Goal: Task Accomplishment & Management: Manage account settings

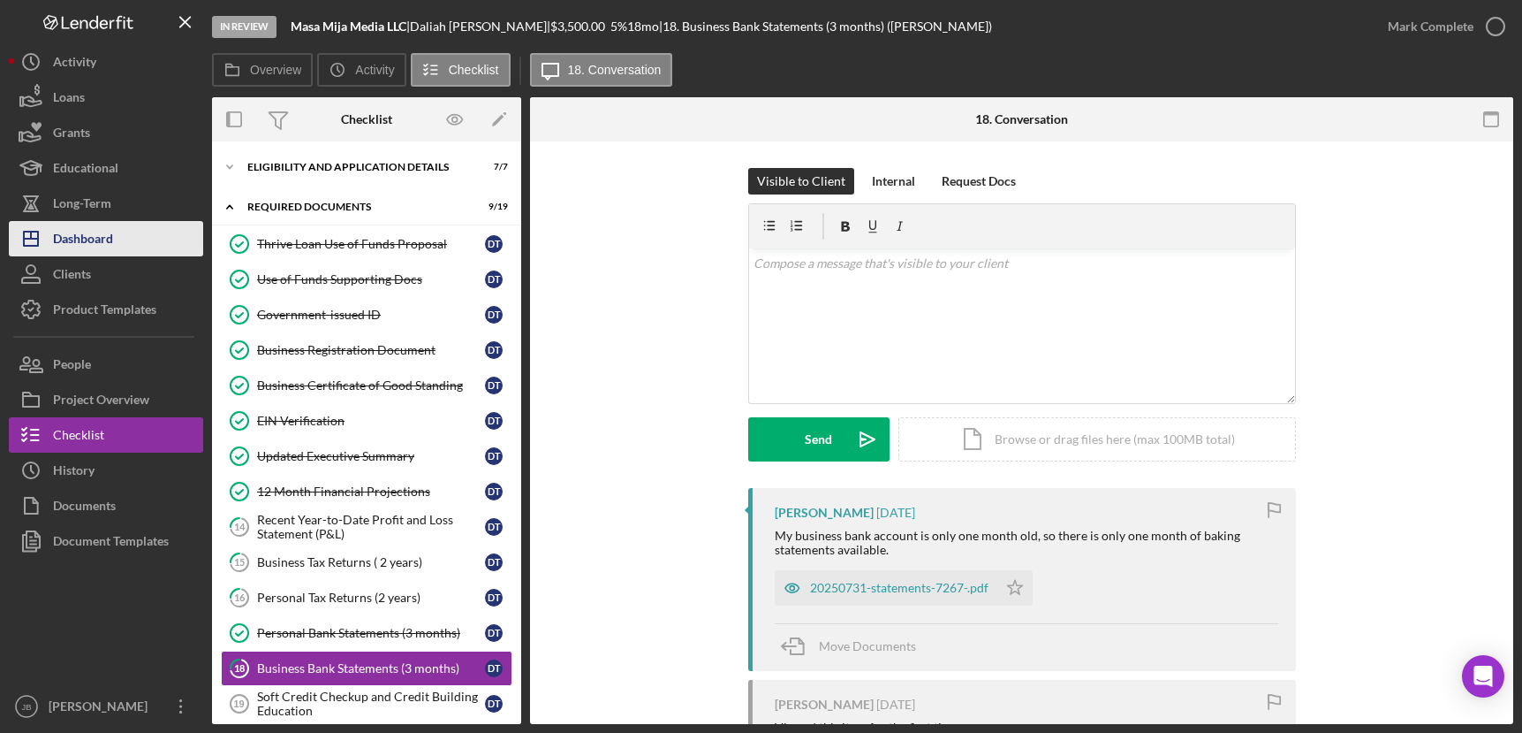
click at [131, 224] on button "Icon/Dashboard Dashboard" at bounding box center [106, 238] width 194 height 35
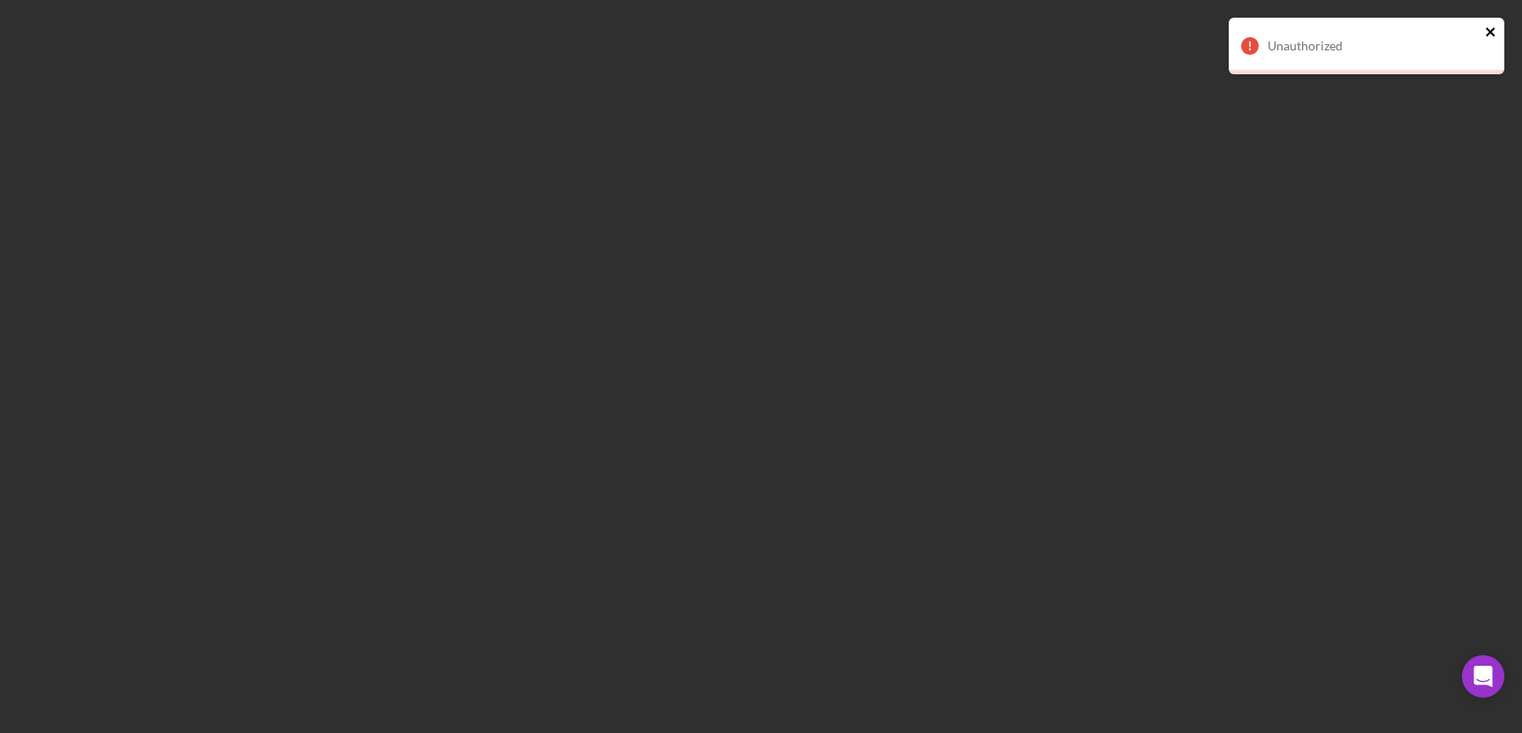
click at [1490, 33] on icon "close" at bounding box center [1490, 31] width 9 height 9
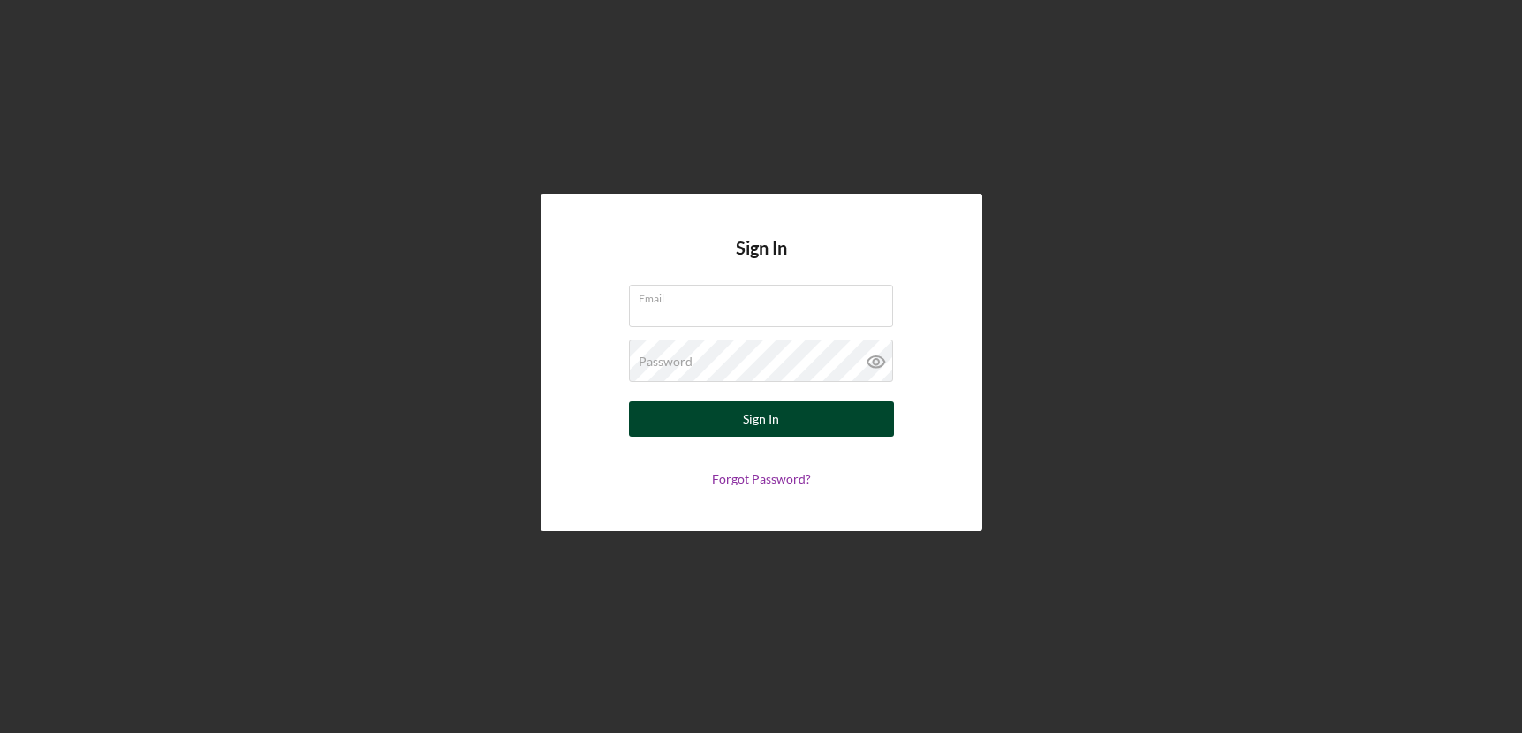
type input "[EMAIL_ADDRESS][DOMAIN_NAME]"
click at [759, 413] on div "Sign In" at bounding box center [761, 418] width 36 height 35
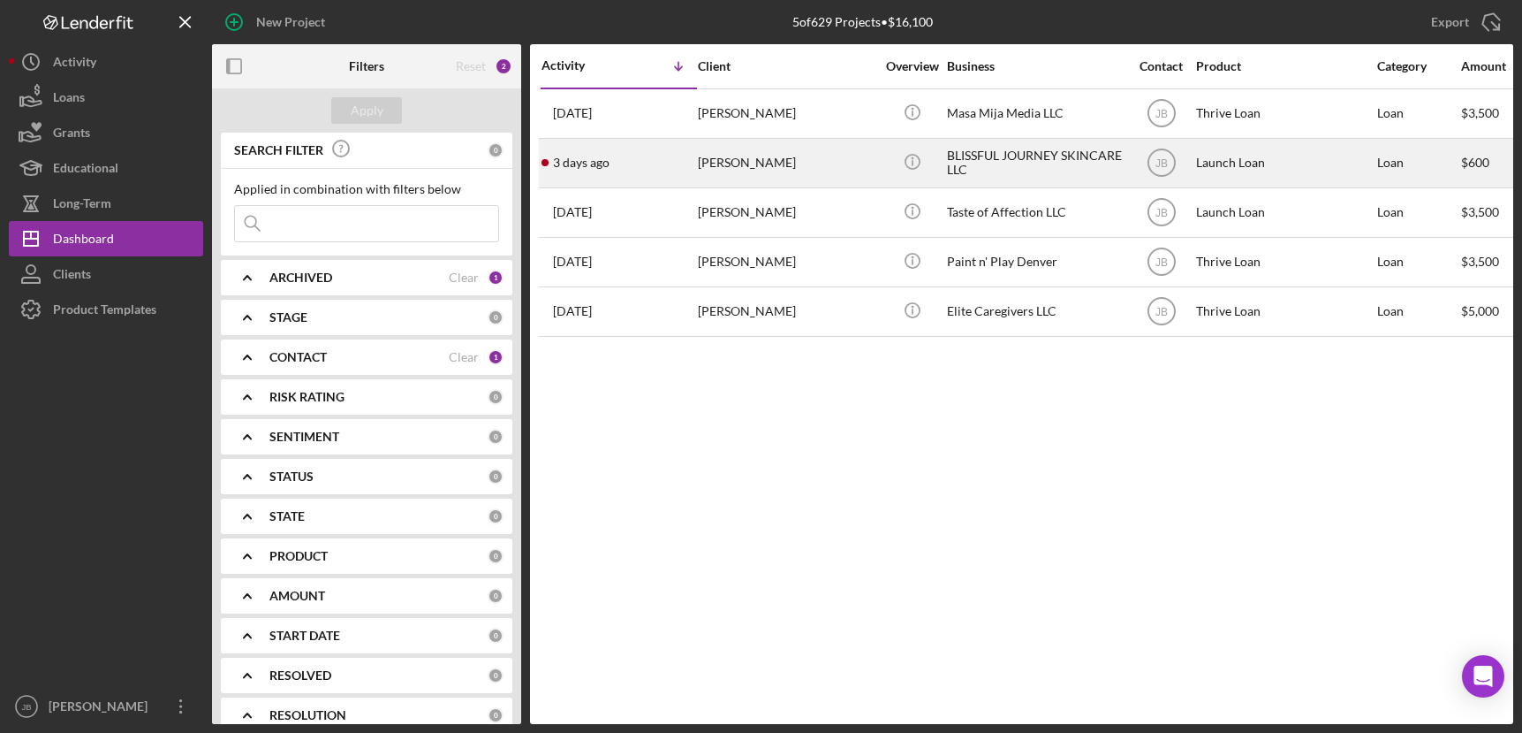
click at [754, 161] on div "[PERSON_NAME]" at bounding box center [786, 163] width 177 height 47
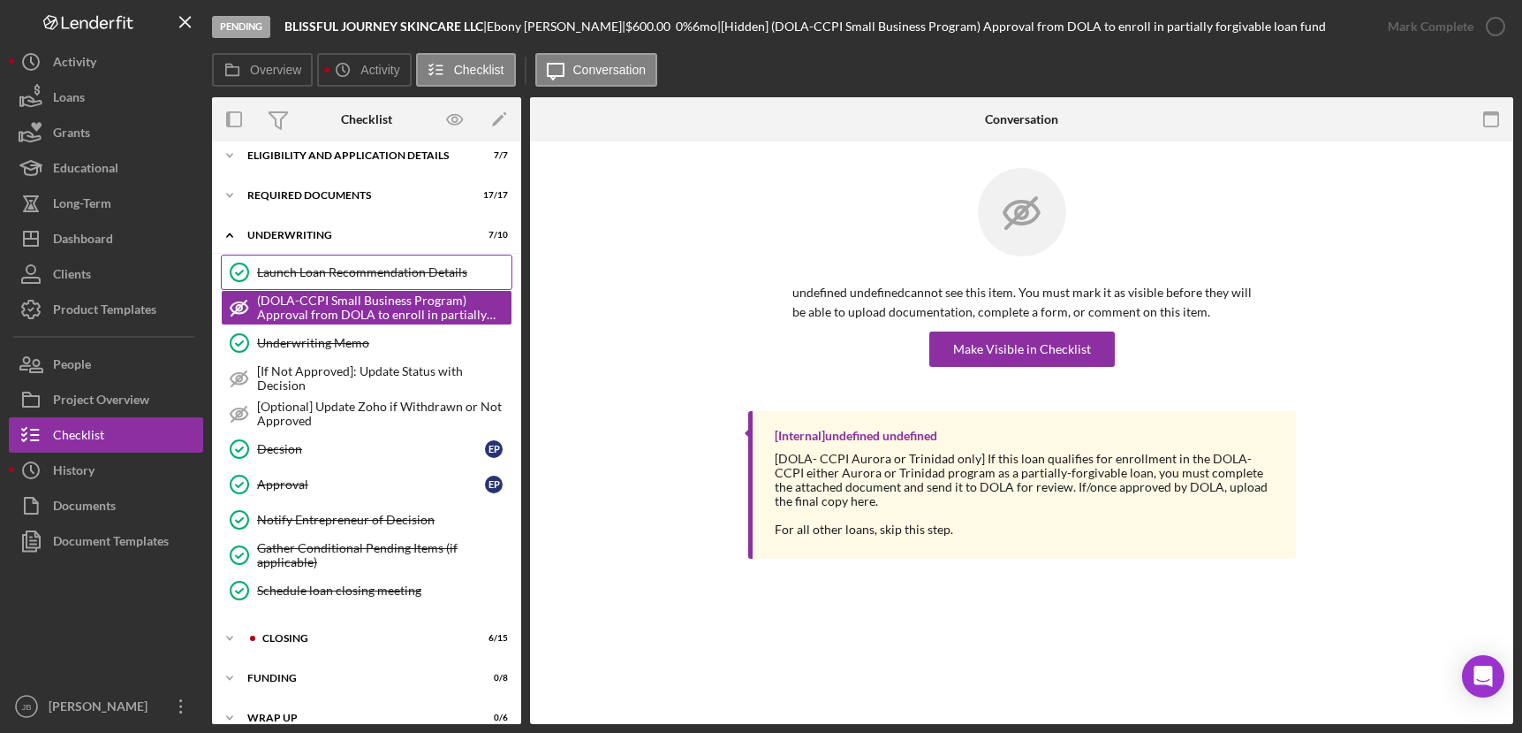
scroll to position [13, 0]
click at [374, 629] on div "Icon/Expander Closing 6 / 15" at bounding box center [366, 636] width 309 height 35
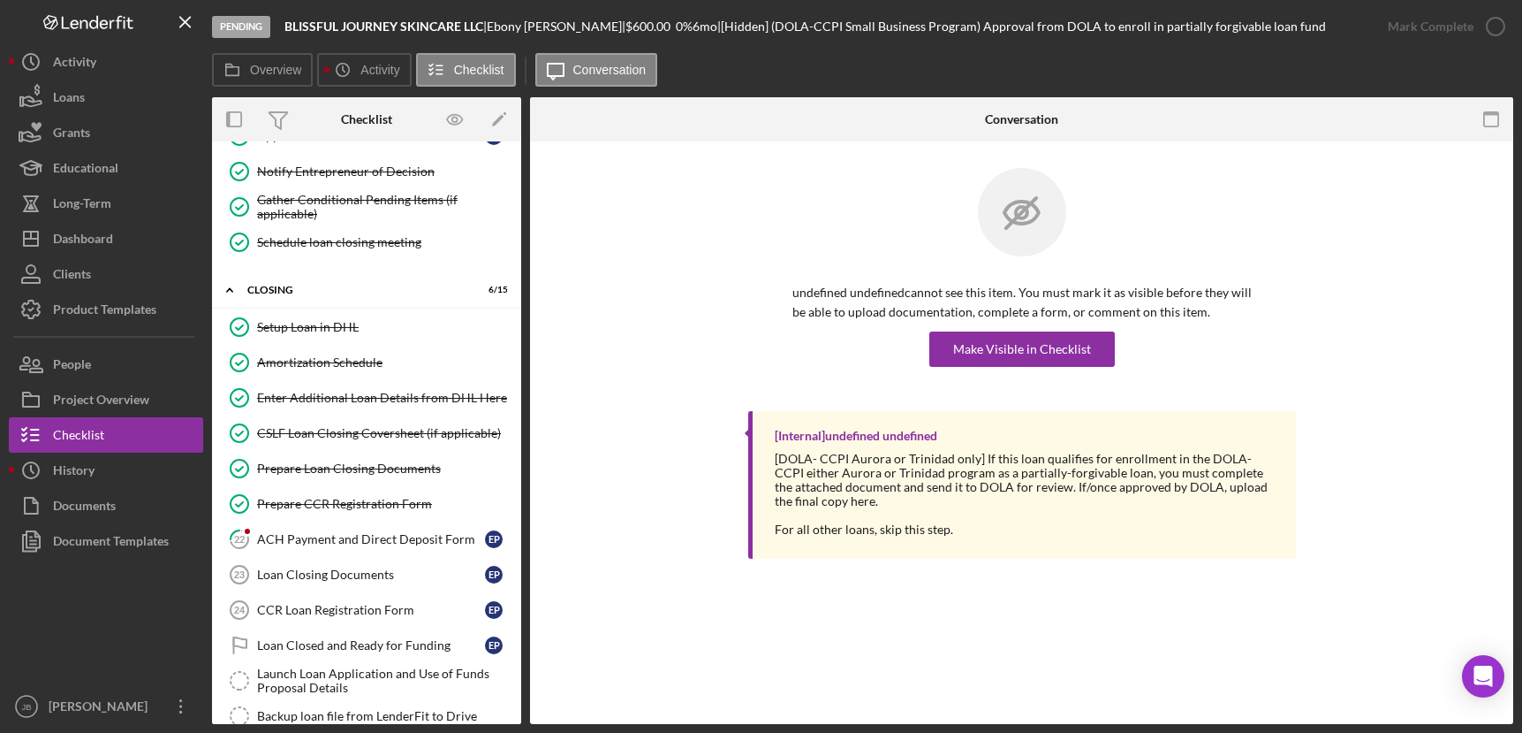
scroll to position [0, 0]
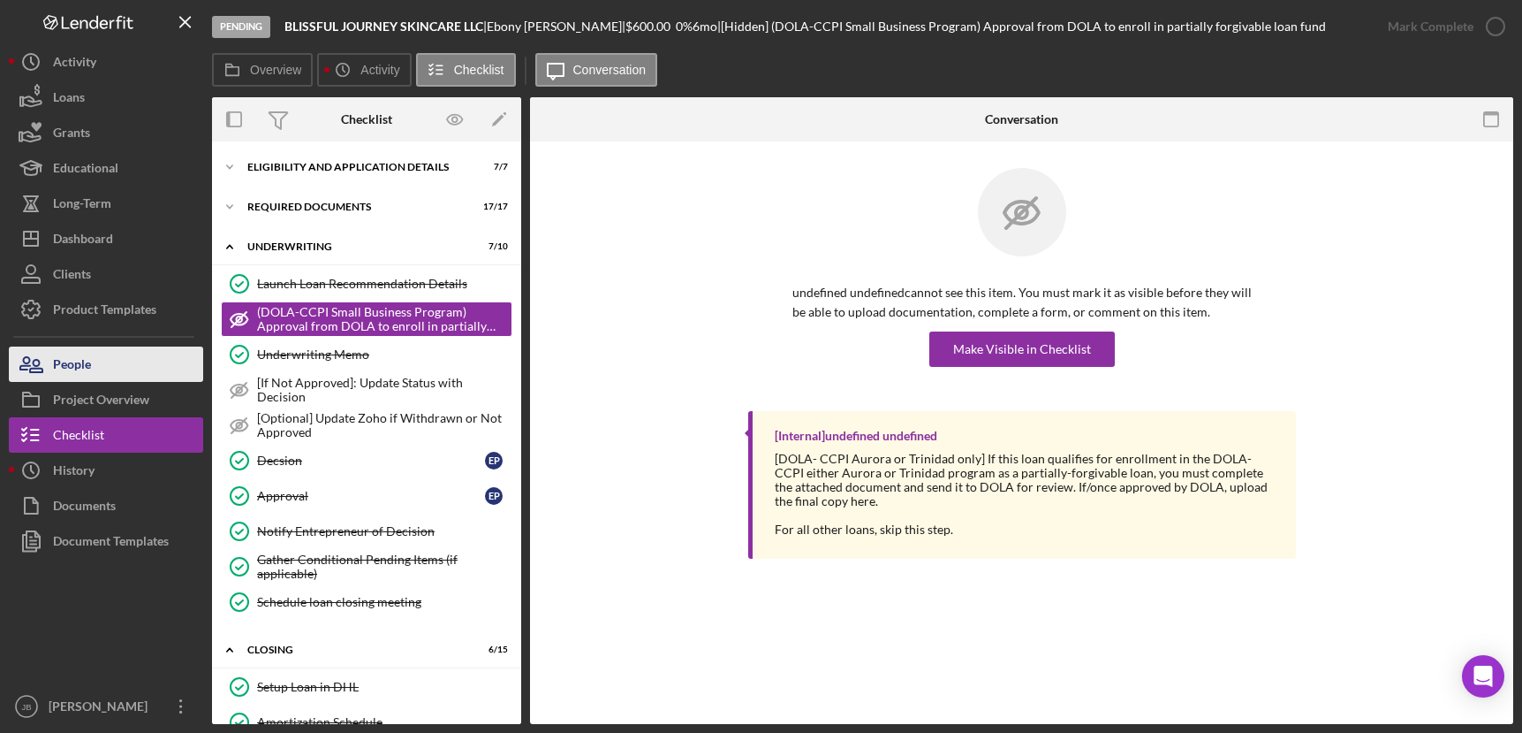
click at [111, 368] on button "People" at bounding box center [106, 363] width 194 height 35
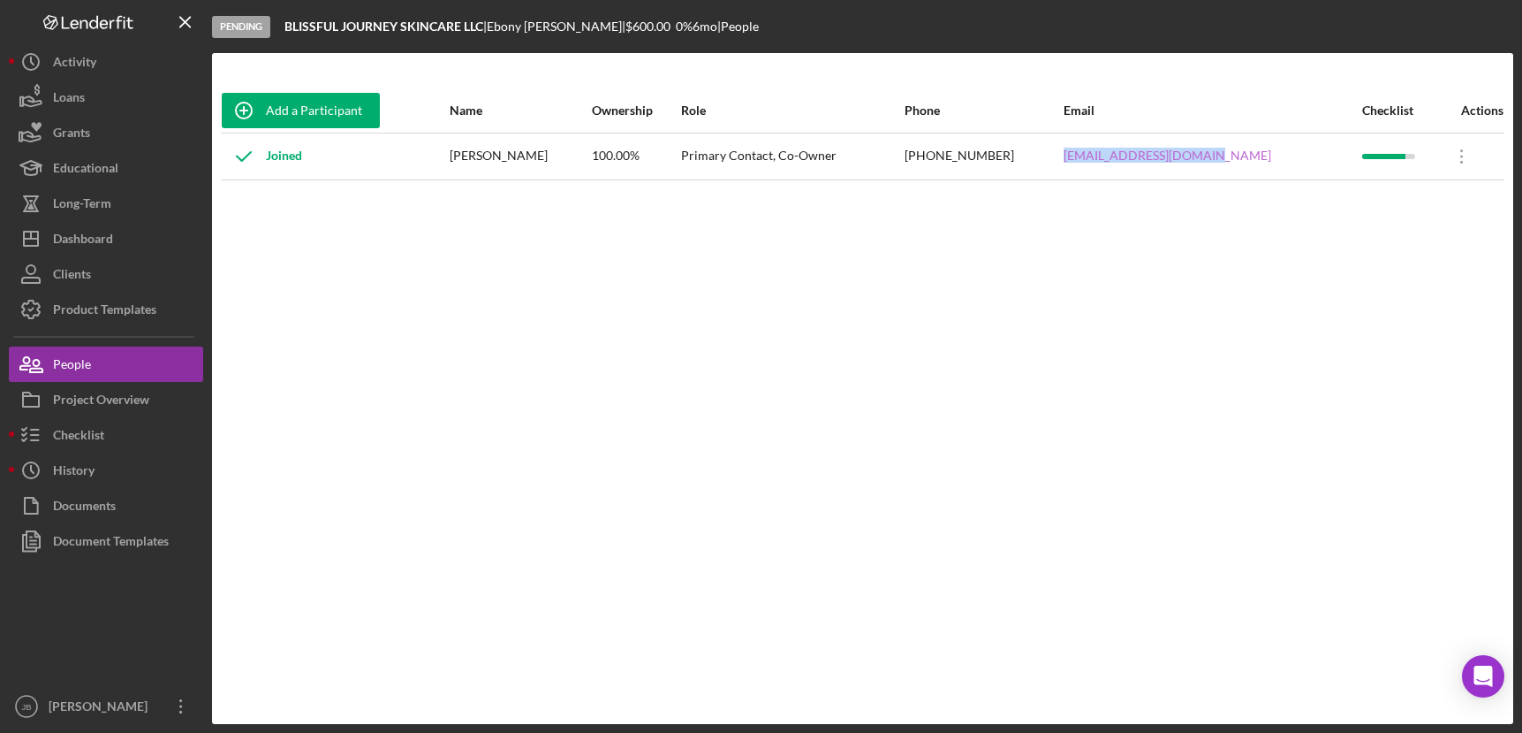
drag, startPoint x: 1250, startPoint y: 156, endPoint x: 1103, endPoint y: 159, distance: 147.6
click at [1103, 159] on div "[EMAIL_ADDRESS][DOMAIN_NAME]" at bounding box center [1212, 156] width 297 height 44
click at [95, 438] on div "Checklist" at bounding box center [78, 437] width 51 height 40
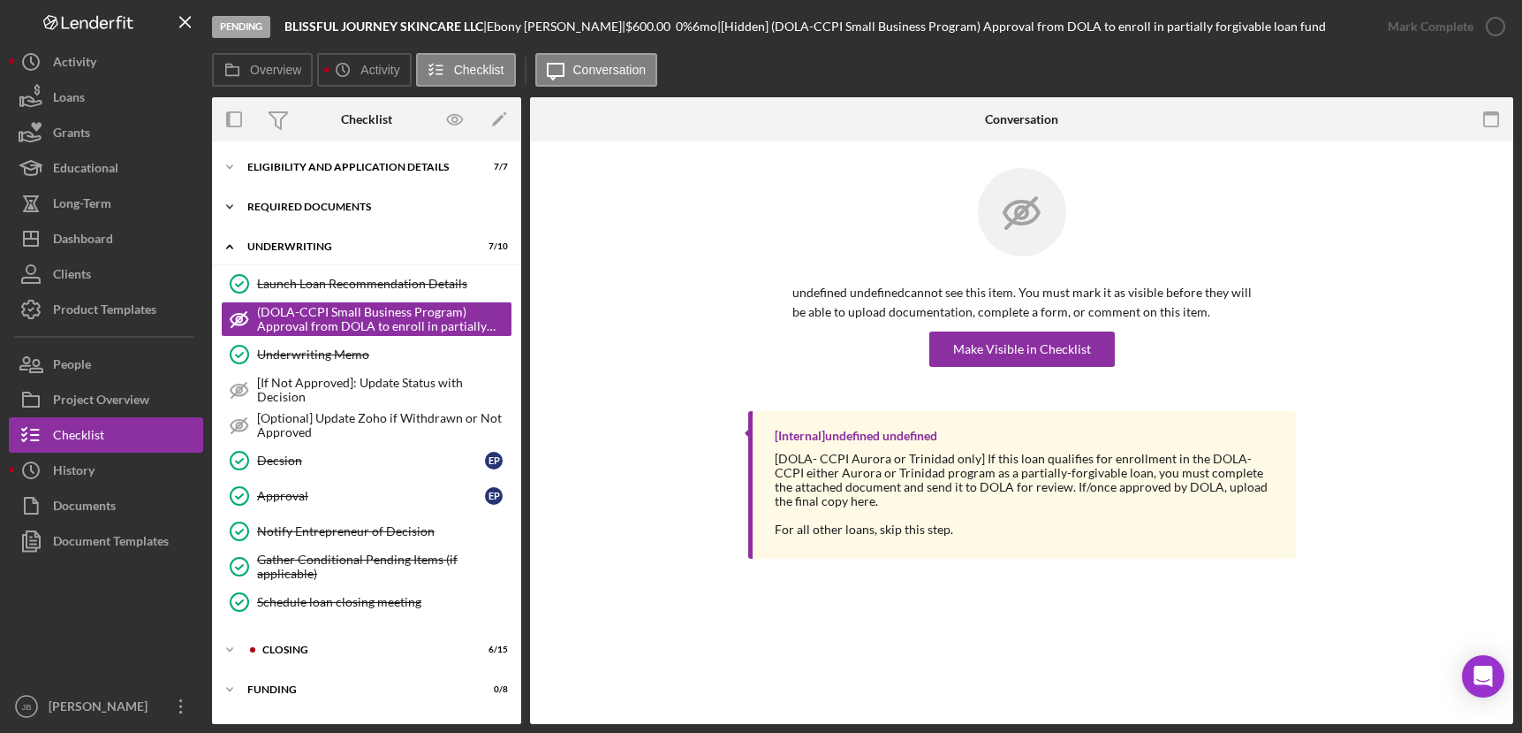
click at [360, 202] on div "Required Documents" at bounding box center [373, 206] width 252 height 11
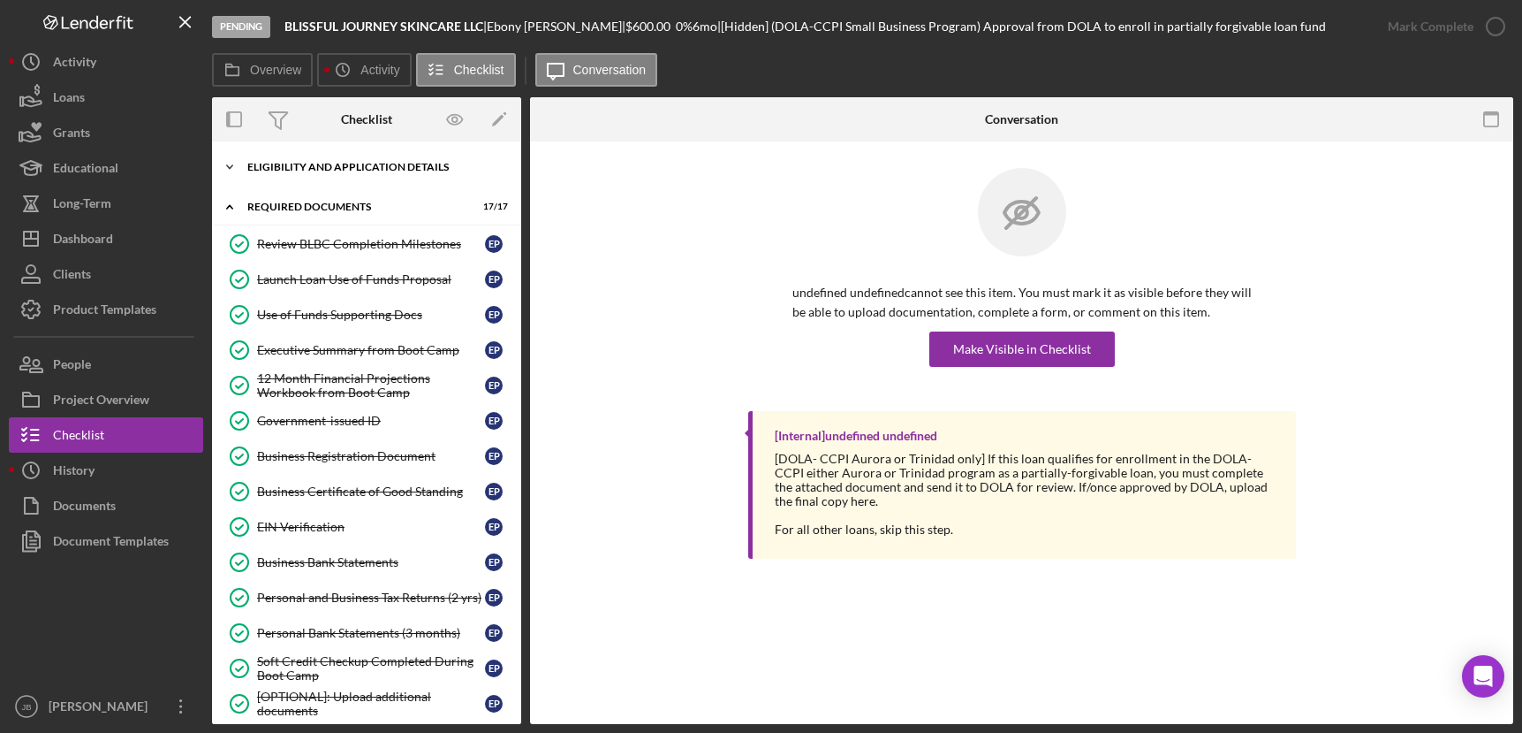
click at [385, 162] on div "Eligibility and Application Details" at bounding box center [373, 167] width 252 height 11
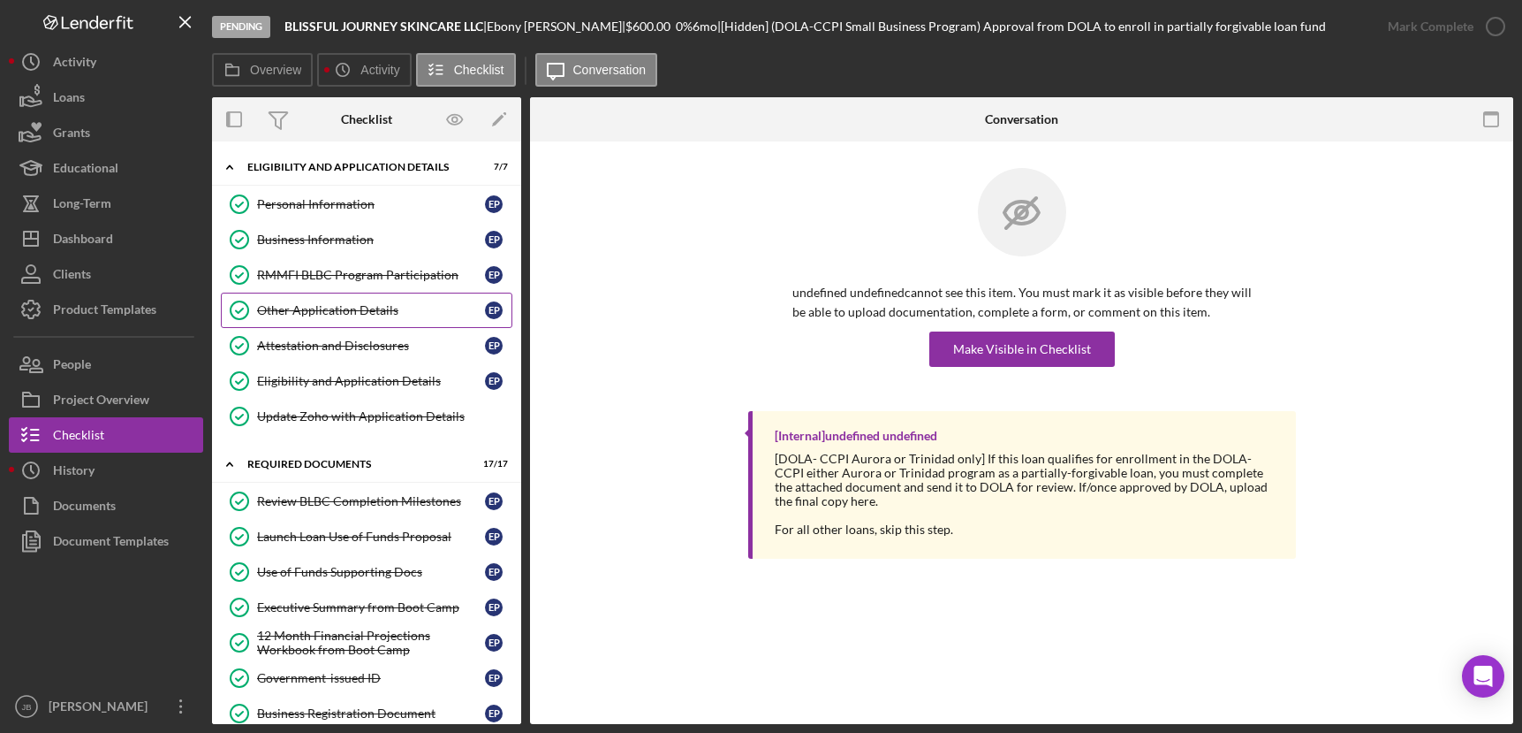
click at [374, 312] on div "Other Application Details" at bounding box center [371, 310] width 228 height 14
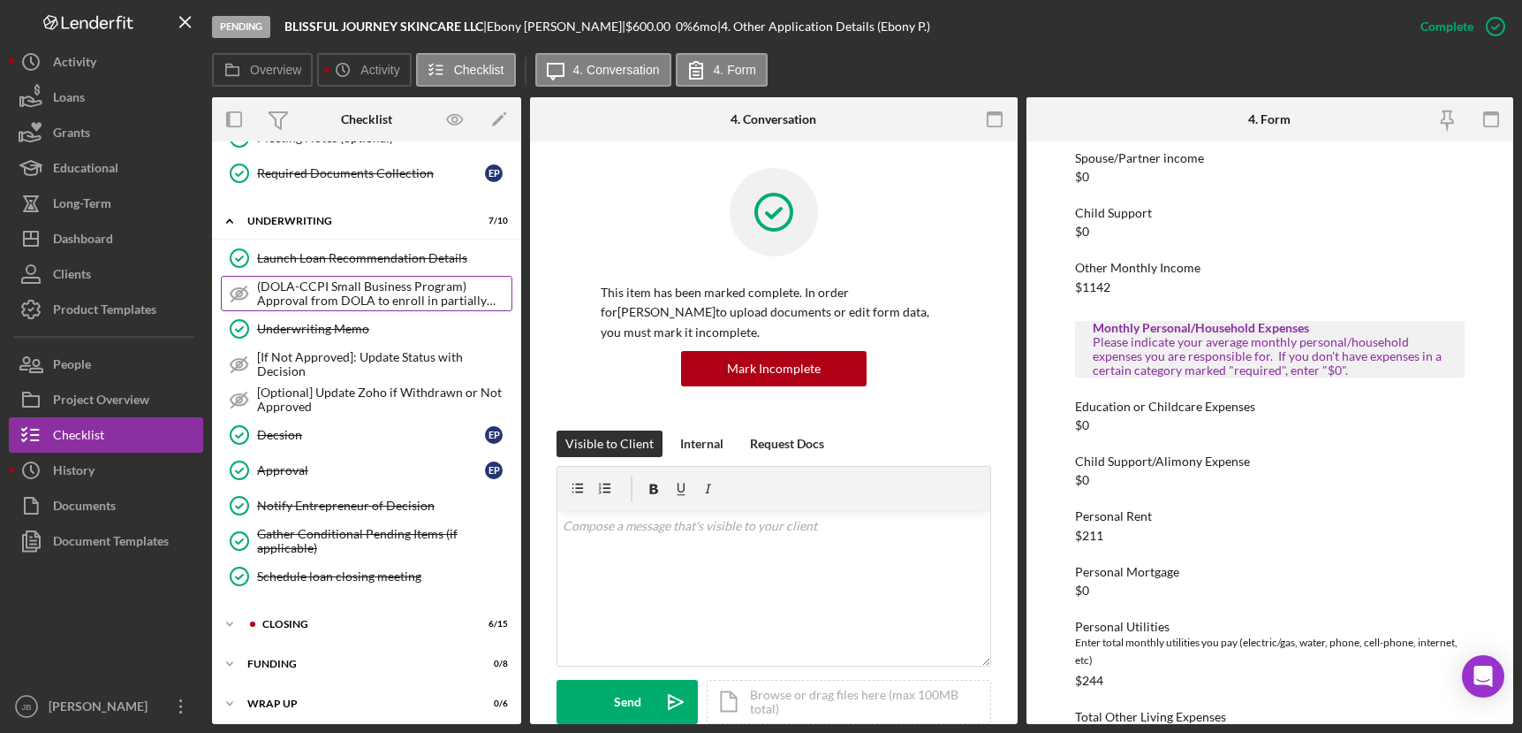
scroll to position [900, 0]
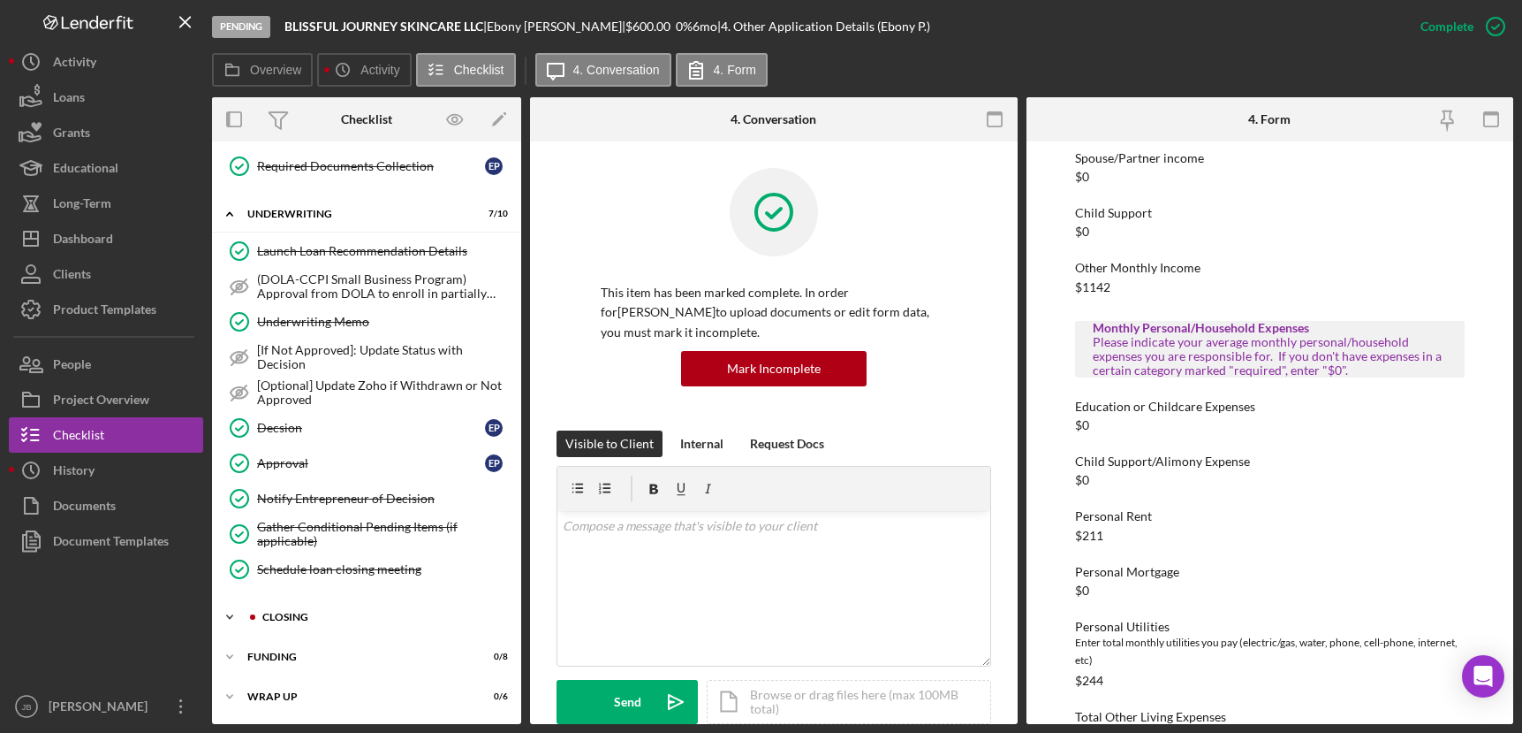
click at [262, 608] on div "Icon/Expander Closing 6 / 15" at bounding box center [366, 616] width 309 height 35
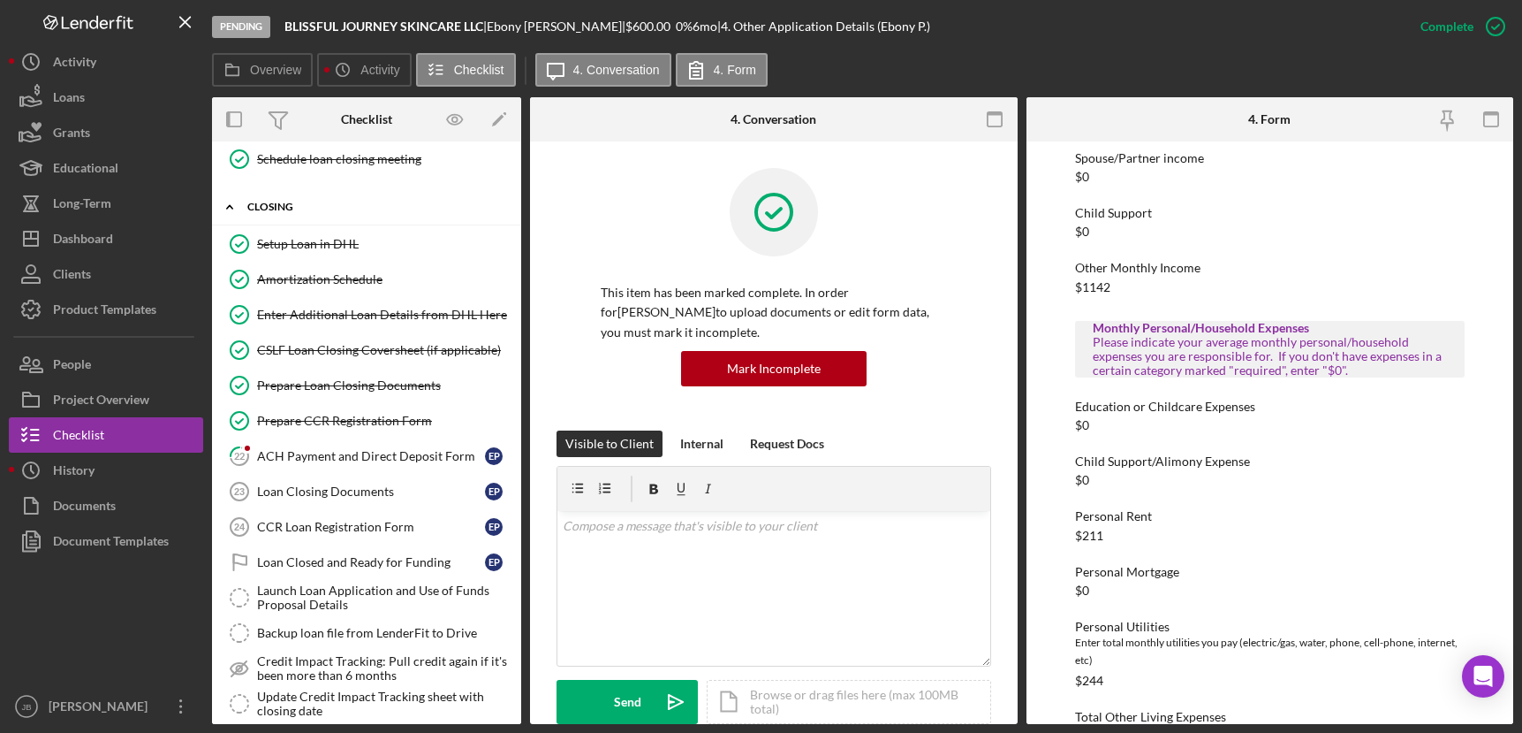
scroll to position [1321, 0]
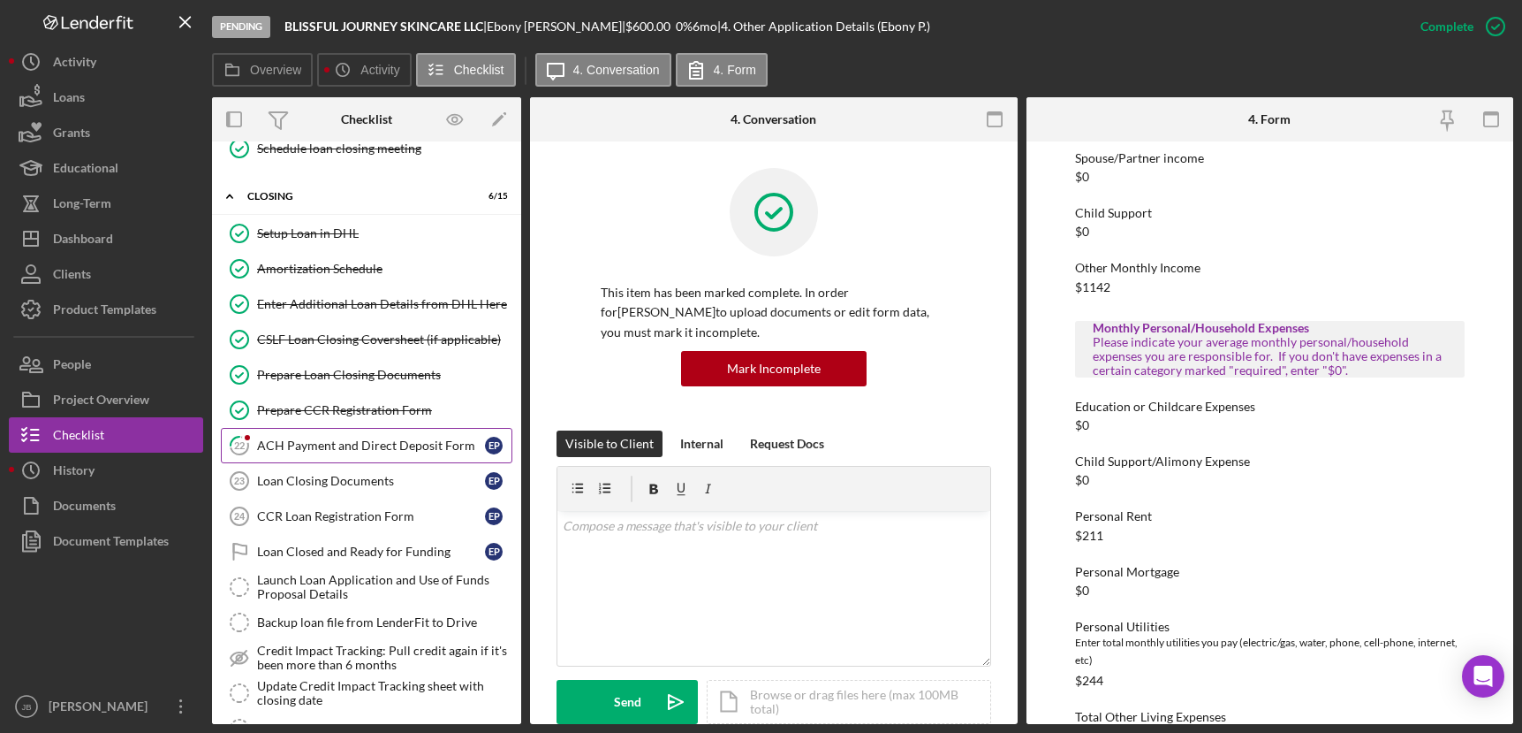
click at [345, 451] on div "ACH Payment and Direct Deposit Form" at bounding box center [371, 445] width 228 height 14
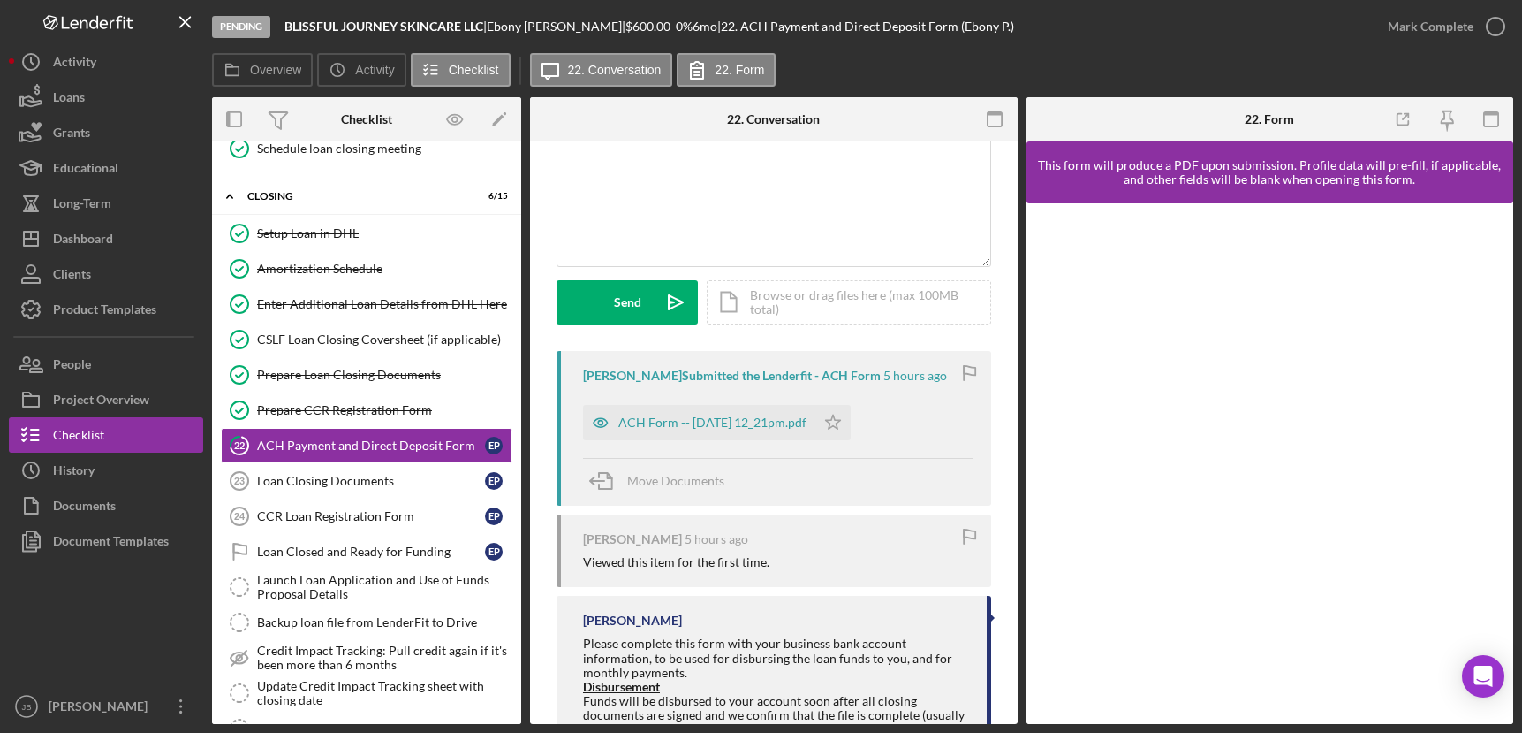
scroll to position [126, 0]
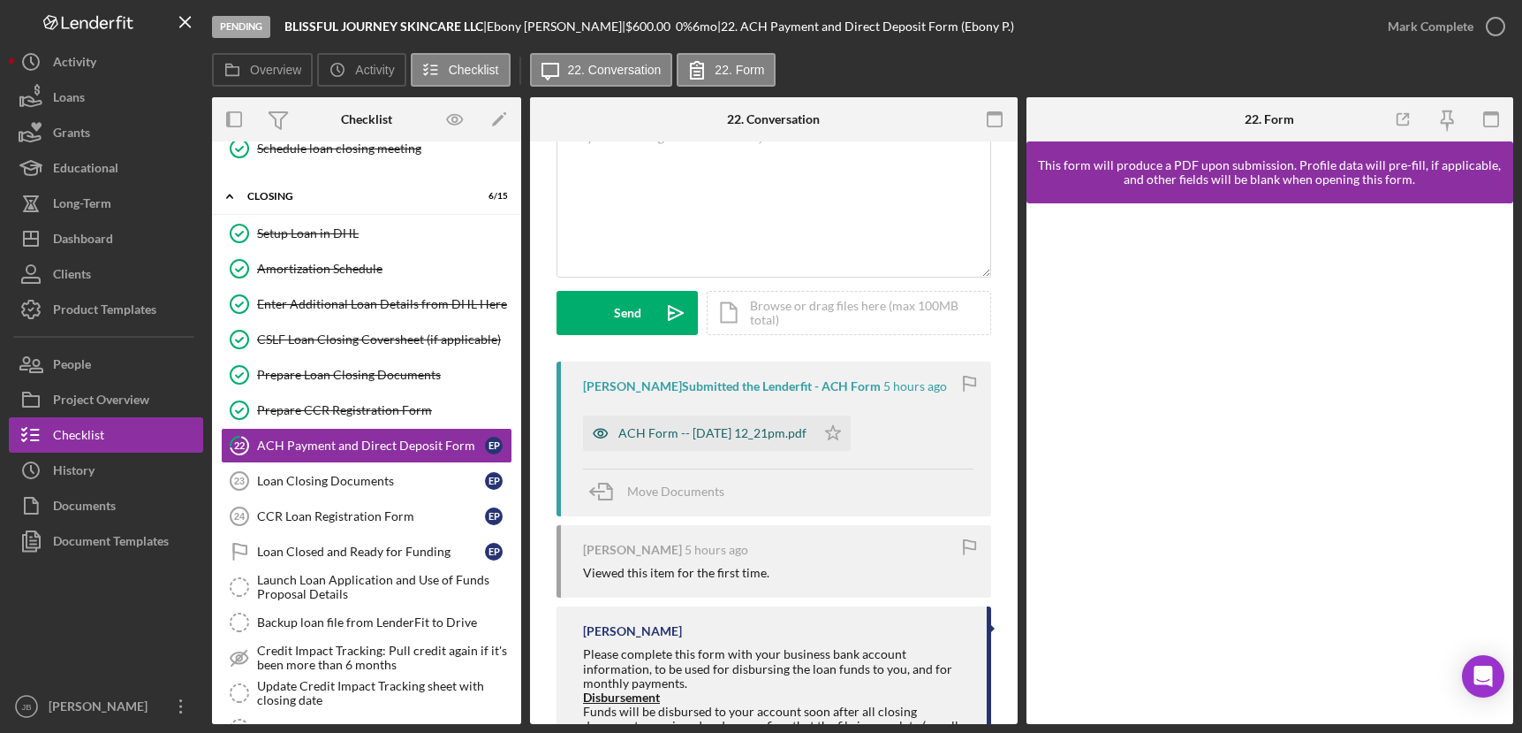
click at [781, 438] on div "ACH Form -- [DATE] 12_21pm.pdf" at bounding box center [713, 433] width 188 height 14
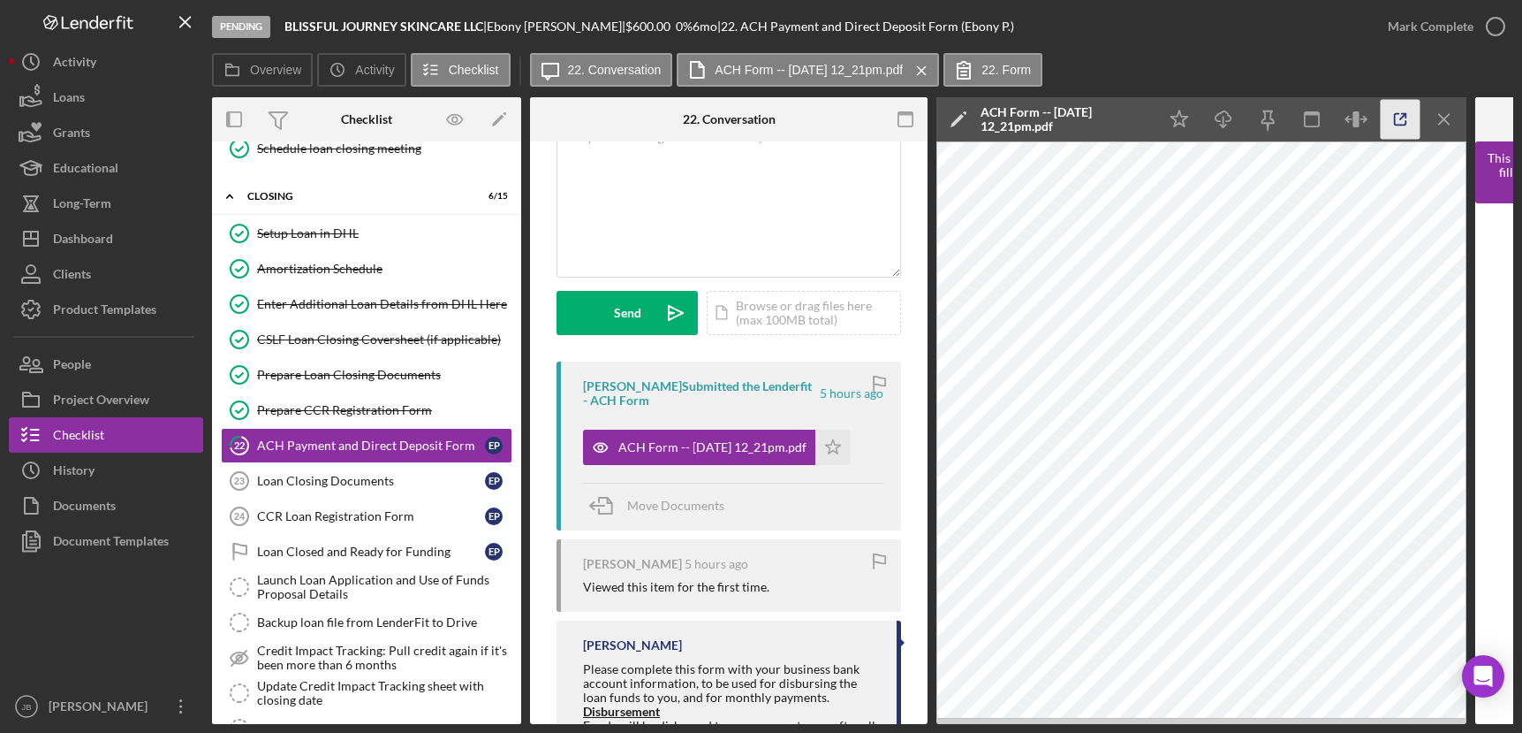
click at [1402, 120] on icon "button" at bounding box center [1401, 120] width 40 height 40
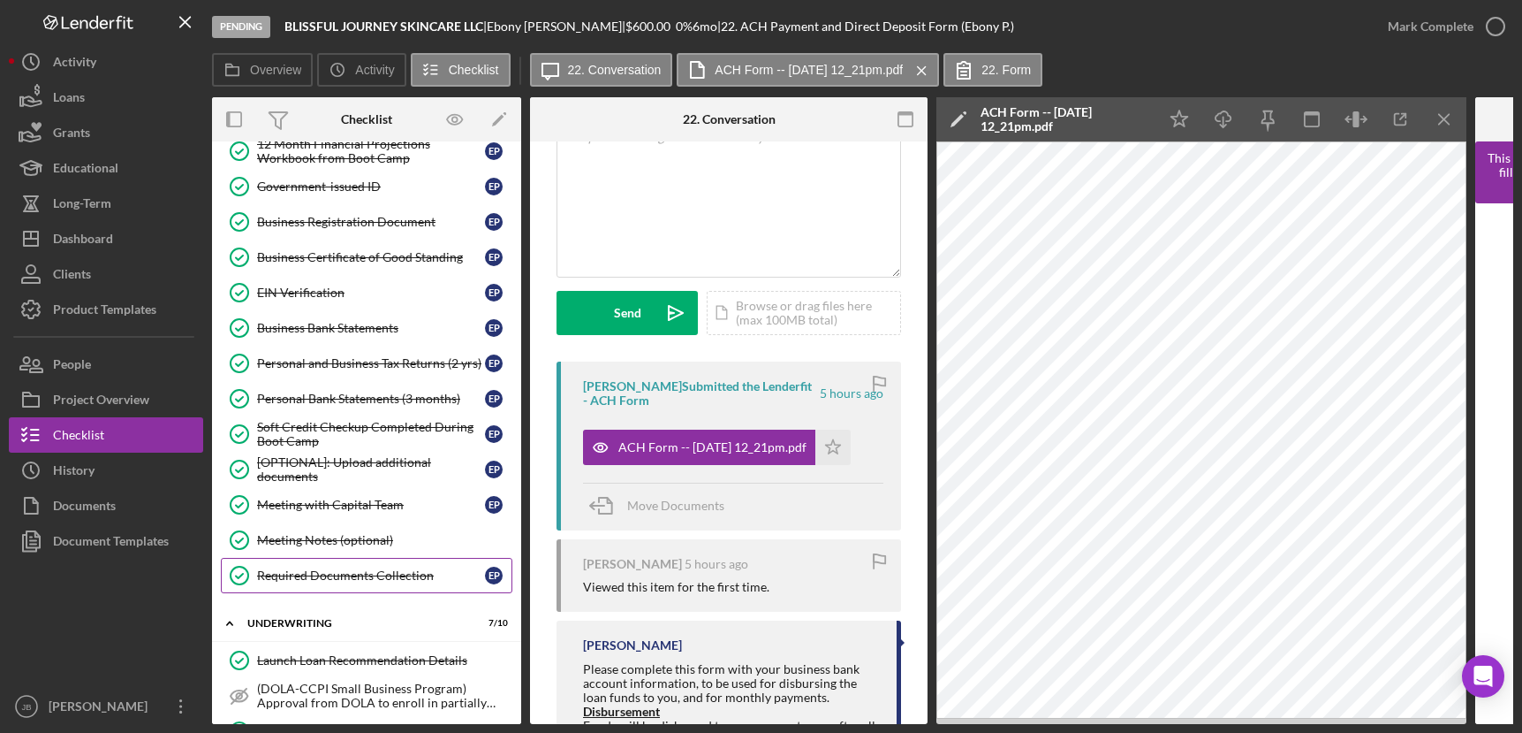
scroll to position [466, 0]
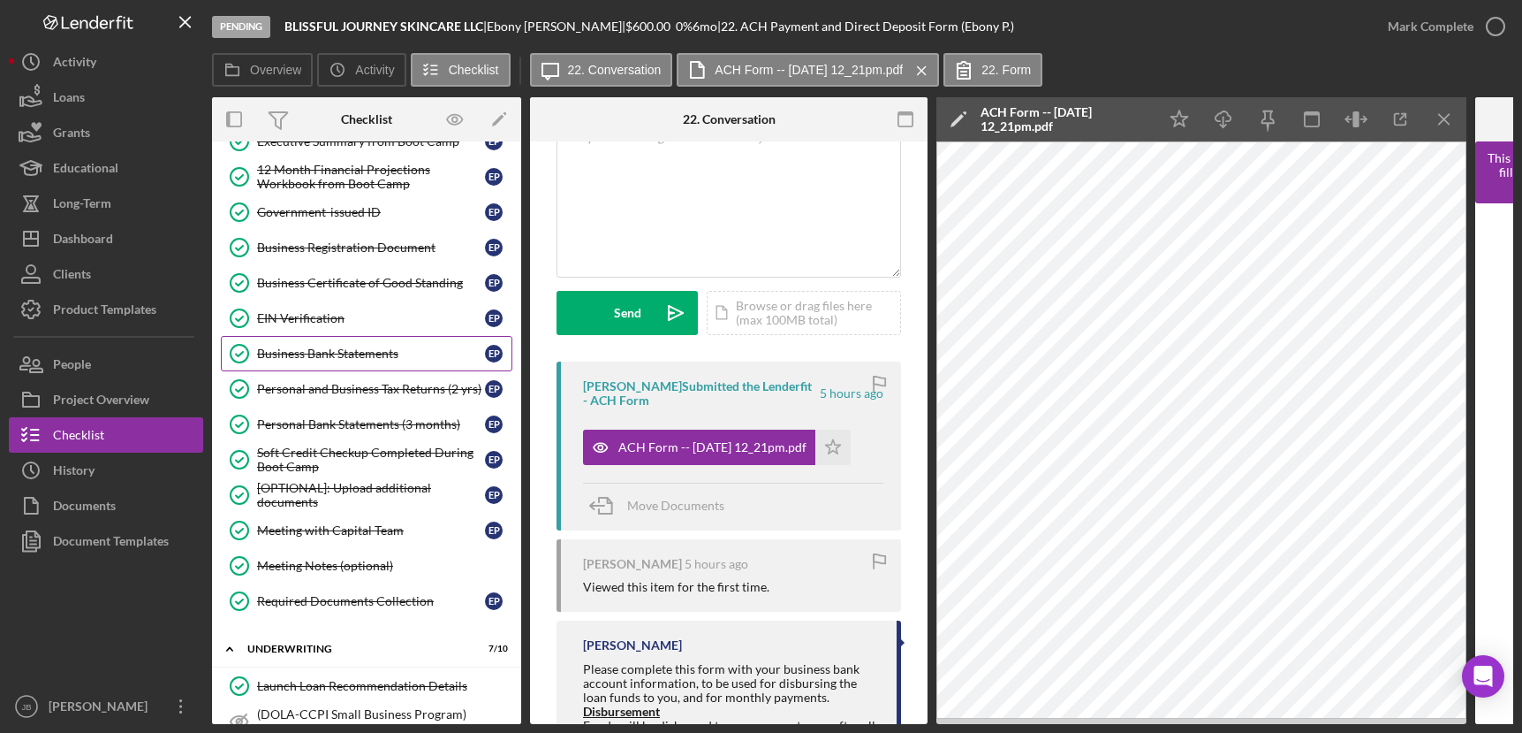
click at [364, 356] on div "Business Bank Statements" at bounding box center [371, 353] width 228 height 14
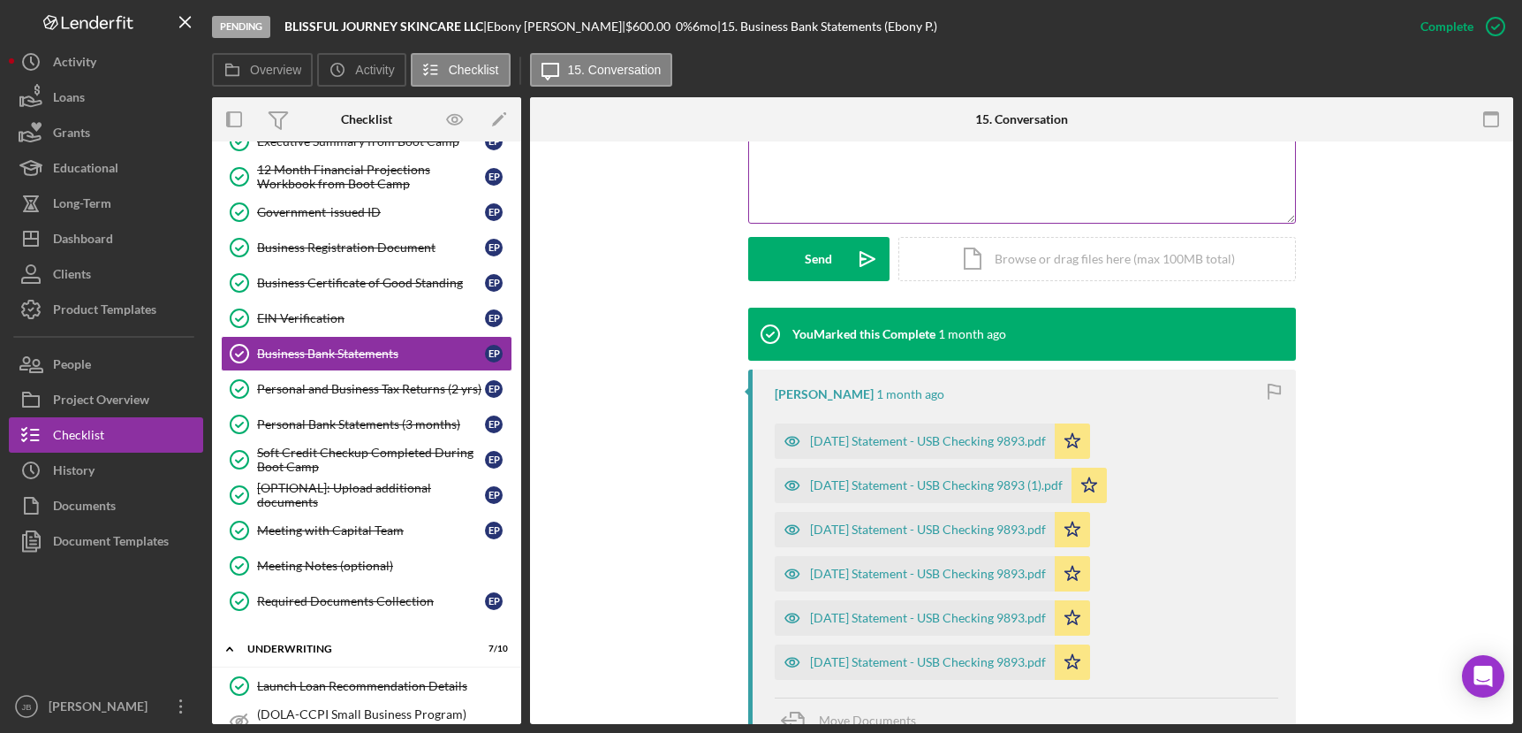
scroll to position [455, 0]
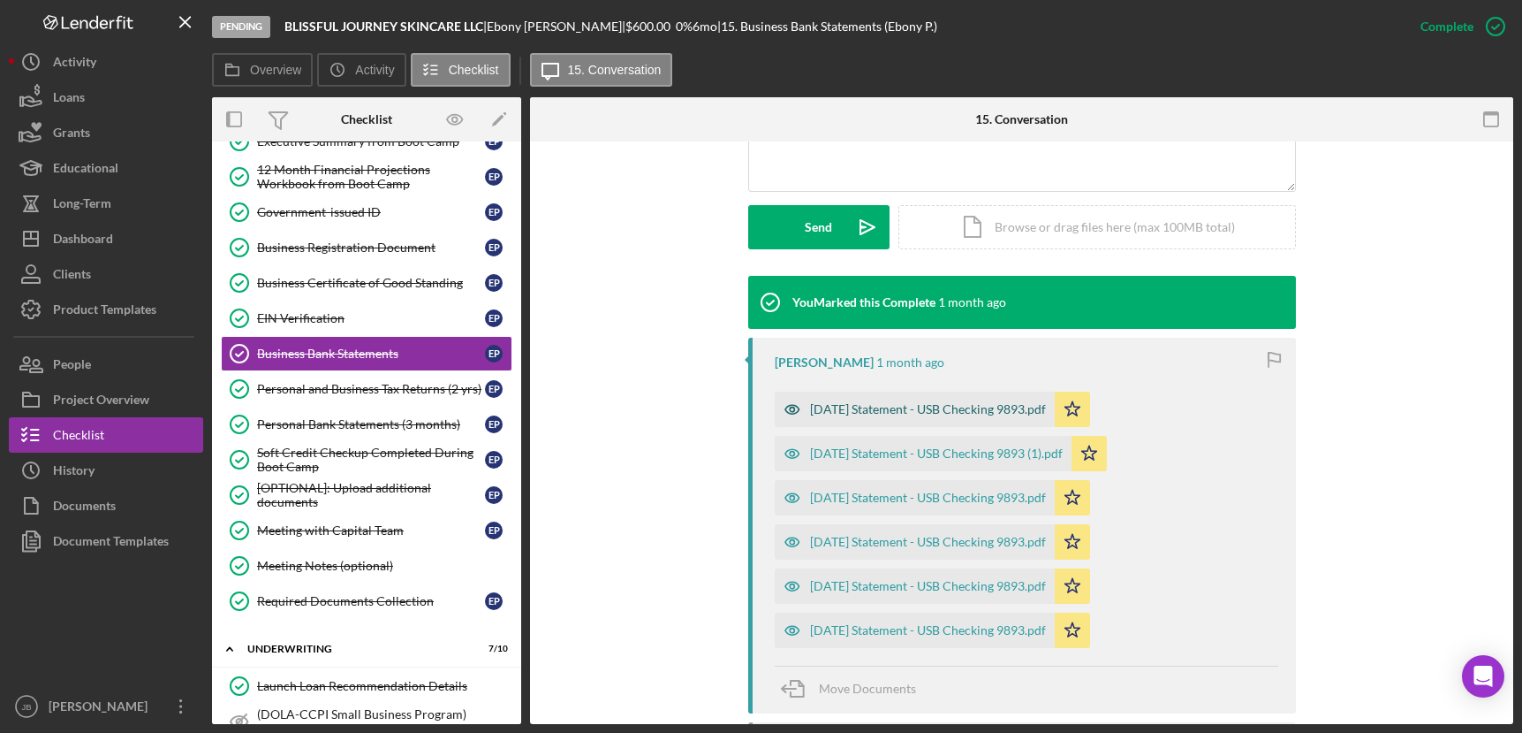
click at [886, 413] on div "[DATE] Statement - USB Checking 9893.pdf" at bounding box center [928, 409] width 236 height 14
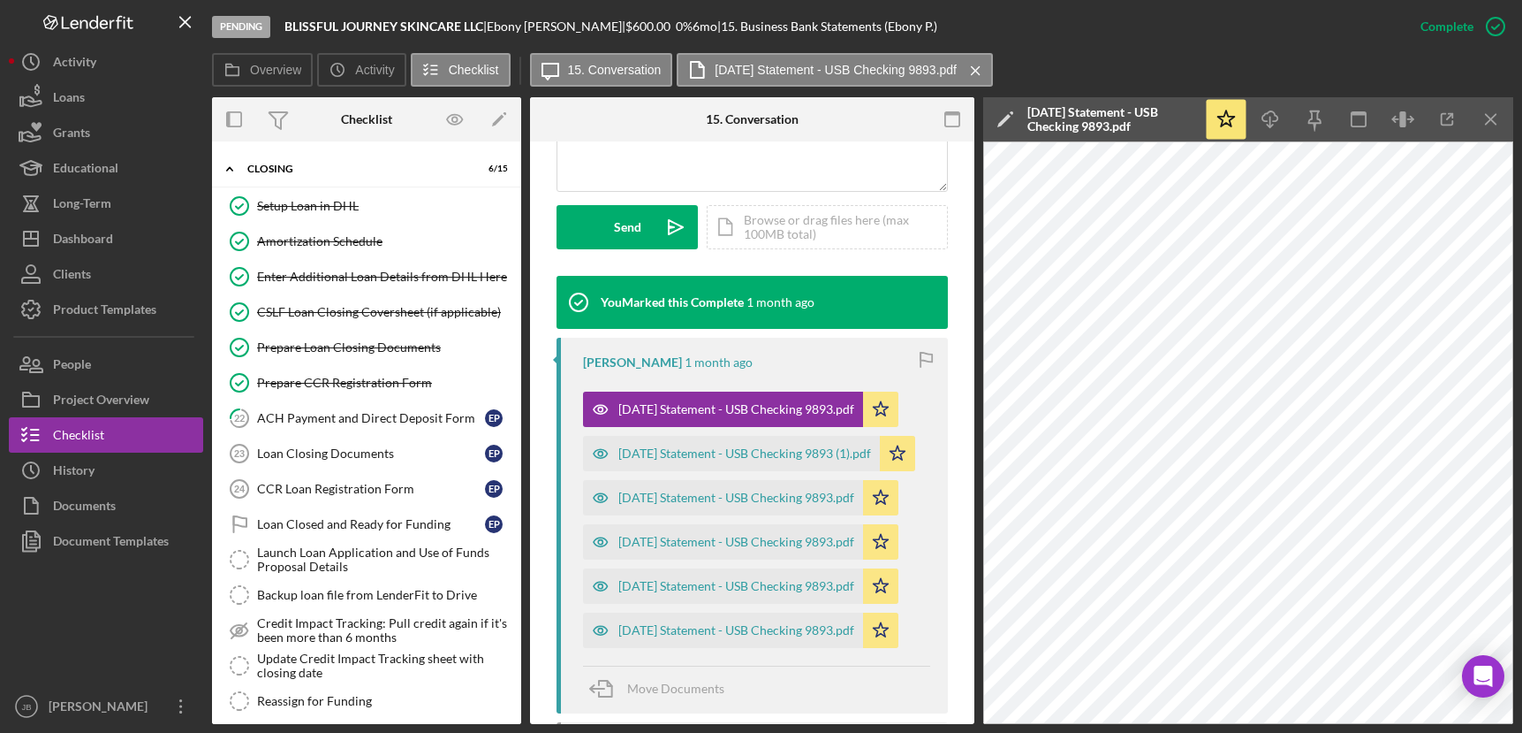
scroll to position [1367, 0]
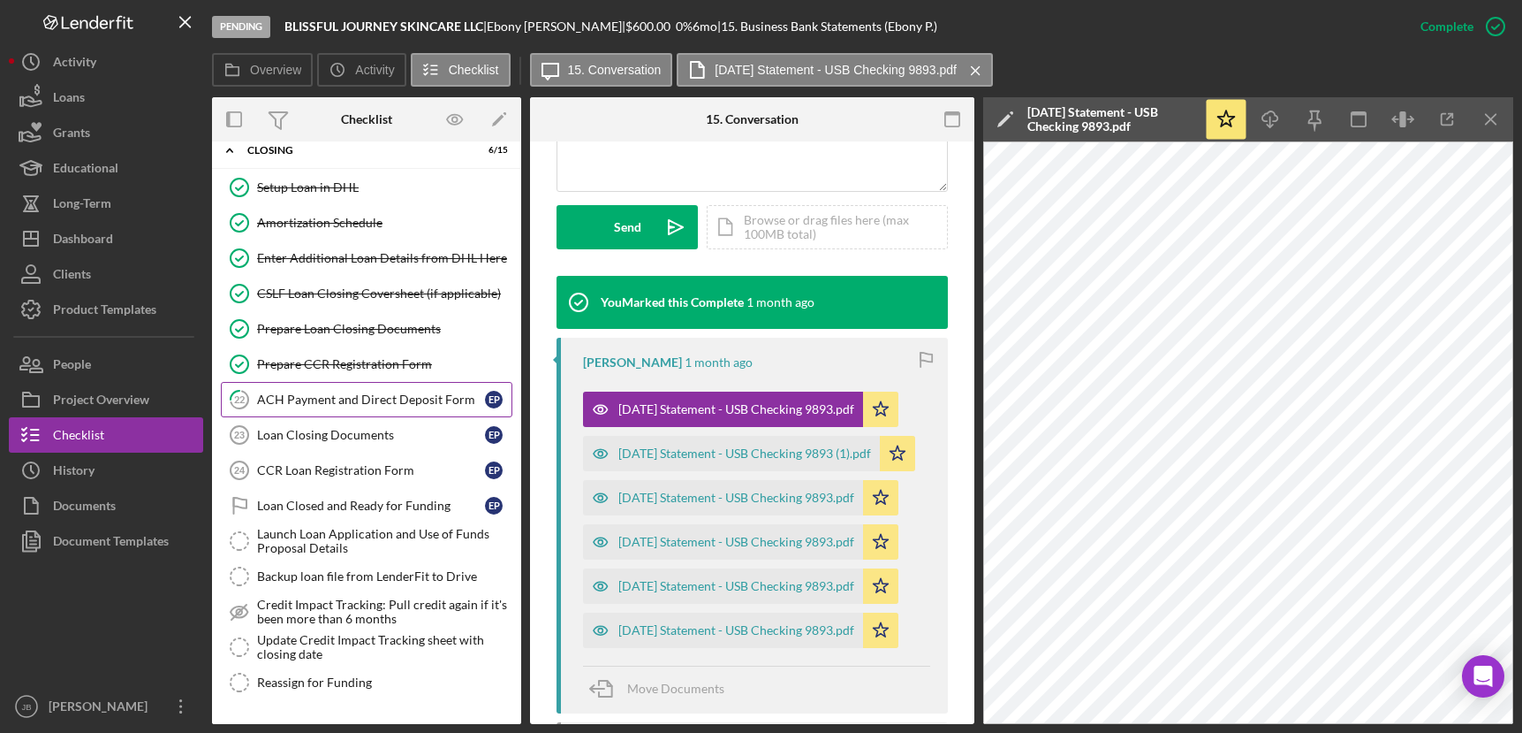
click at [387, 396] on div "ACH Payment and Direct Deposit Form" at bounding box center [371, 399] width 228 height 14
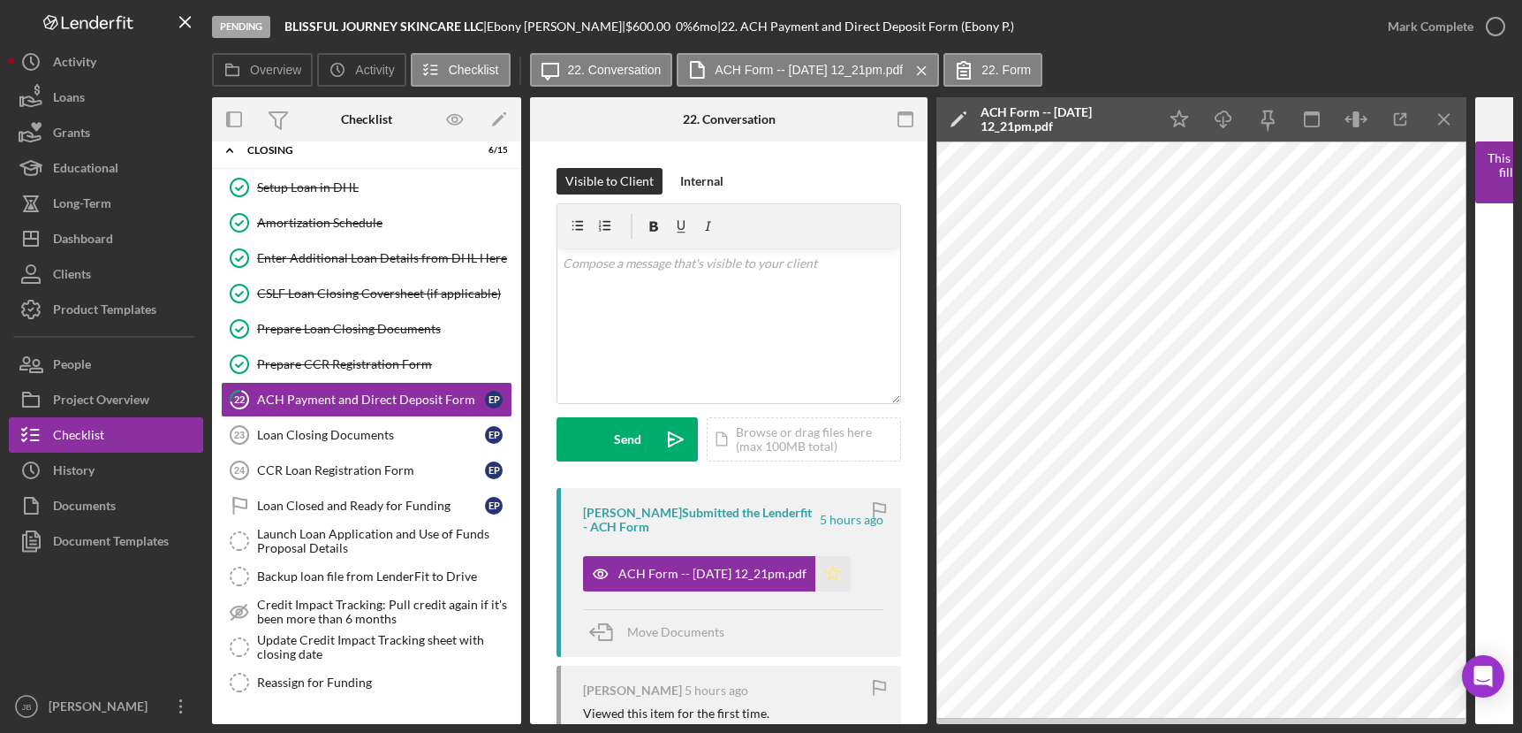
click at [846, 574] on icon "Icon/Star" at bounding box center [833, 573] width 35 height 35
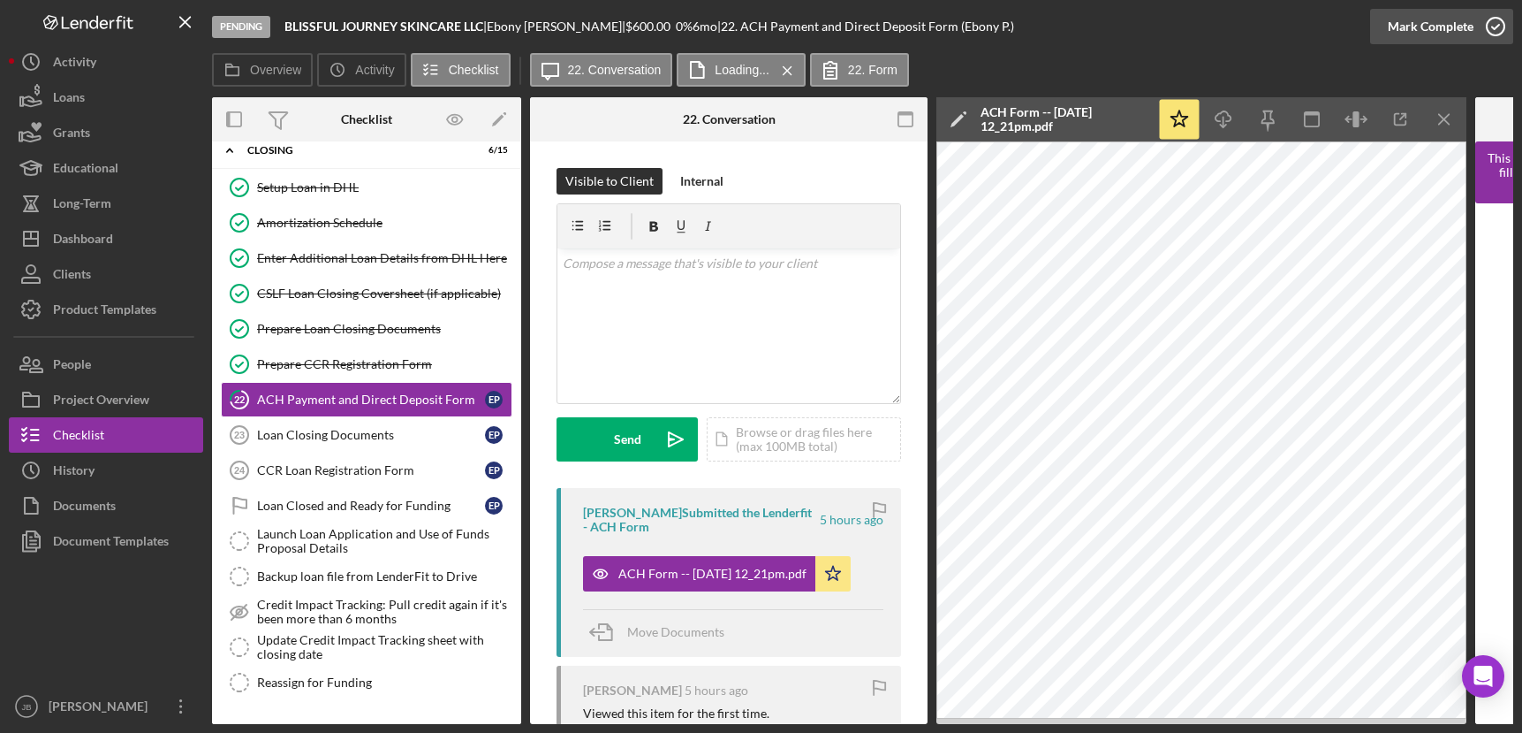
click at [1499, 32] on icon "button" at bounding box center [1496, 26] width 44 height 44
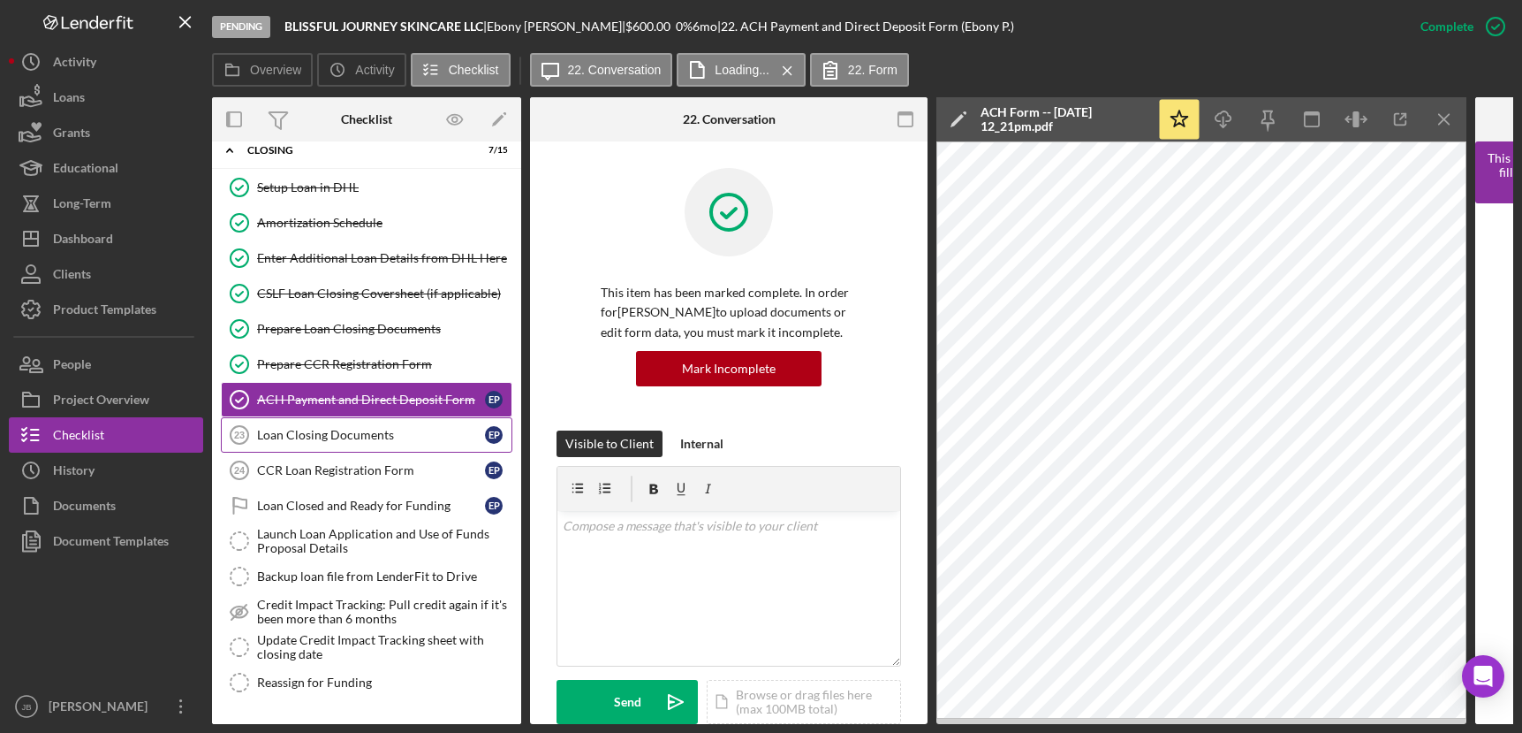
click at [398, 428] on div "Loan Closing Documents" at bounding box center [371, 435] width 228 height 14
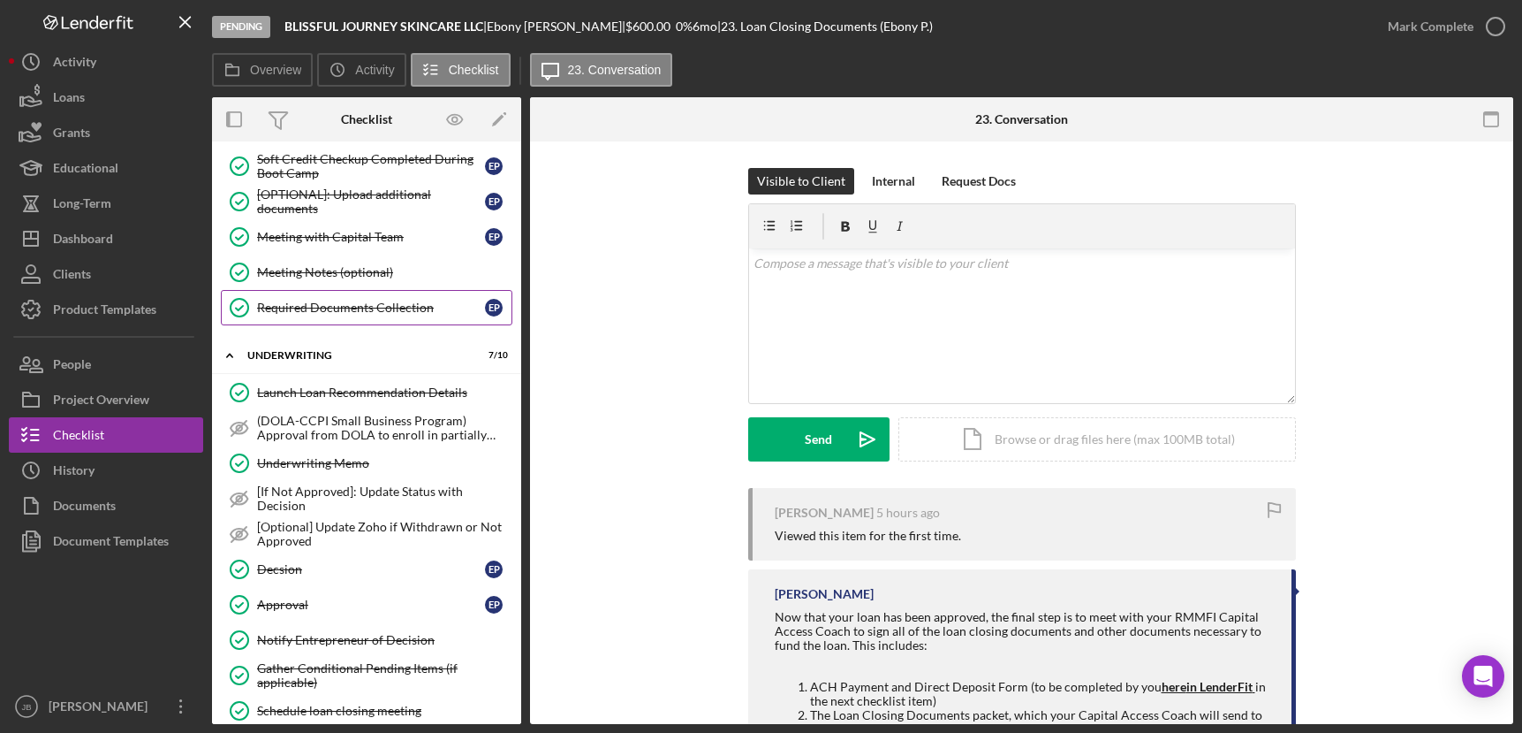
scroll to position [722, 0]
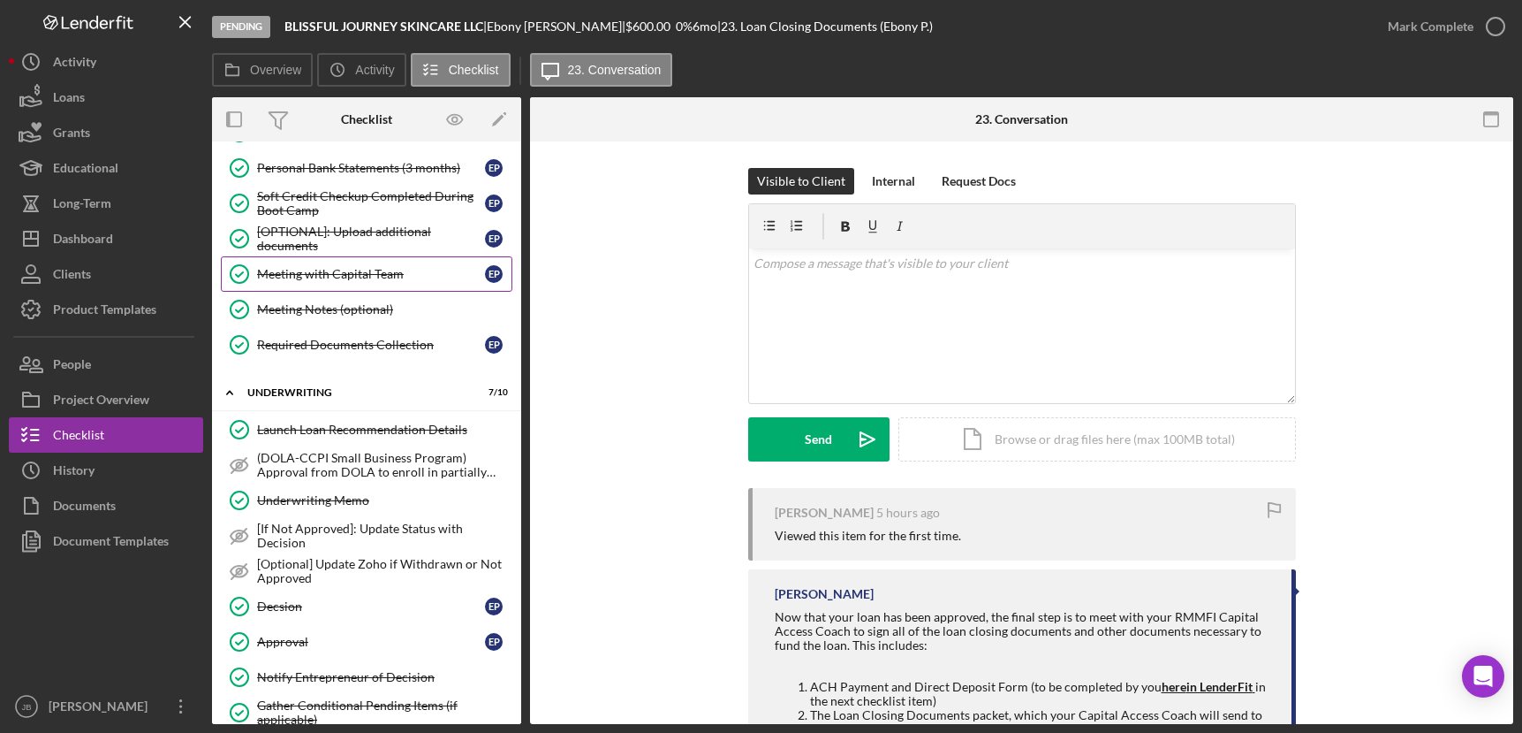
click at [373, 276] on div "Meeting with Capital Team" at bounding box center [371, 274] width 228 height 14
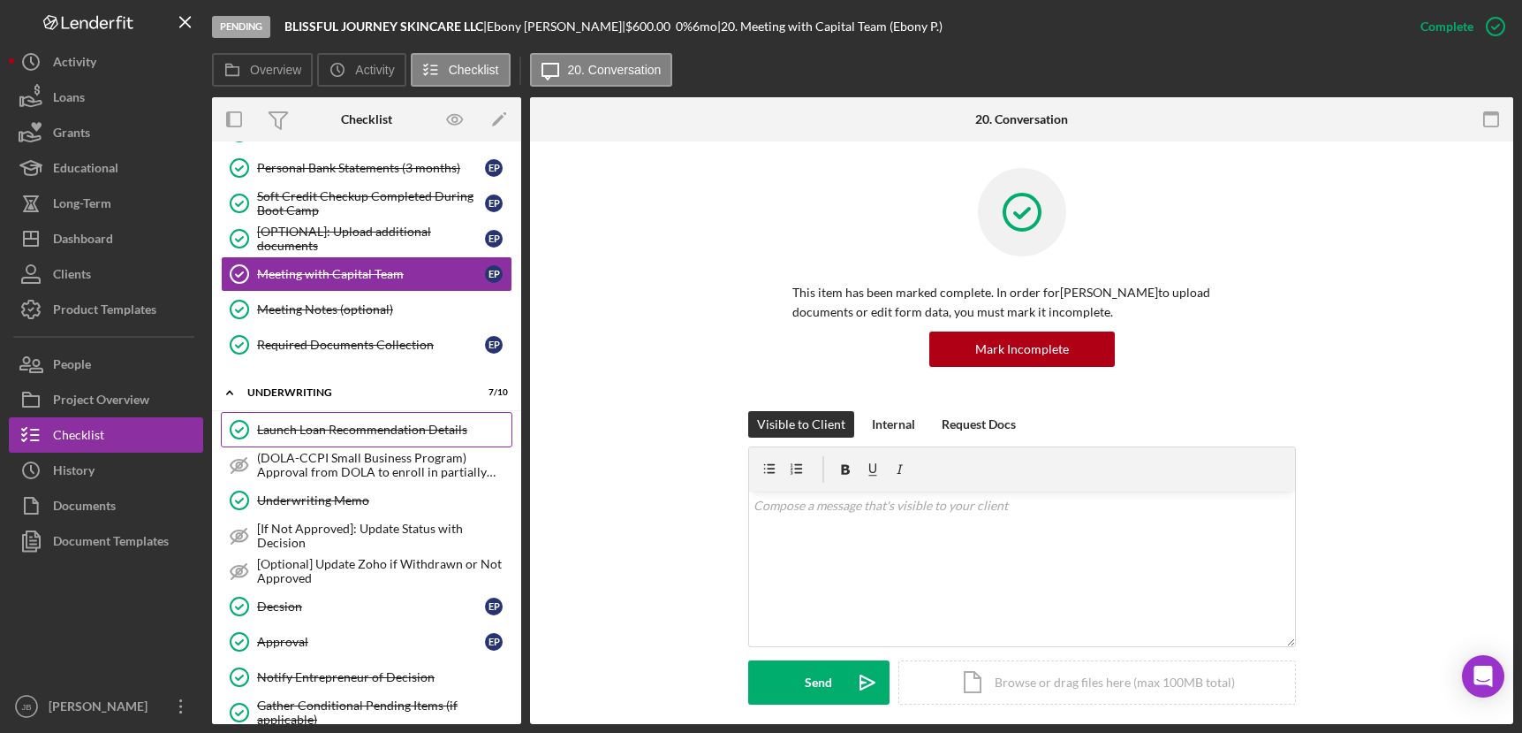
click at [354, 424] on div "Launch Loan Recommendation Details" at bounding box center [384, 429] width 254 height 14
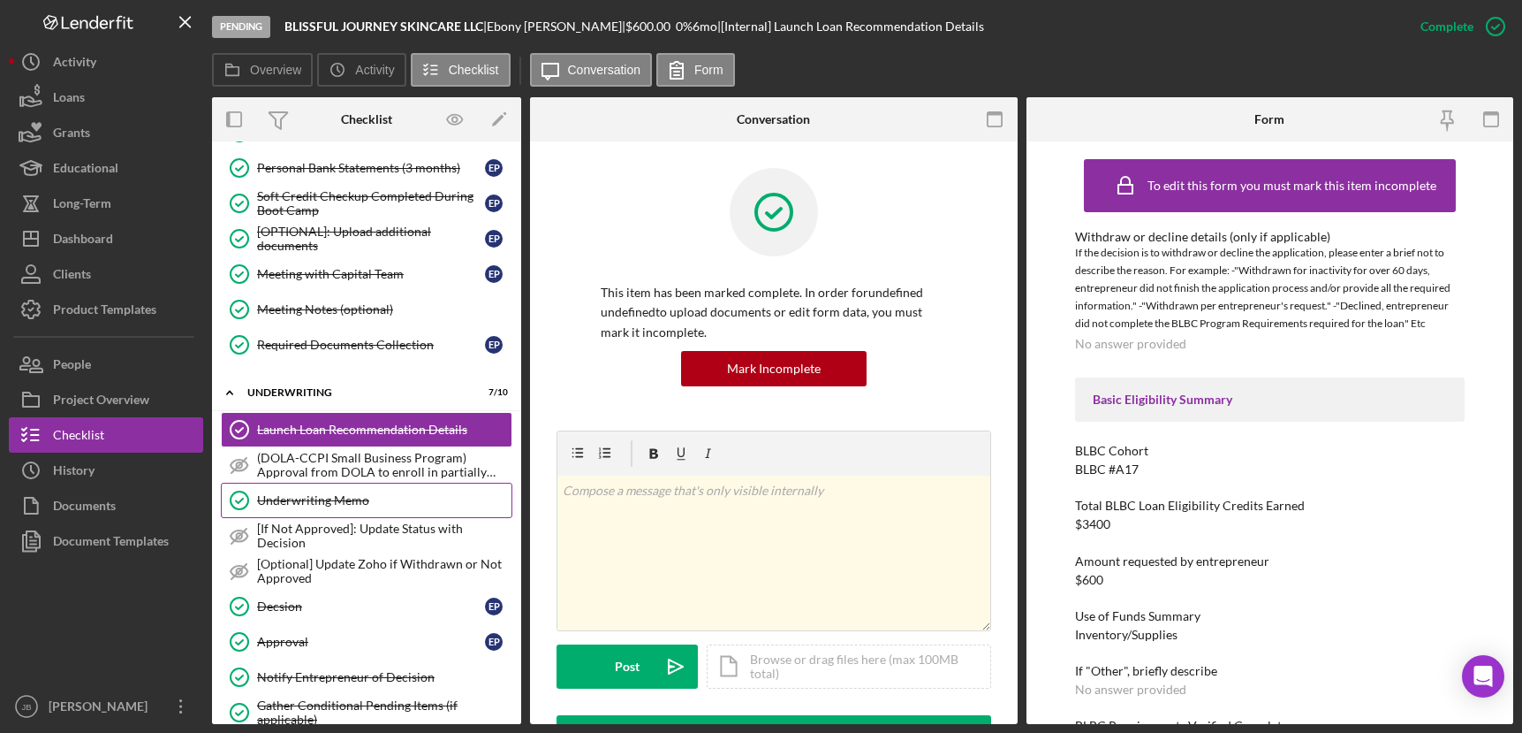
click at [334, 498] on div "Underwriting Memo" at bounding box center [384, 500] width 254 height 14
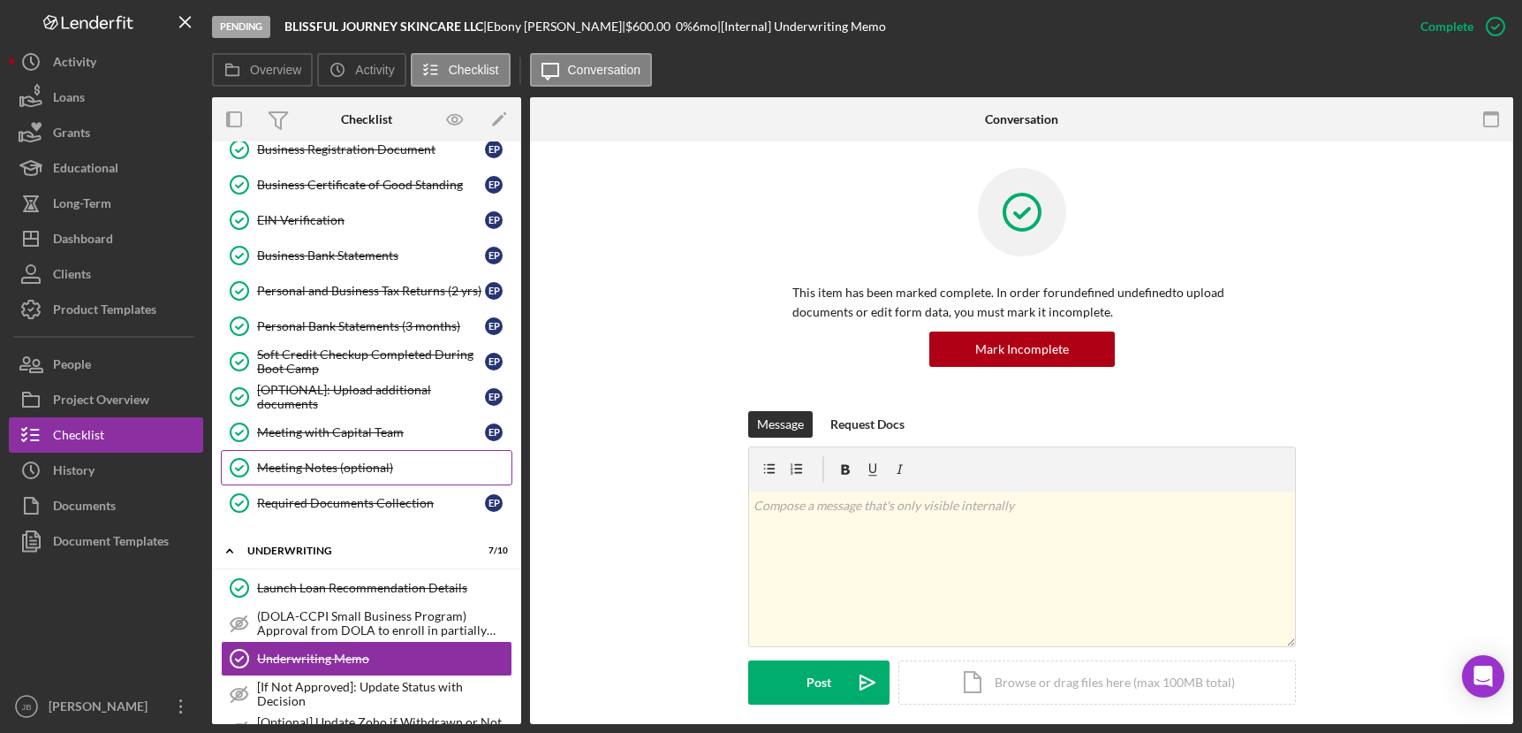
scroll to position [534, 0]
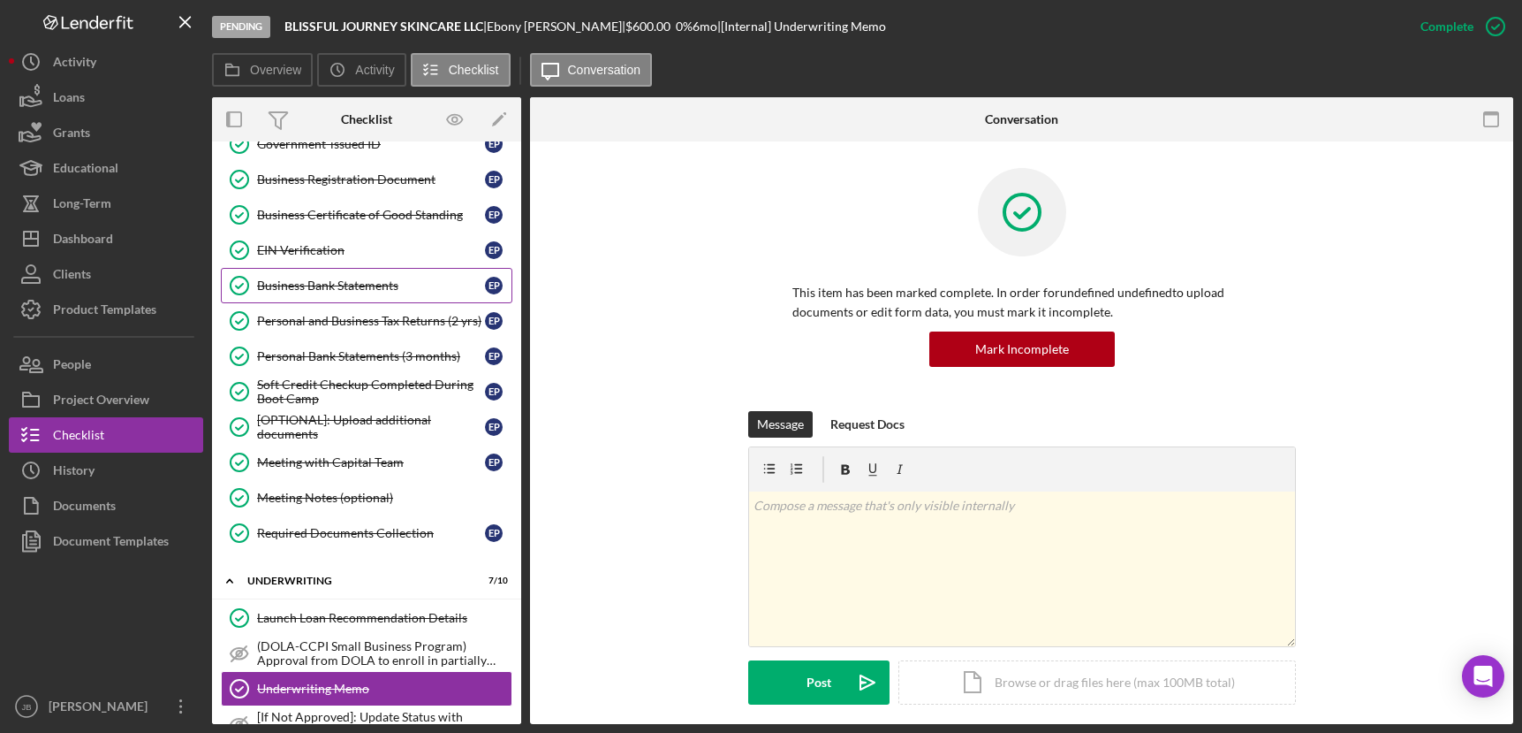
click at [385, 283] on div "Business Bank Statements" at bounding box center [371, 285] width 228 height 14
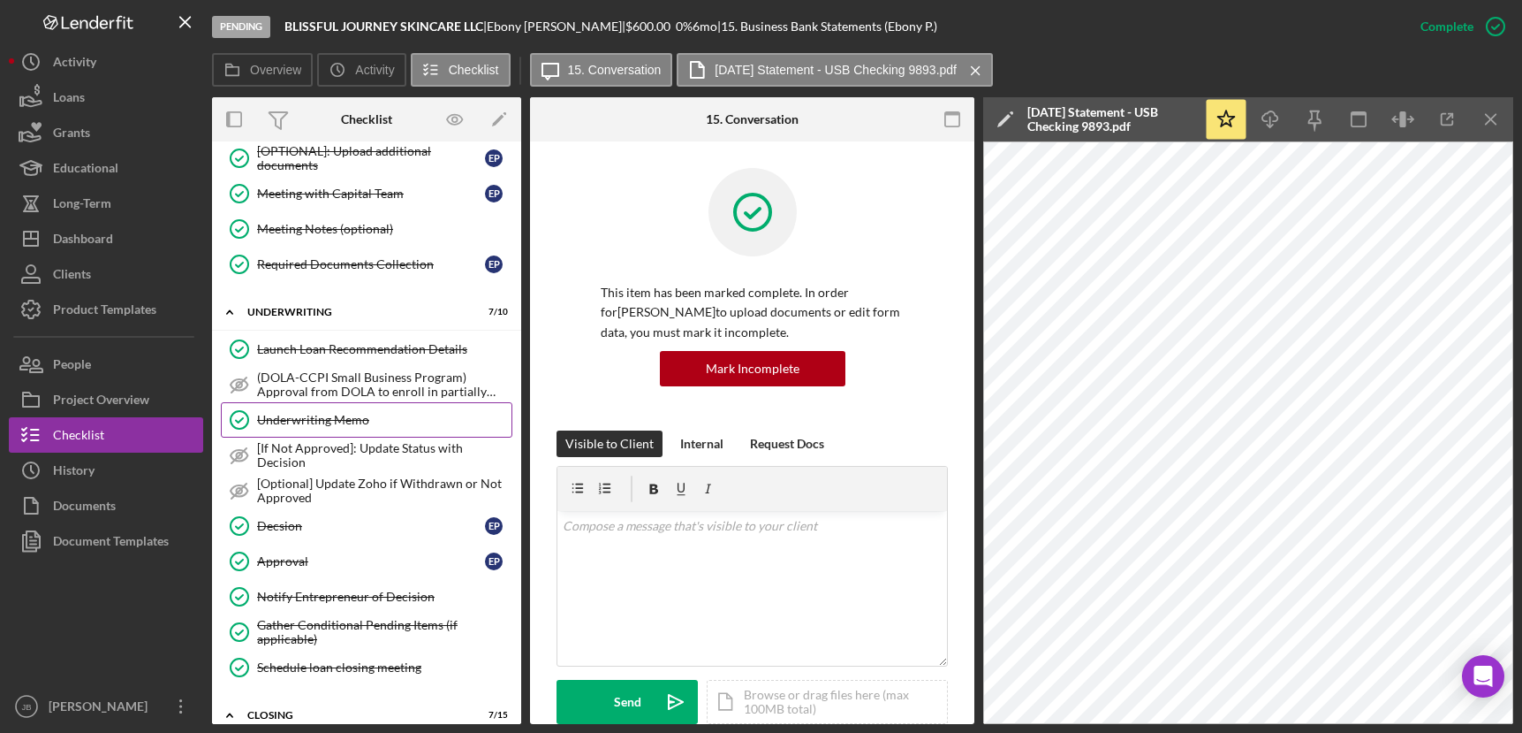
scroll to position [857, 0]
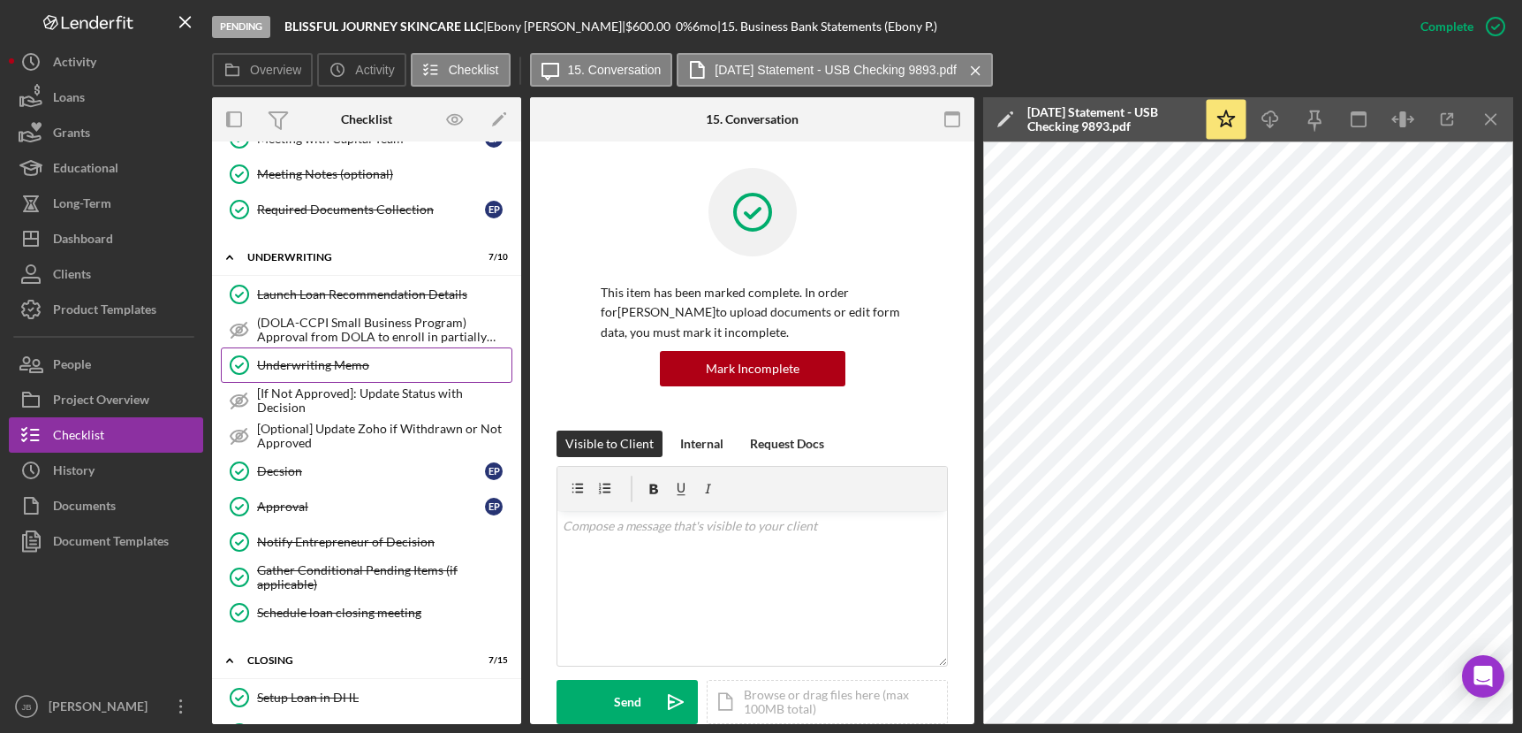
click at [362, 368] on div "Underwriting Memo" at bounding box center [384, 365] width 254 height 14
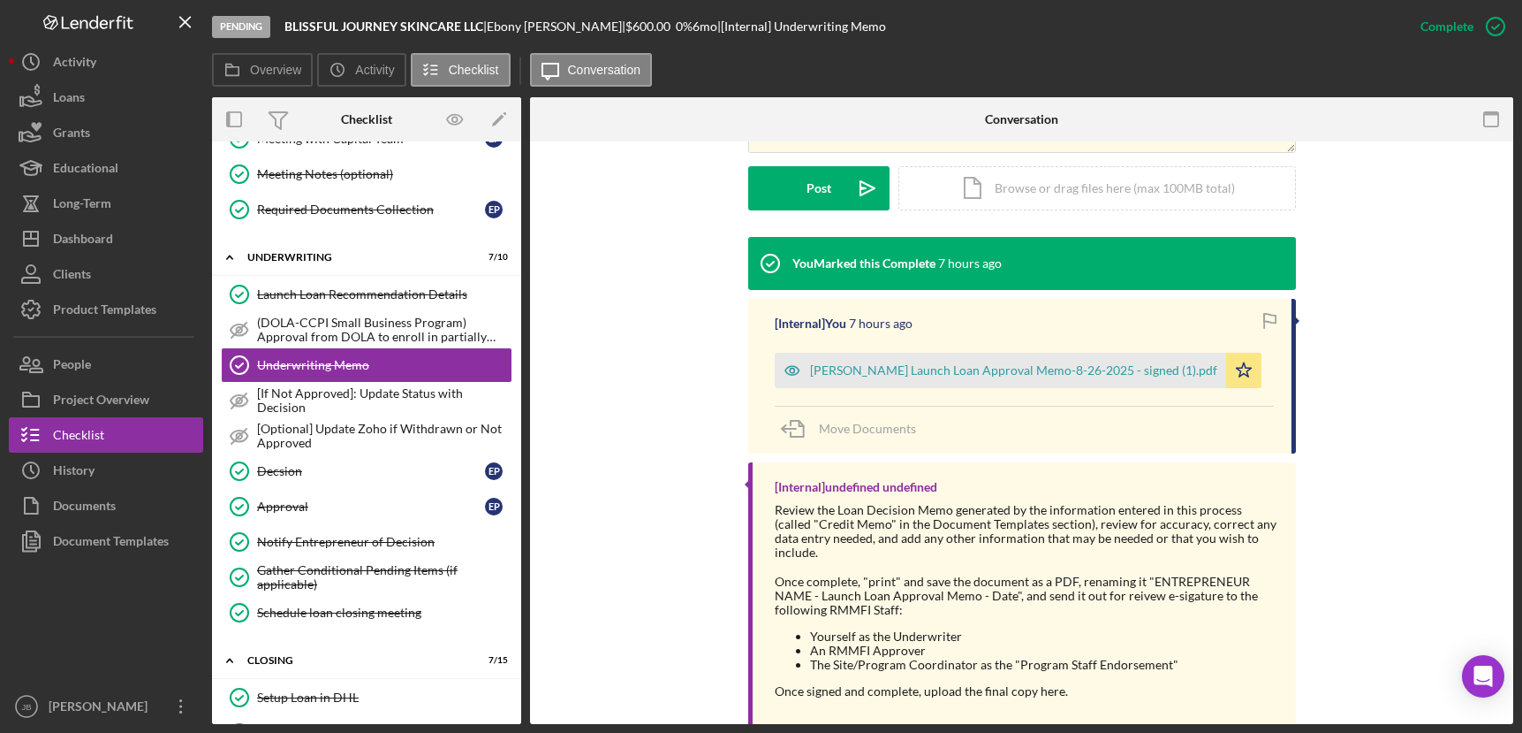
scroll to position [526, 0]
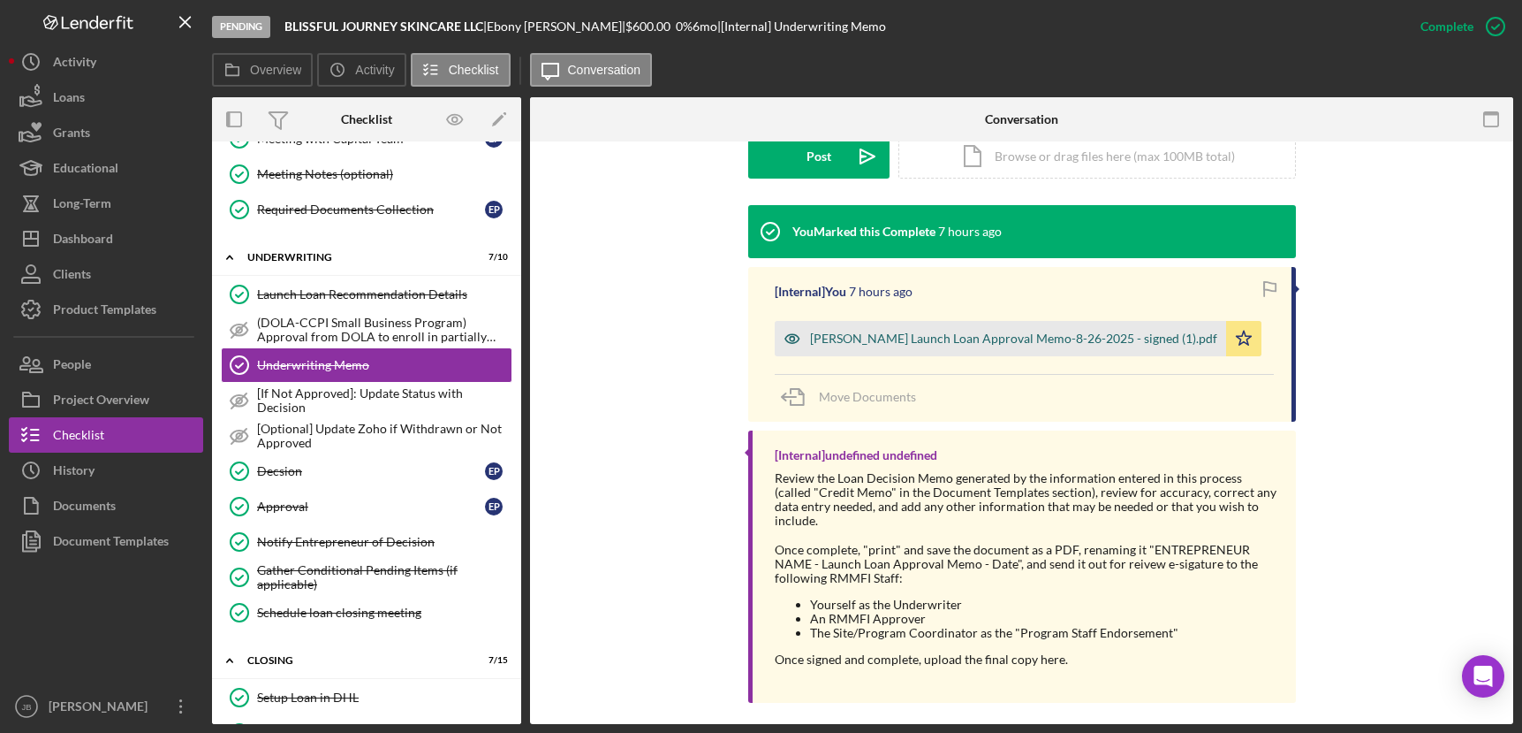
click at [892, 341] on div "[PERSON_NAME] Launch Loan Approval Memo-8-26-2025 - signed (1).pdf" at bounding box center [1013, 338] width 407 height 14
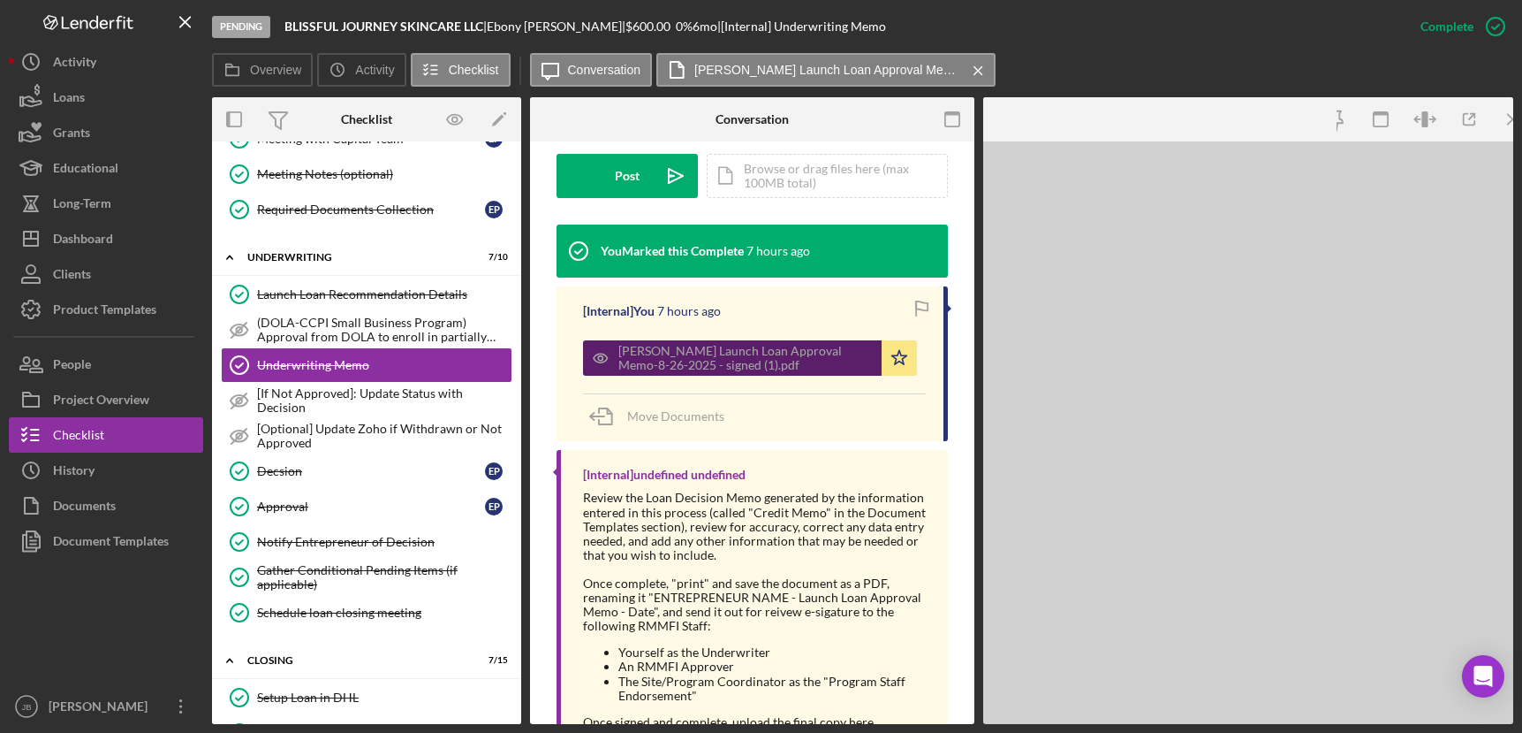
scroll to position [545, 0]
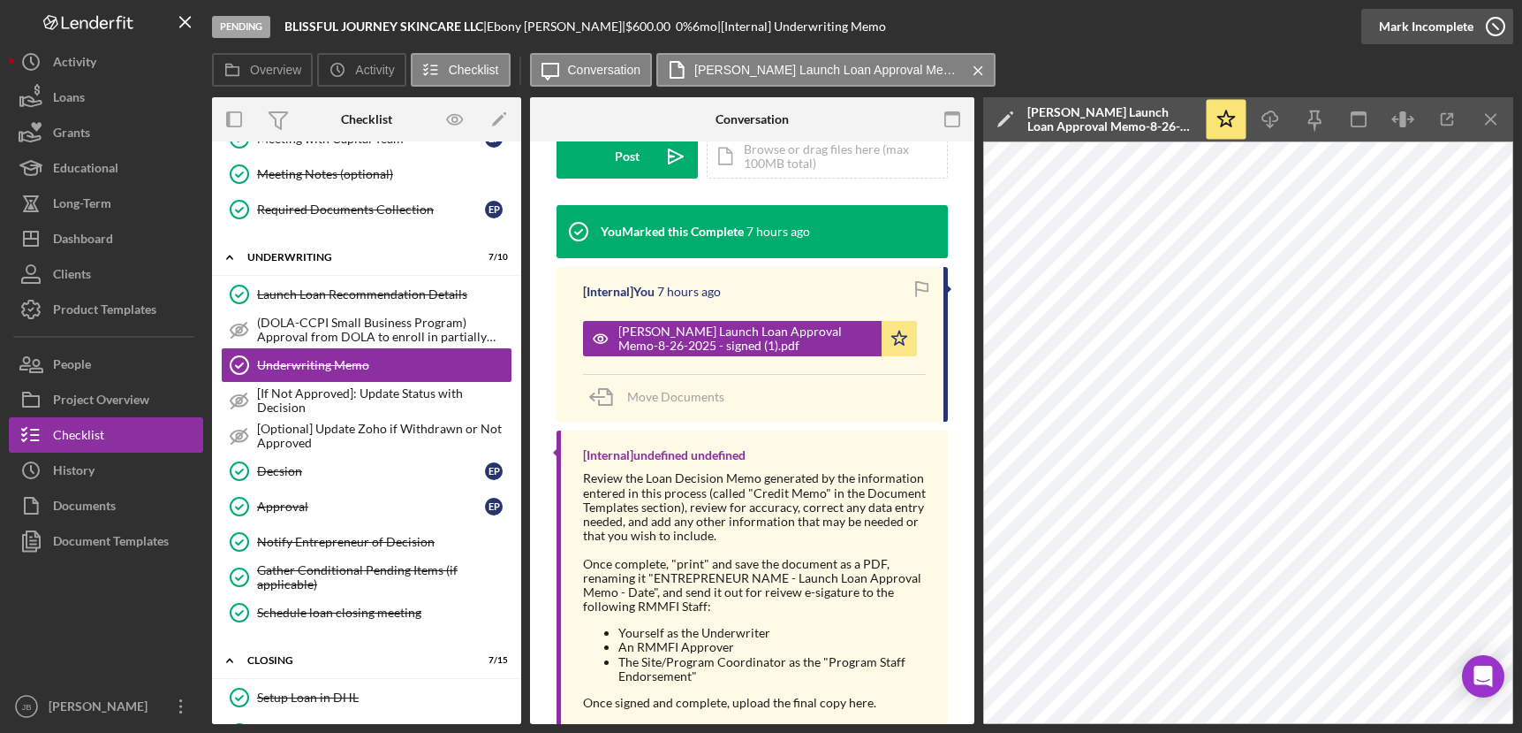
click at [1497, 24] on icon "button" at bounding box center [1496, 26] width 44 height 44
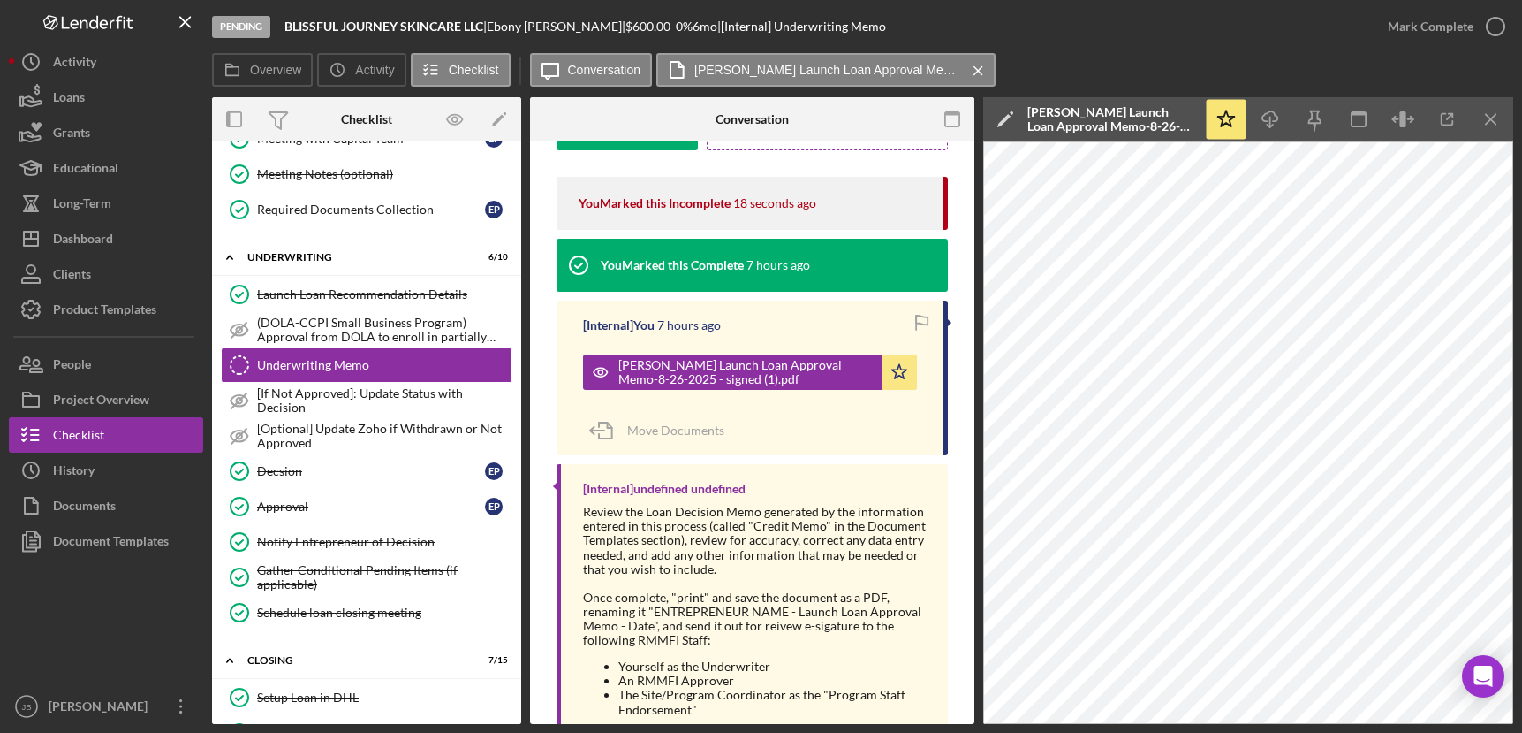
scroll to position [402, 0]
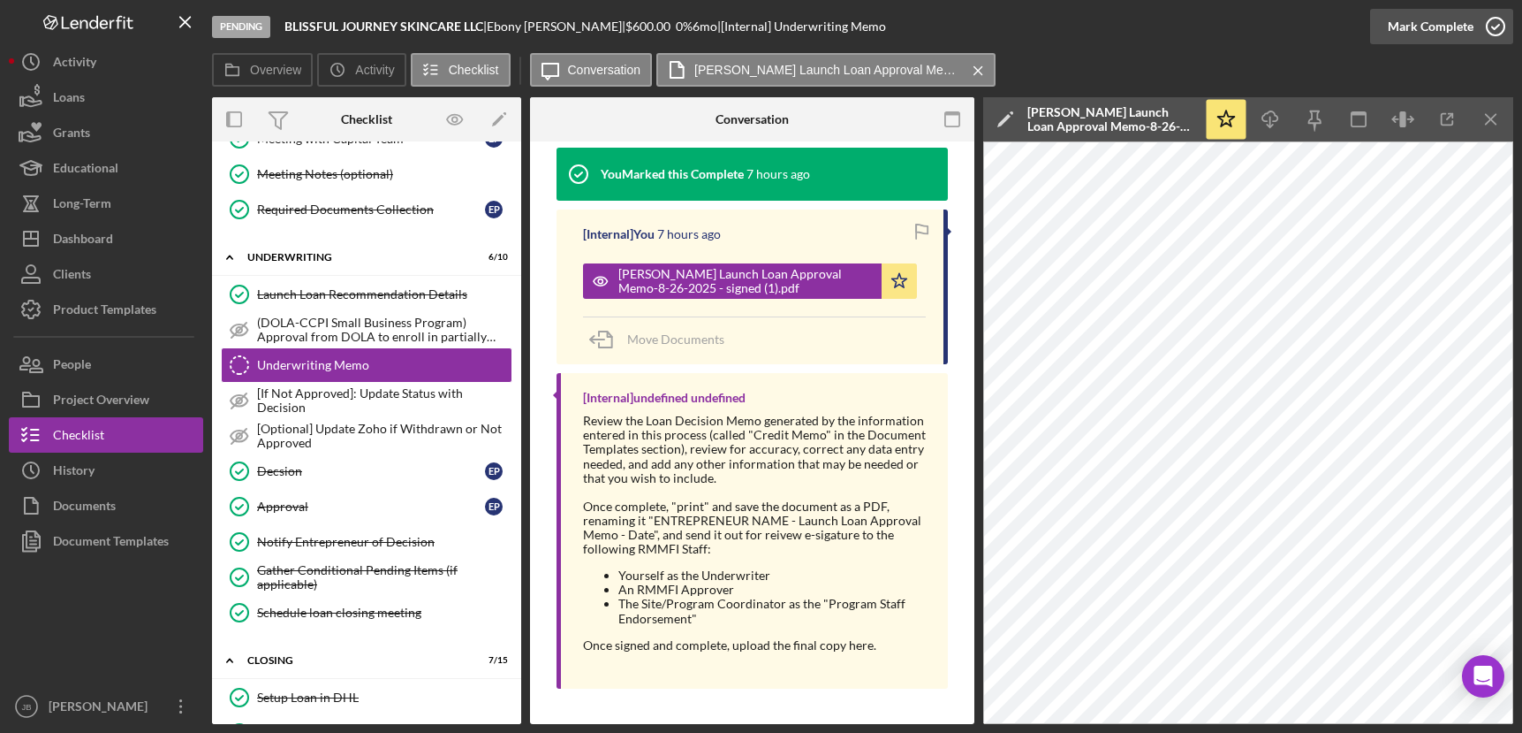
click at [1503, 26] on icon "button" at bounding box center [1496, 26] width 44 height 44
click at [436, 293] on div "Launch Loan Recommendation Details" at bounding box center [384, 294] width 254 height 14
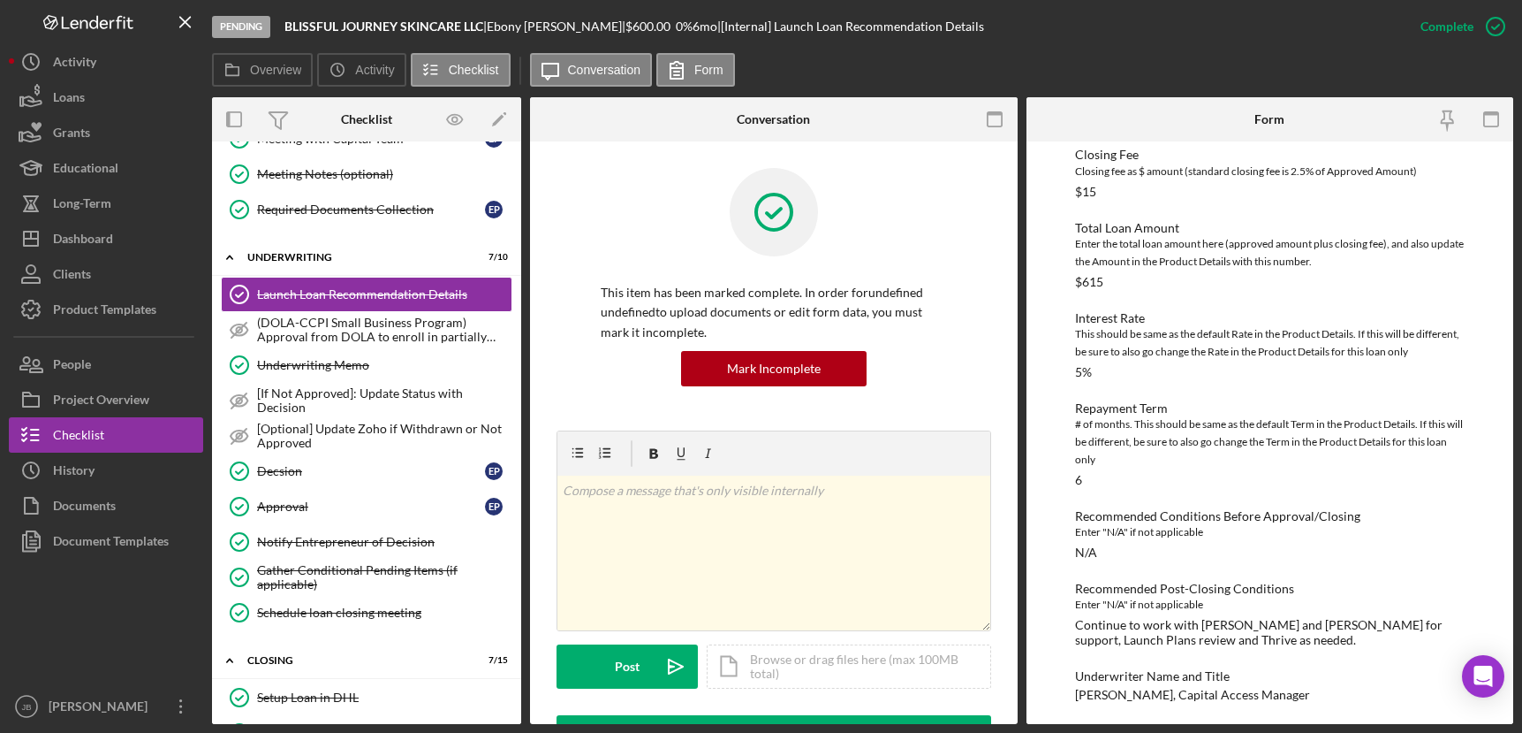
scroll to position [3305, 0]
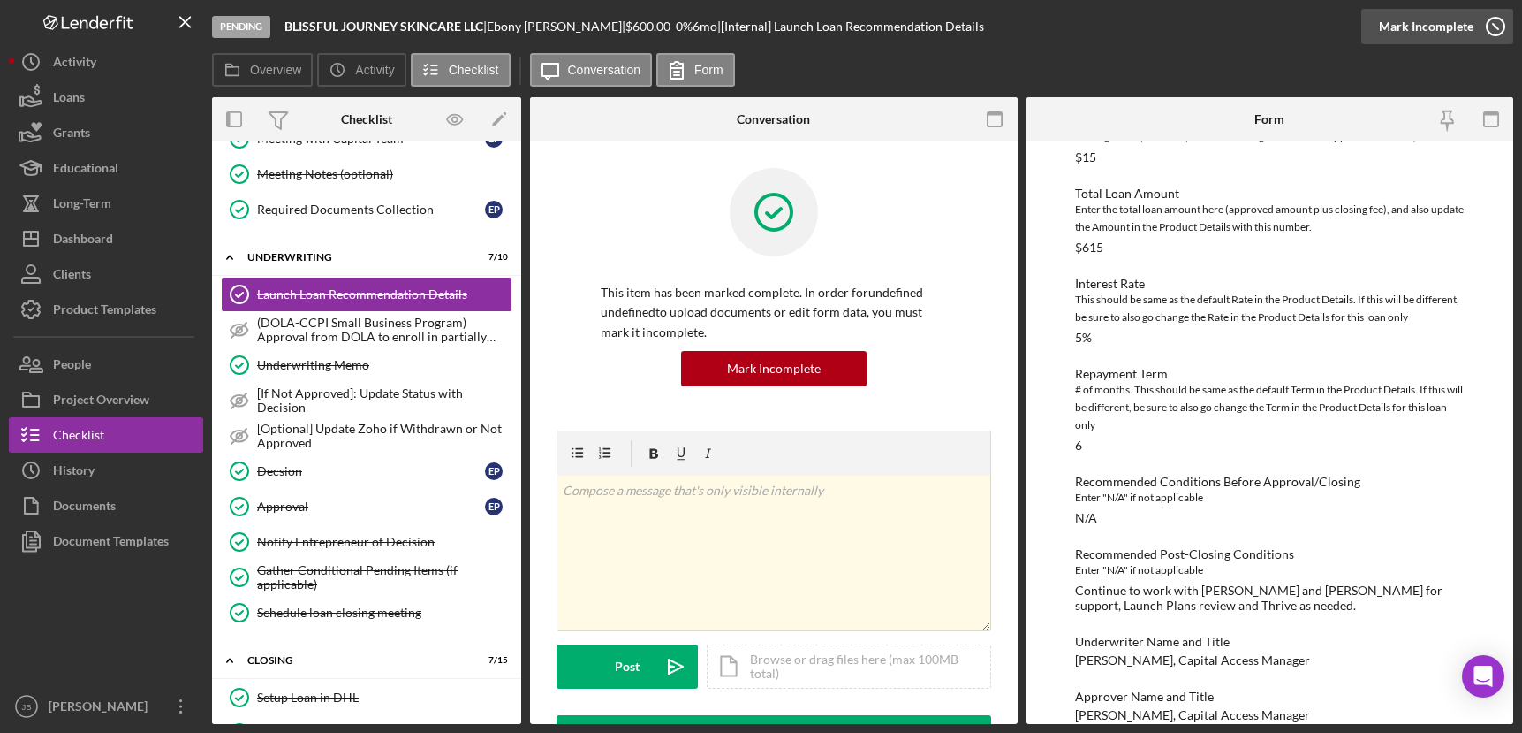
click at [1497, 20] on icon "button" at bounding box center [1496, 26] width 44 height 44
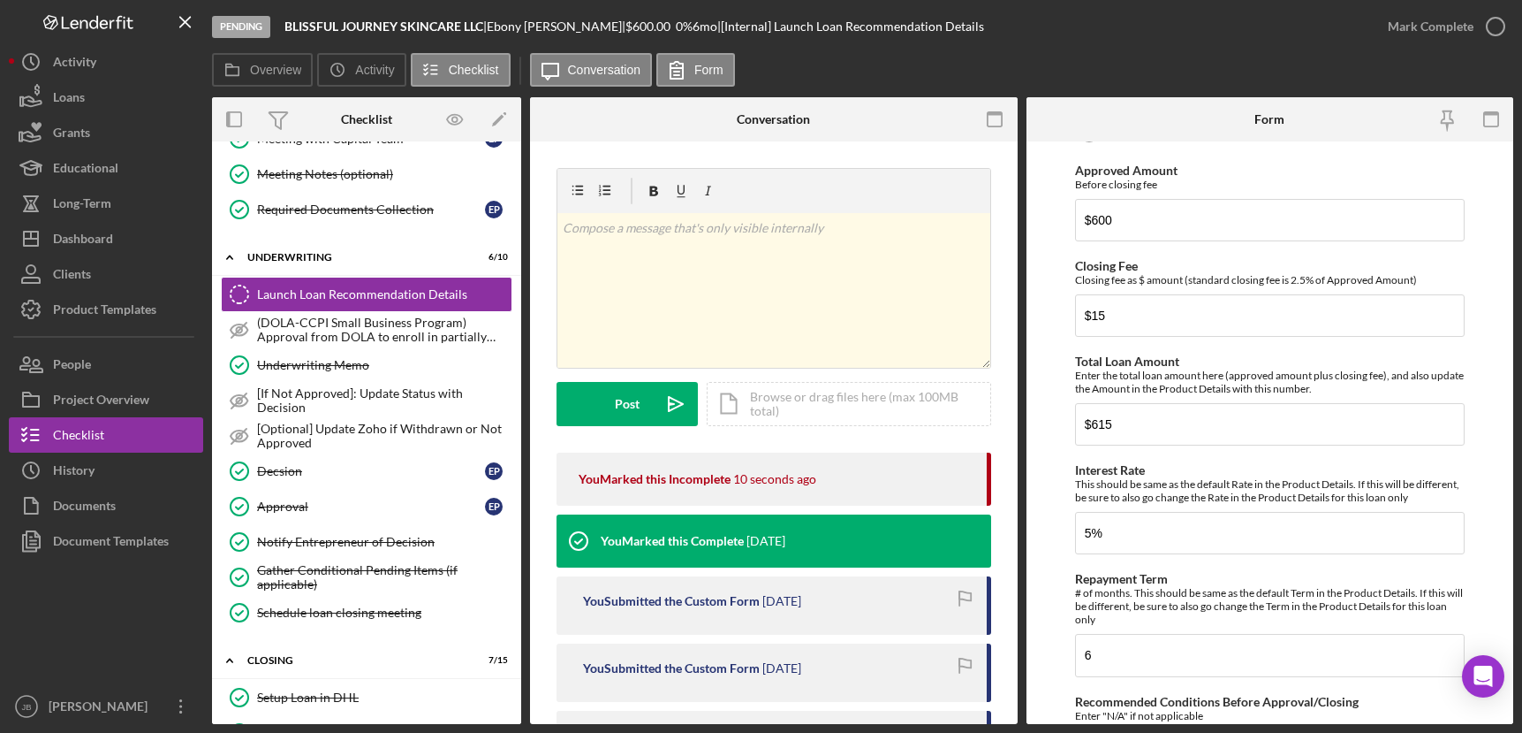
scroll to position [3995, 0]
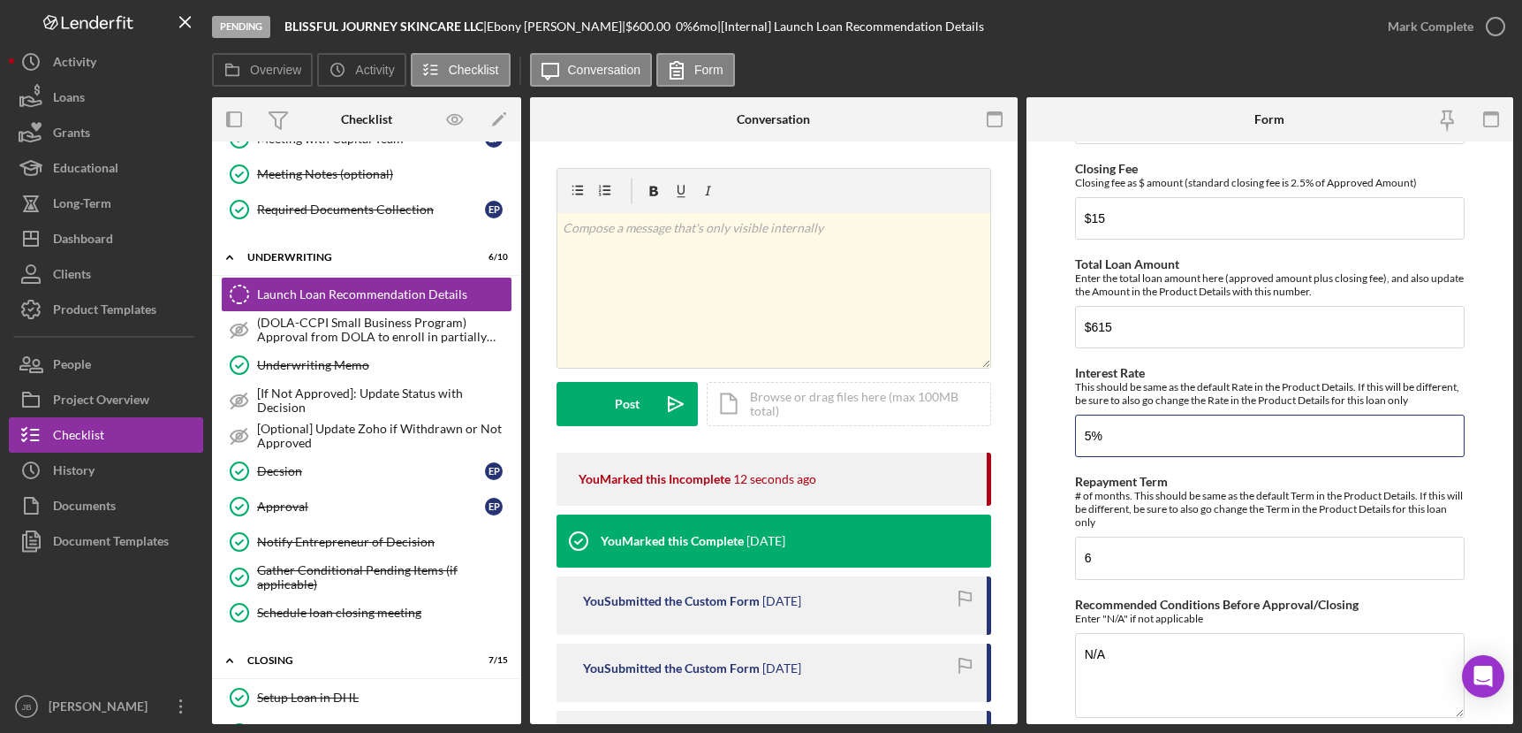
drag, startPoint x: 1120, startPoint y: 429, endPoint x: 1007, endPoint y: 428, distance: 112.2
click at [1007, 428] on div "Overview Internal Workflow Stage Pending Icon/Dropdown Arrow Archive (can unarc…" at bounding box center [863, 410] width 1302 height 626
type input "0%"
click at [1044, 485] on form "Withdraw or decline details (only if applicable) If the decision is to withdraw…" at bounding box center [1271, 432] width 488 height 582
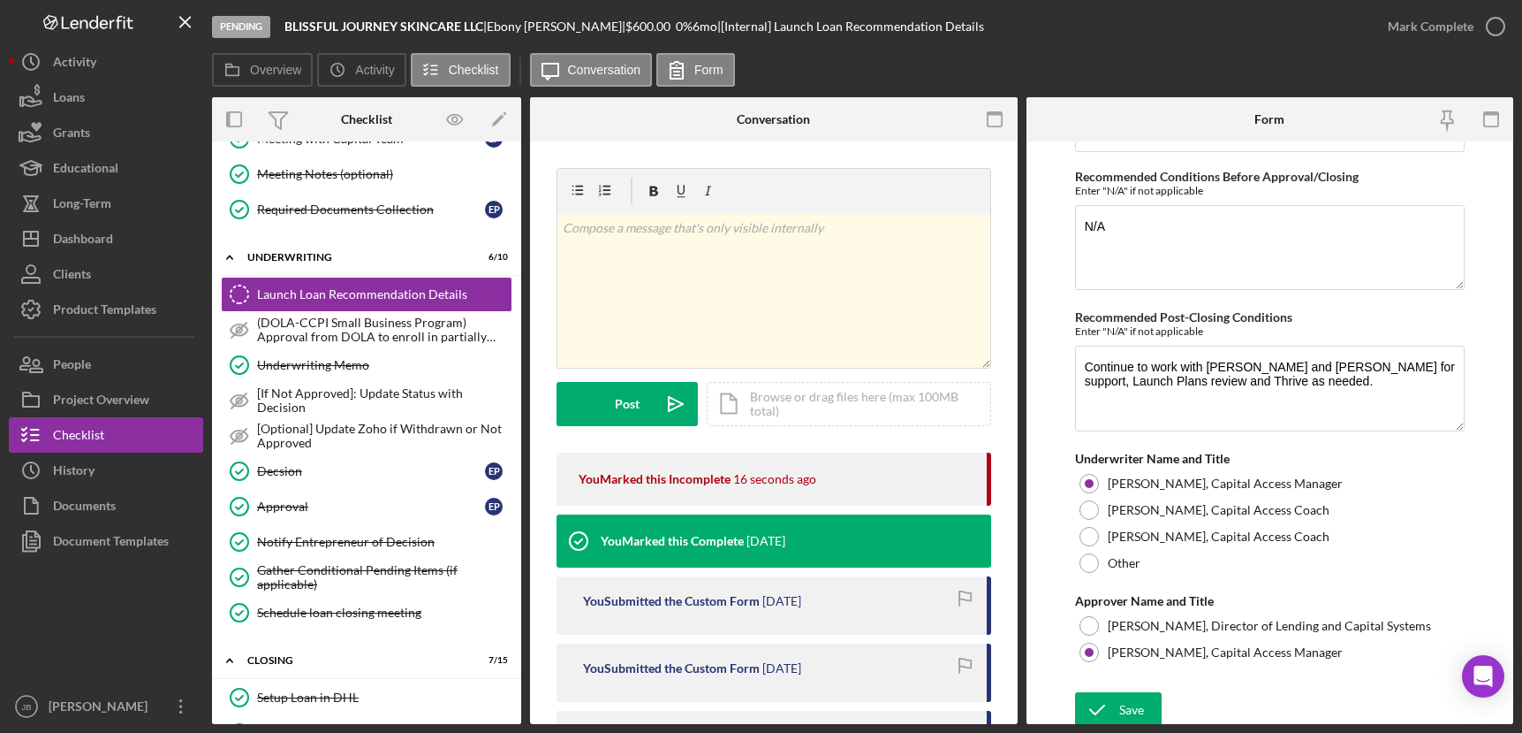
scroll to position [4428, 0]
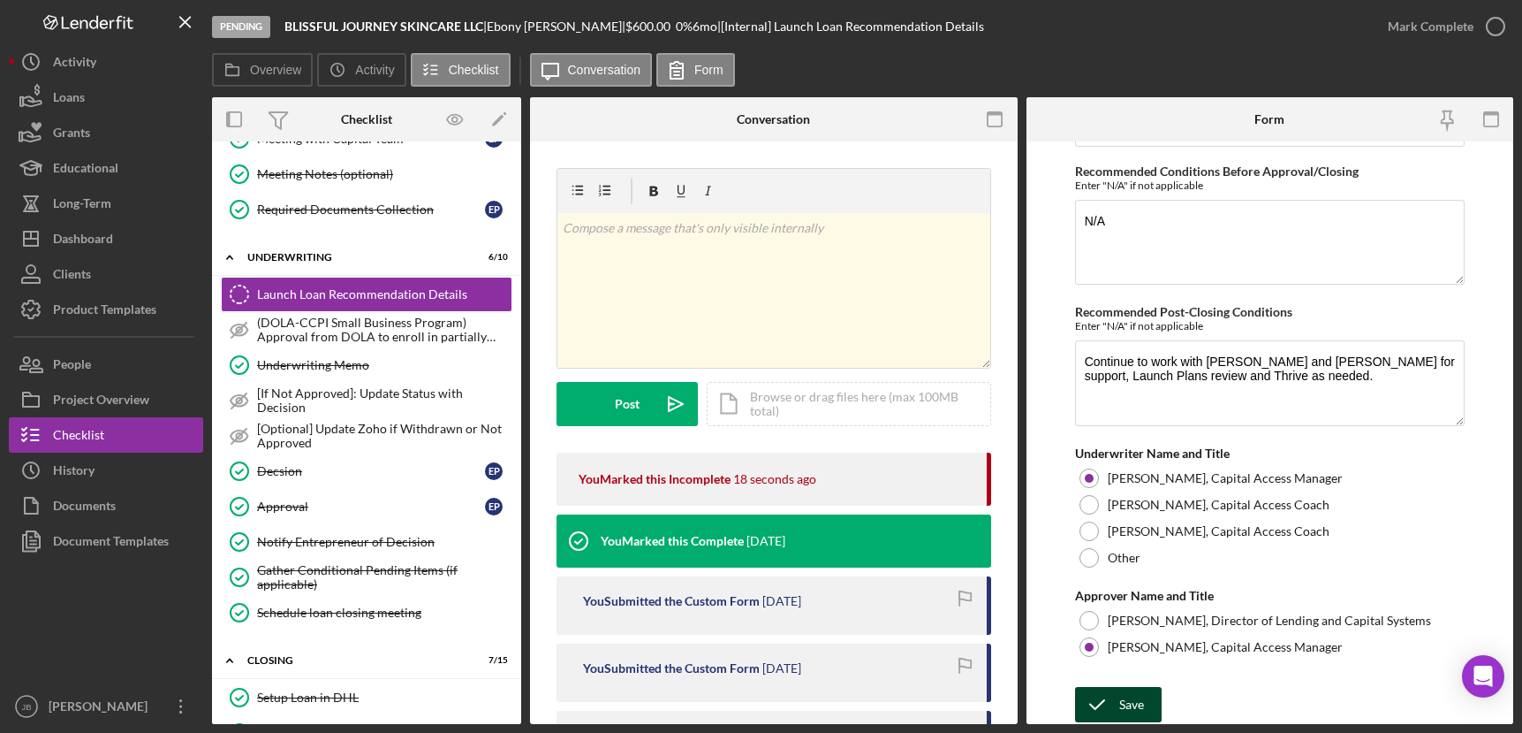
click at [1130, 695] on div "Save" at bounding box center [1132, 704] width 25 height 35
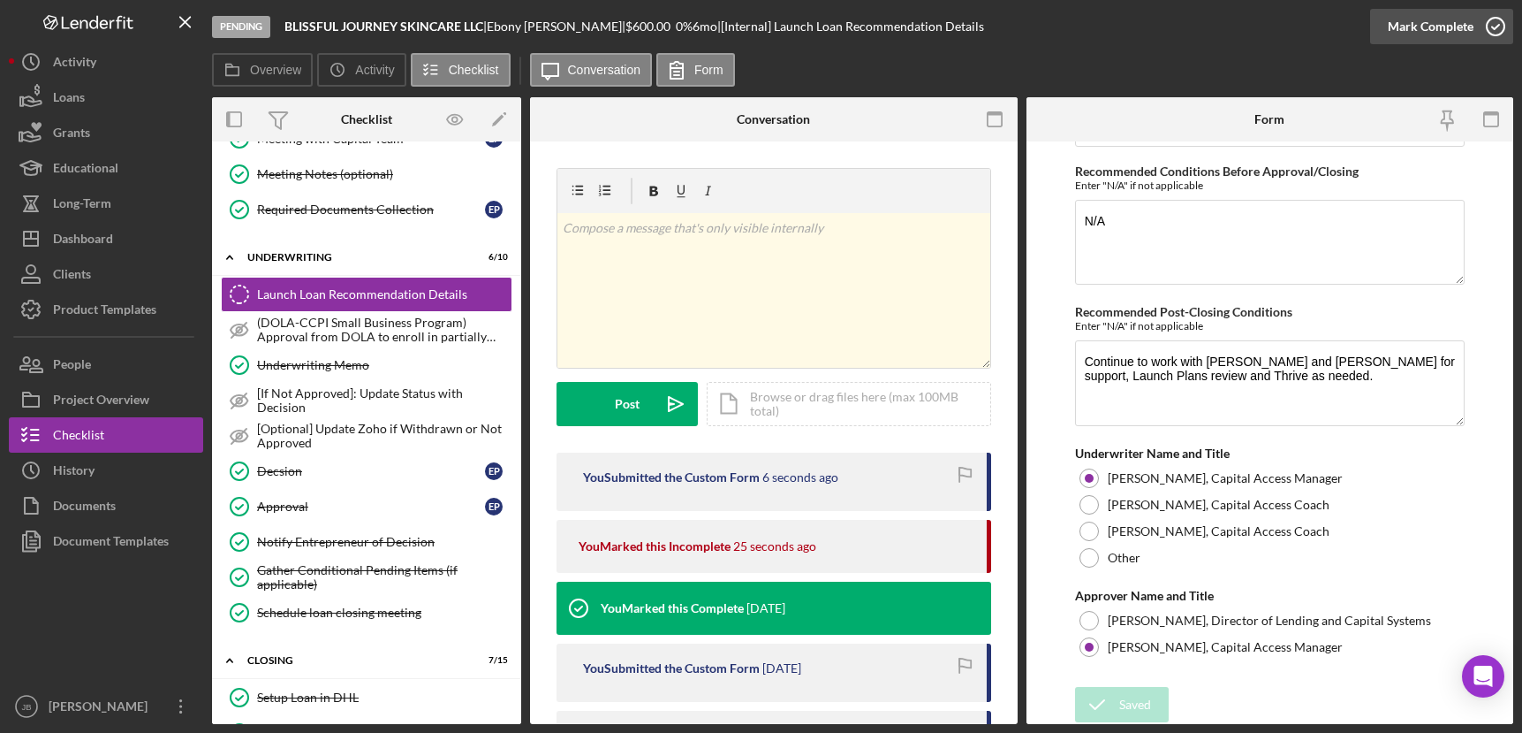
click at [1496, 24] on icon "button" at bounding box center [1496, 26] width 44 height 44
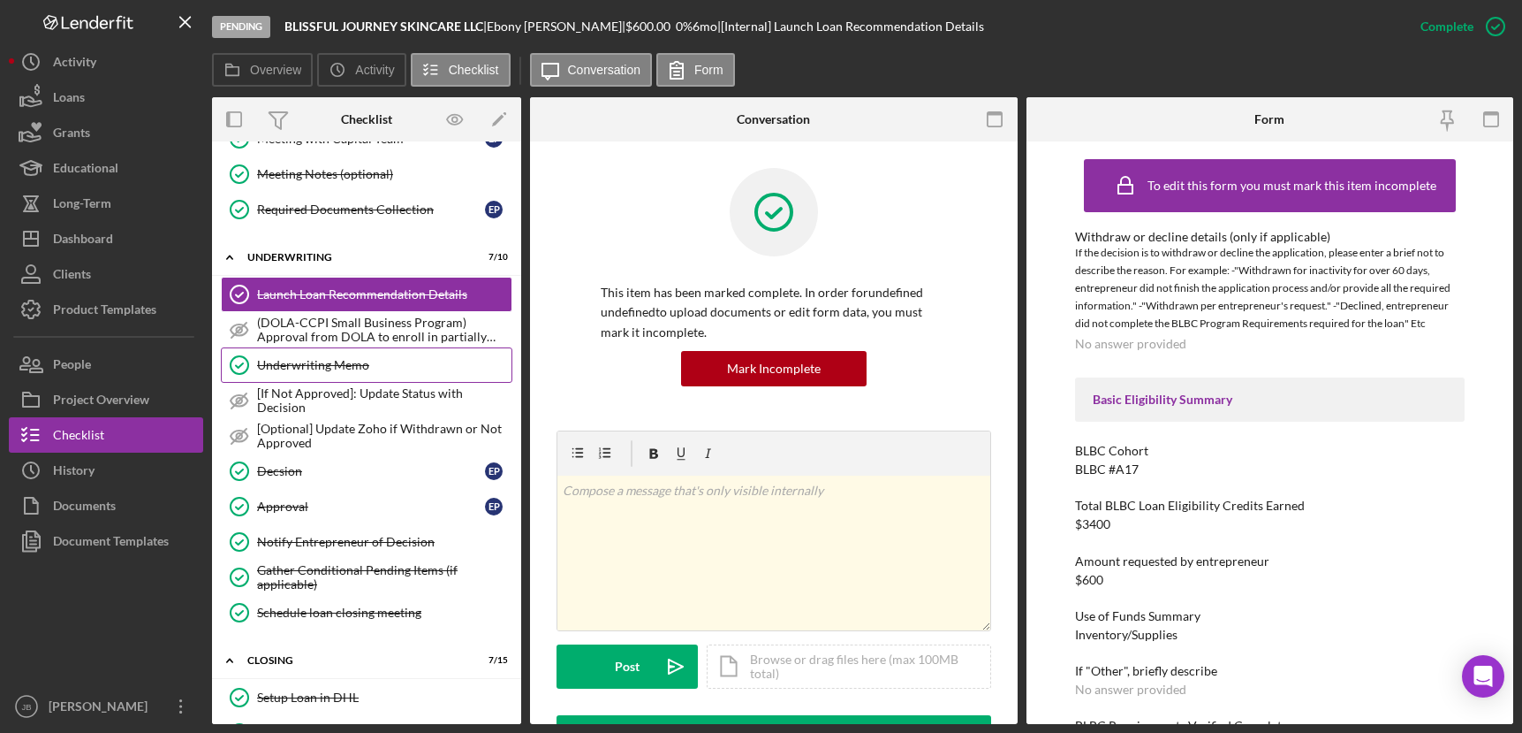
click at [387, 370] on div "Underwriting Memo" at bounding box center [384, 365] width 254 height 14
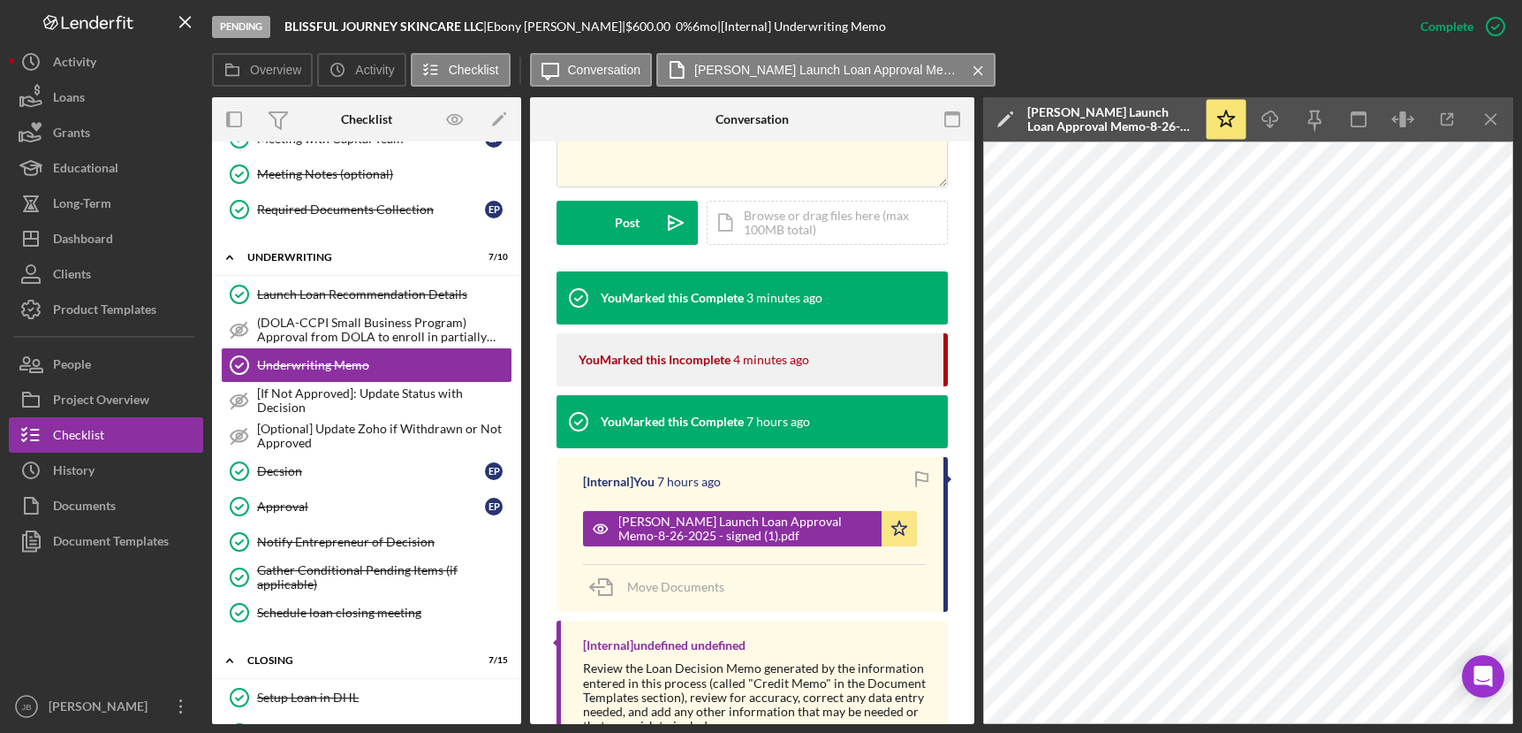
scroll to position [507, 0]
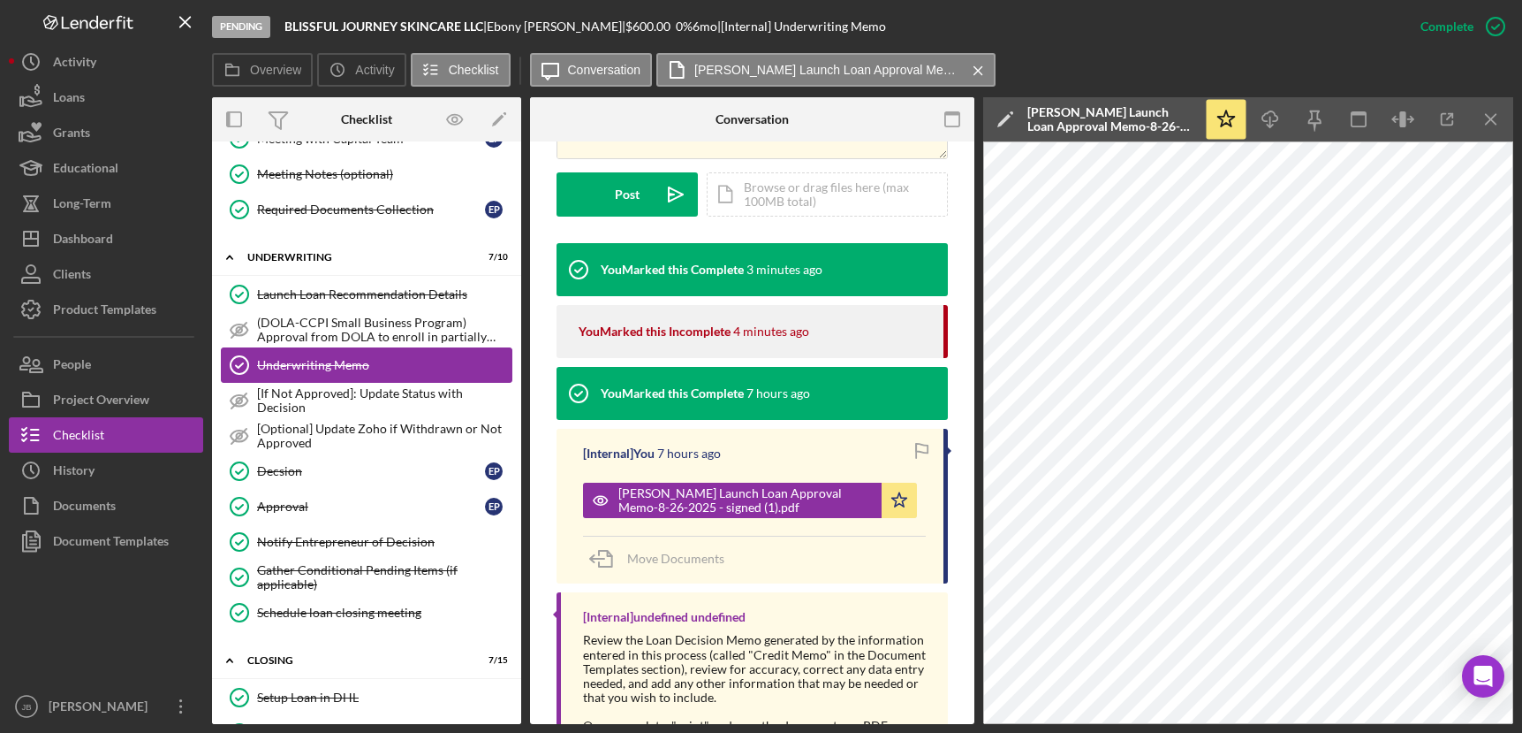
click at [380, 354] on link "Underwriting Memo Underwriting Memo" at bounding box center [367, 364] width 292 height 35
click at [1499, 28] on icon "button" at bounding box center [1496, 26] width 44 height 44
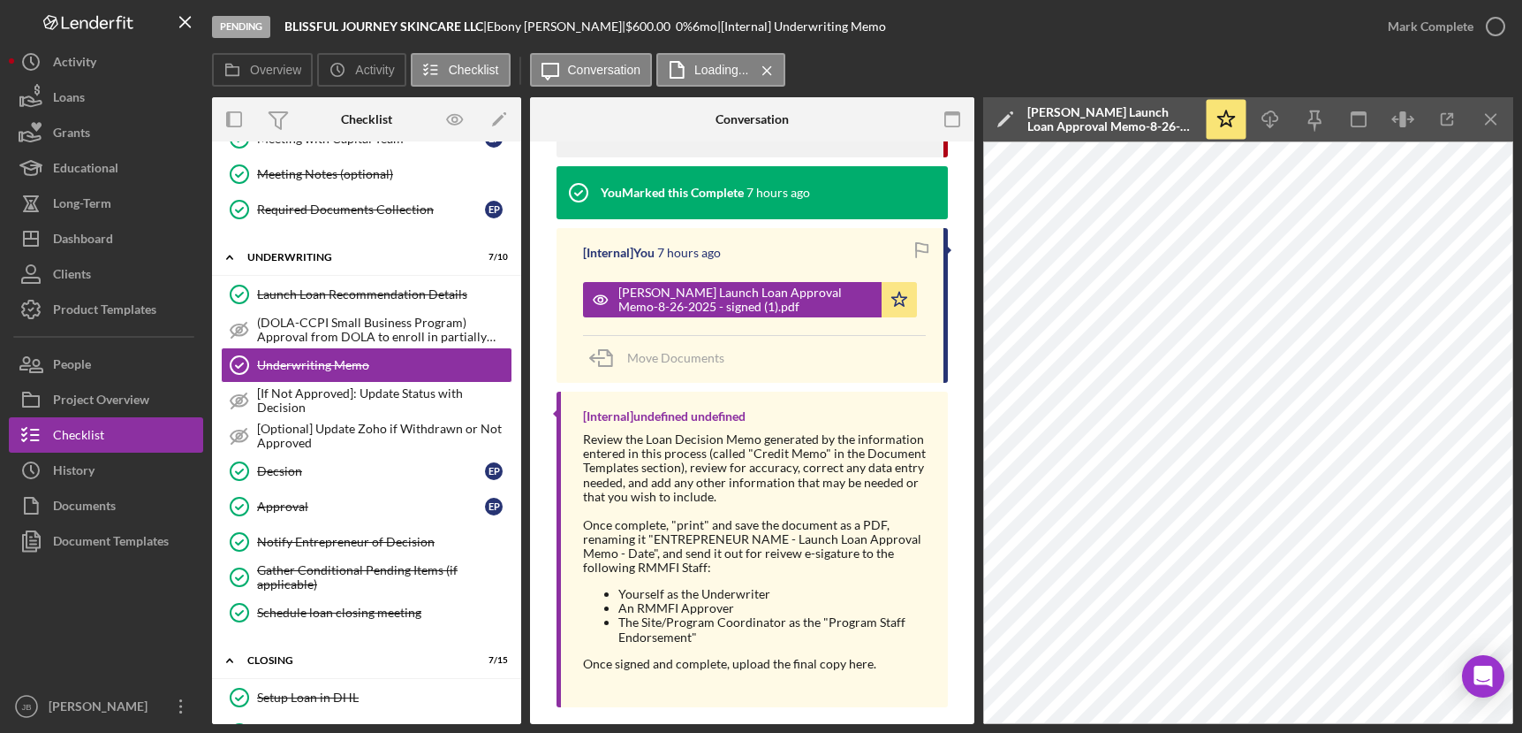
scroll to position [245, 0]
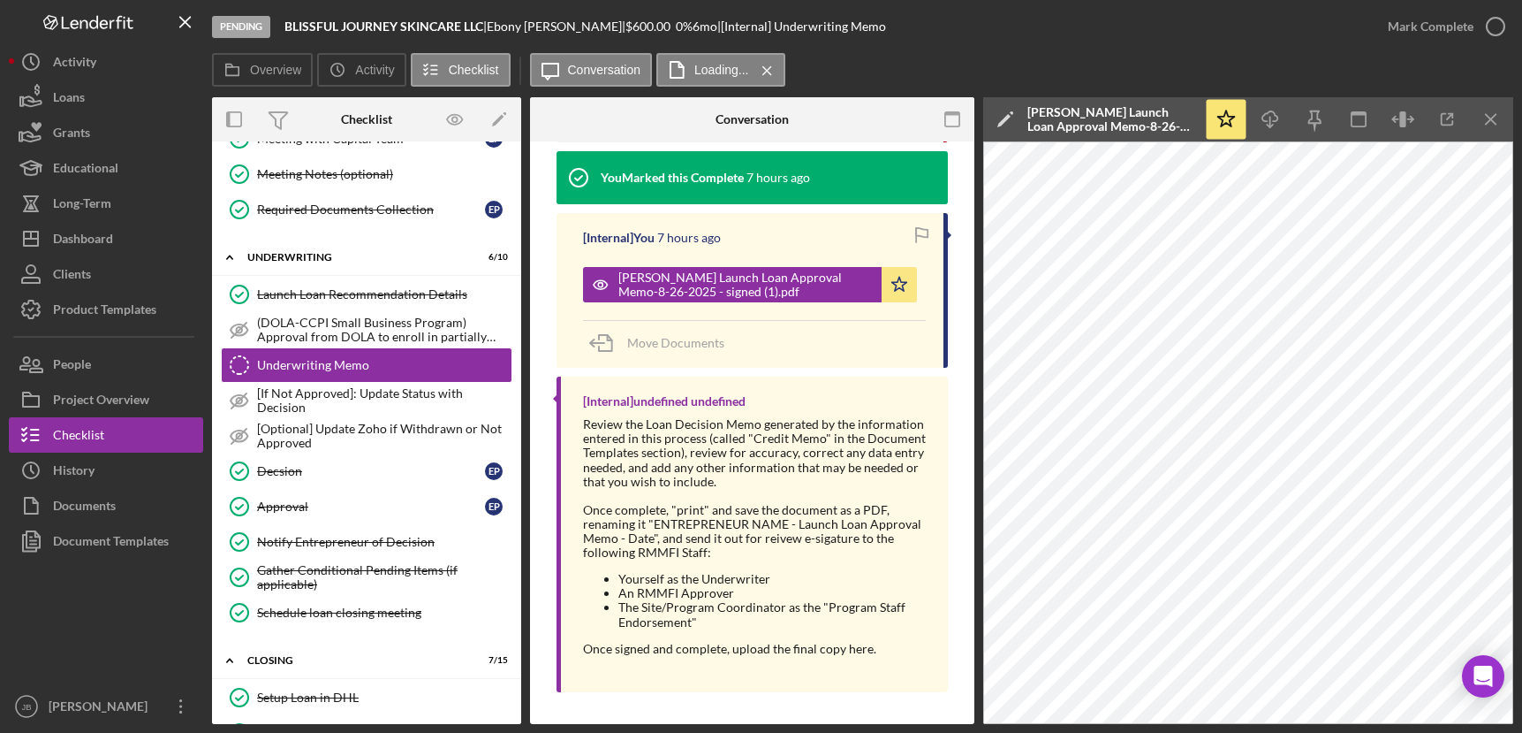
scroll to position [526, 0]
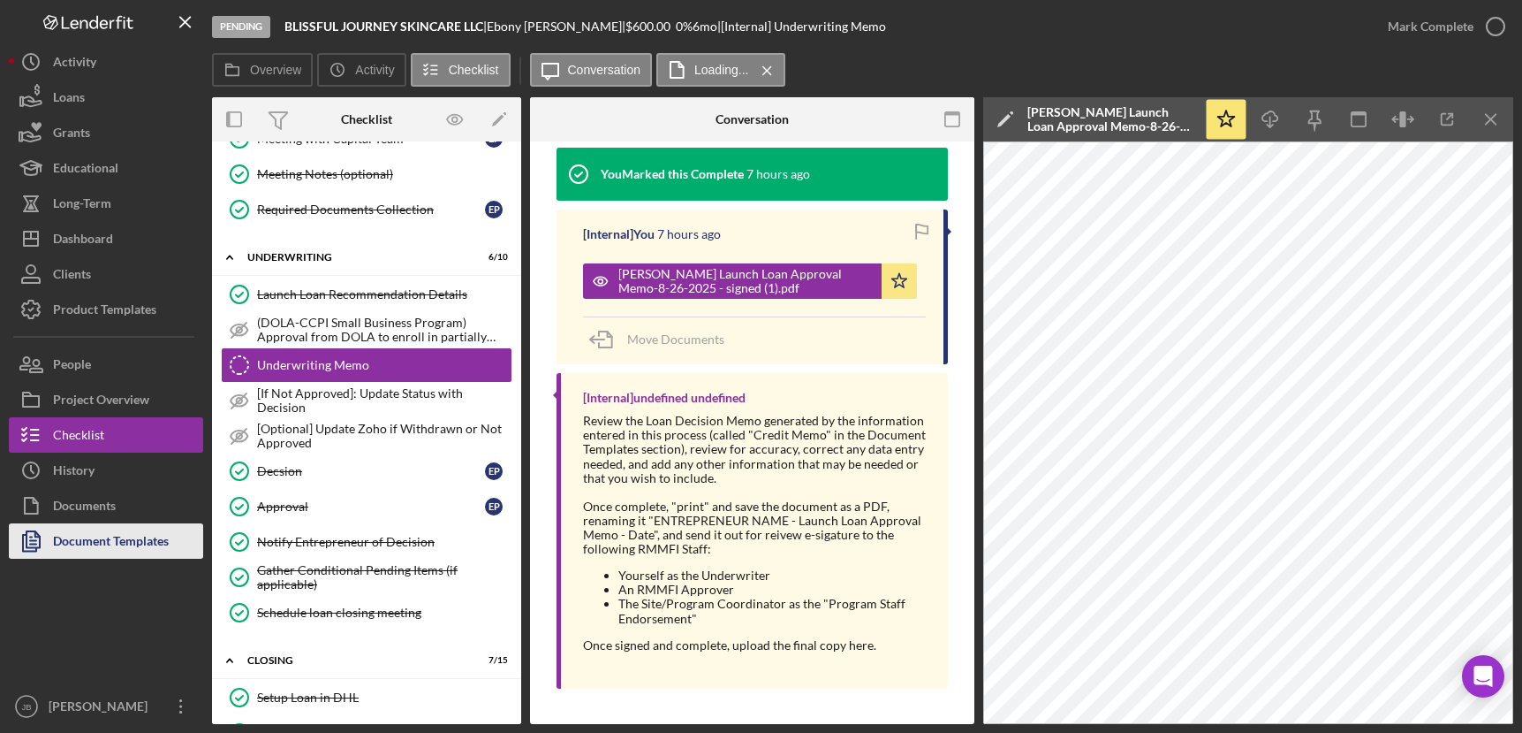
click at [110, 547] on div "Document Templates" at bounding box center [111, 543] width 116 height 40
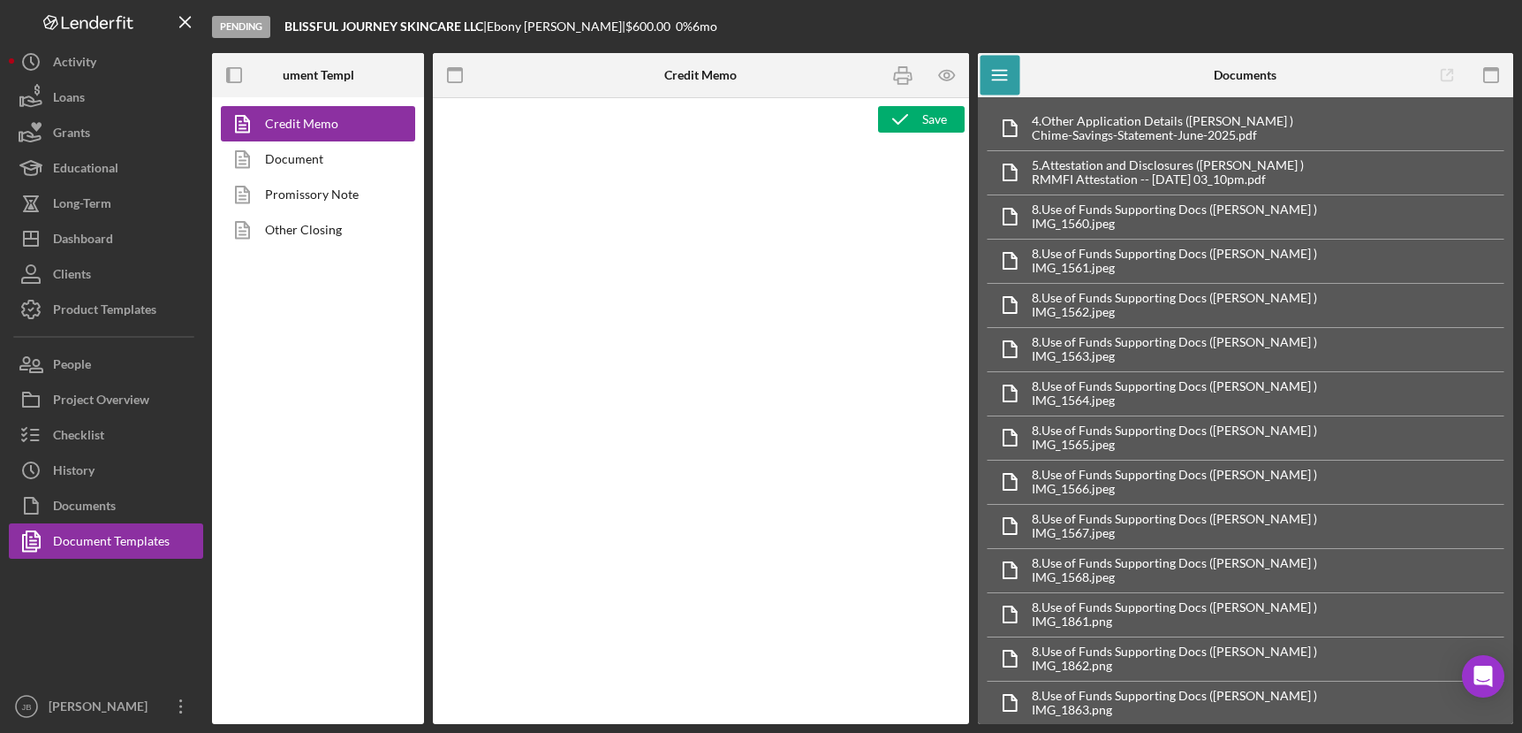
type textarea "<p style="margin-bottom: 0; line-height: normal; text-align: left; padding-left…"
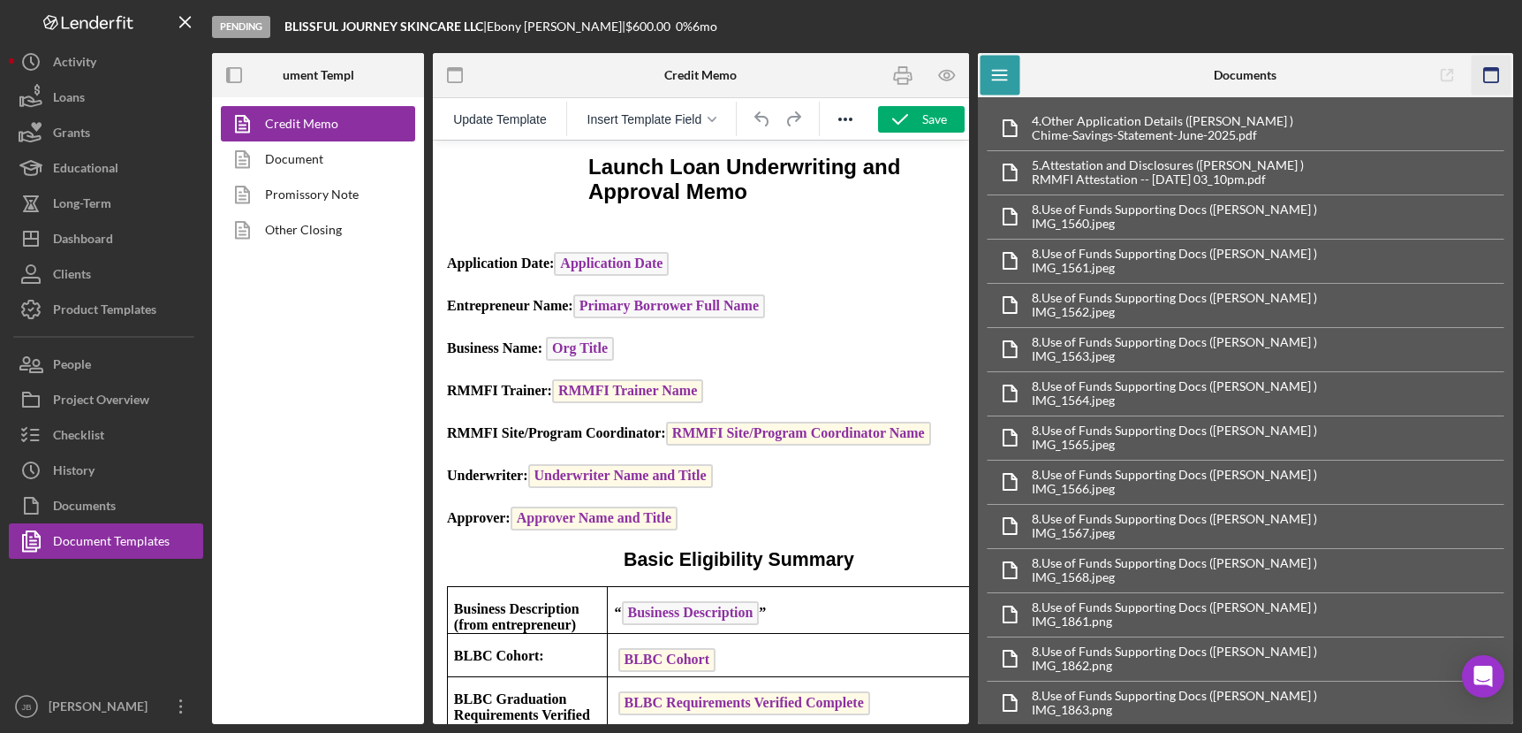
click at [1499, 66] on icon "button" at bounding box center [1492, 76] width 40 height 40
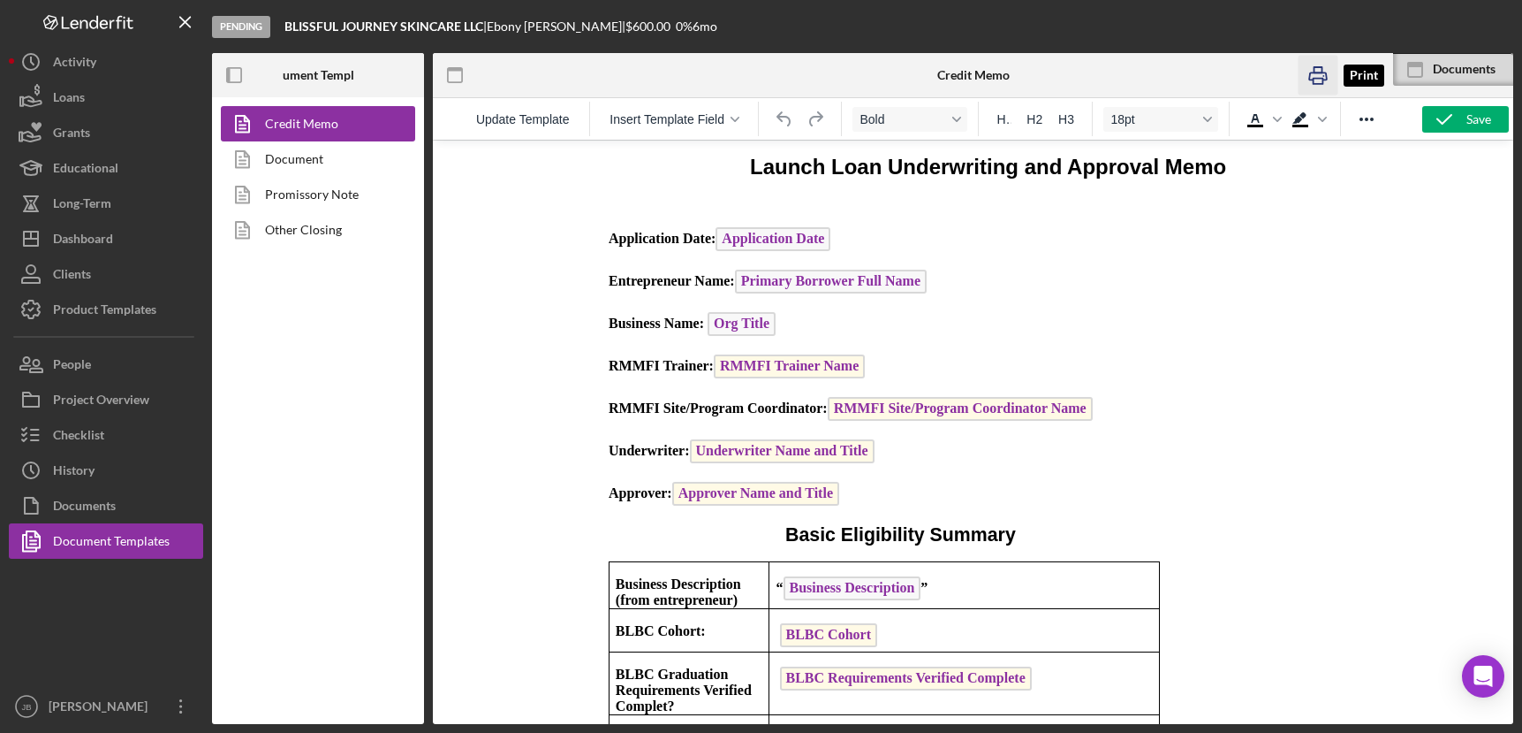
click at [1319, 82] on icon "button" at bounding box center [1319, 76] width 40 height 40
drag, startPoint x: 575, startPoint y: 27, endPoint x: 503, endPoint y: 23, distance: 72.6
click at [503, 23] on div "[PERSON_NAME] |" at bounding box center [556, 26] width 139 height 14
copy div "[PERSON_NAME]"
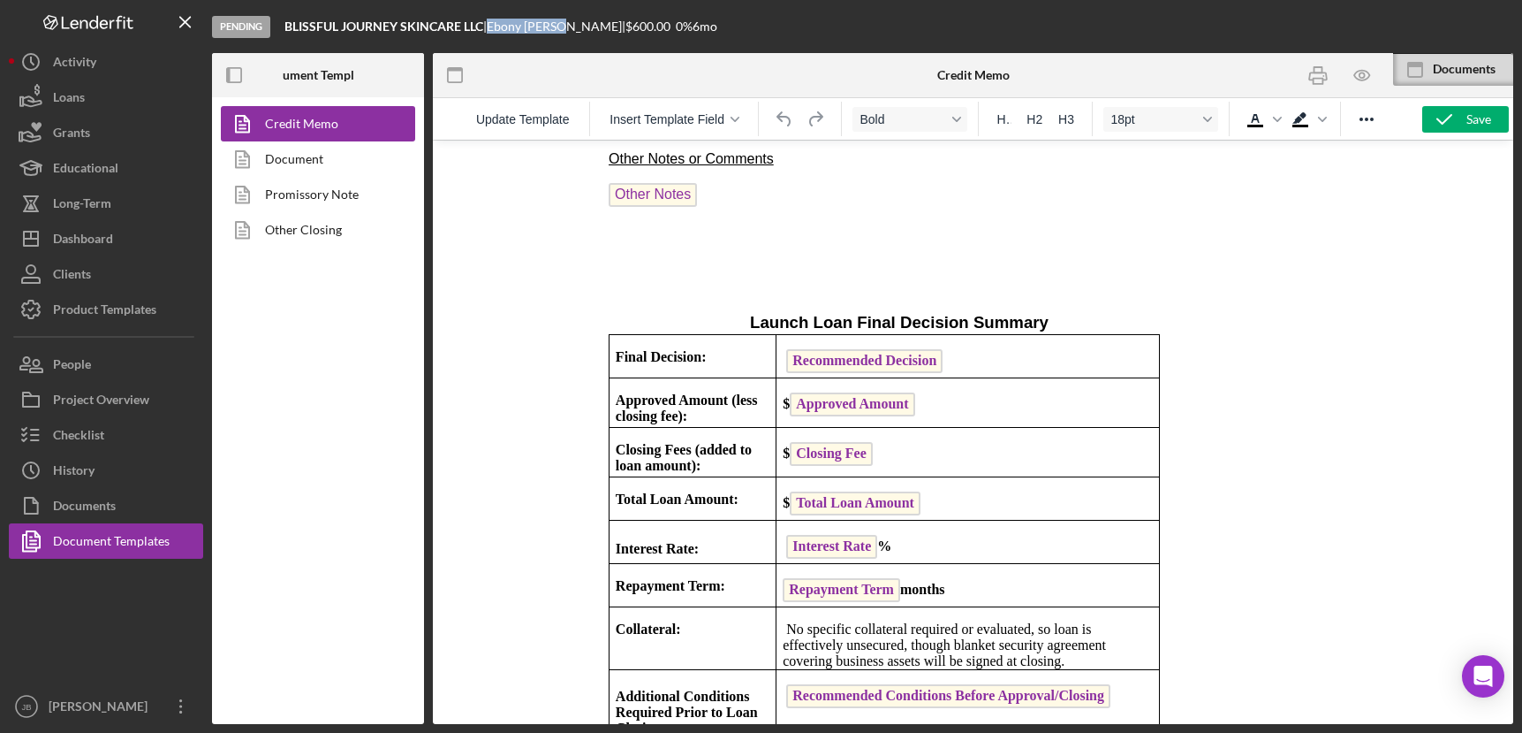
scroll to position [2768, 0]
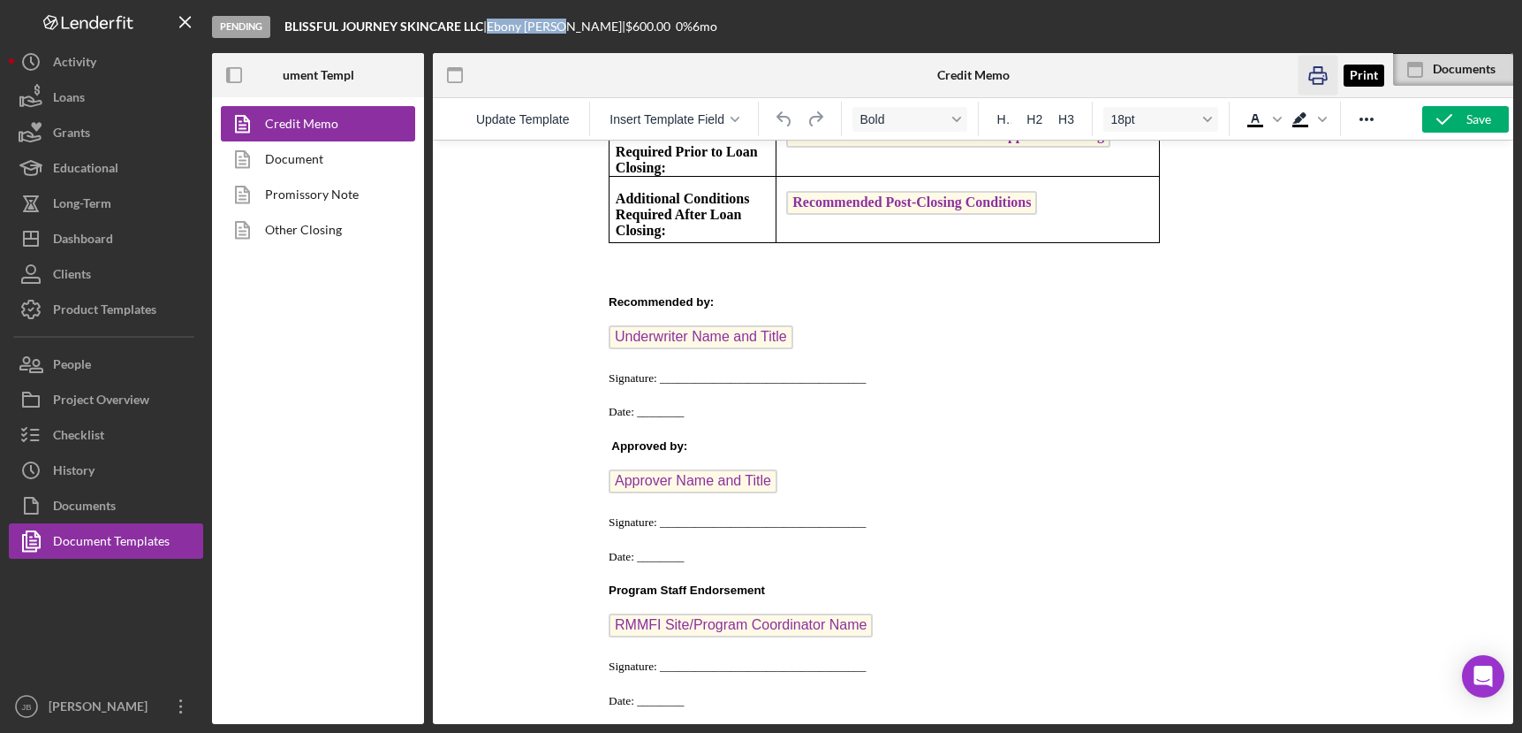
click at [1311, 69] on icon "button" at bounding box center [1319, 76] width 40 height 40
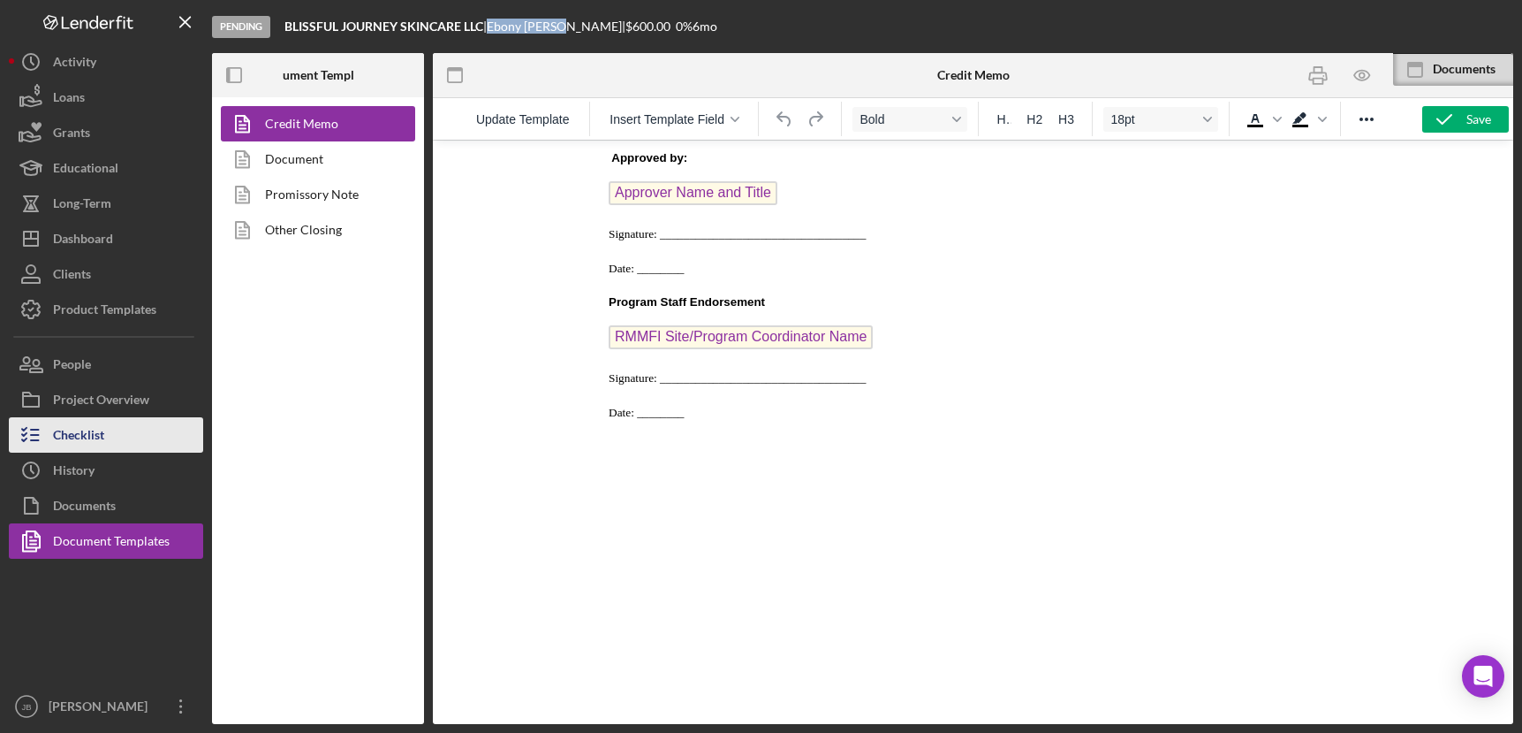
click at [151, 427] on button "Checklist" at bounding box center [106, 434] width 194 height 35
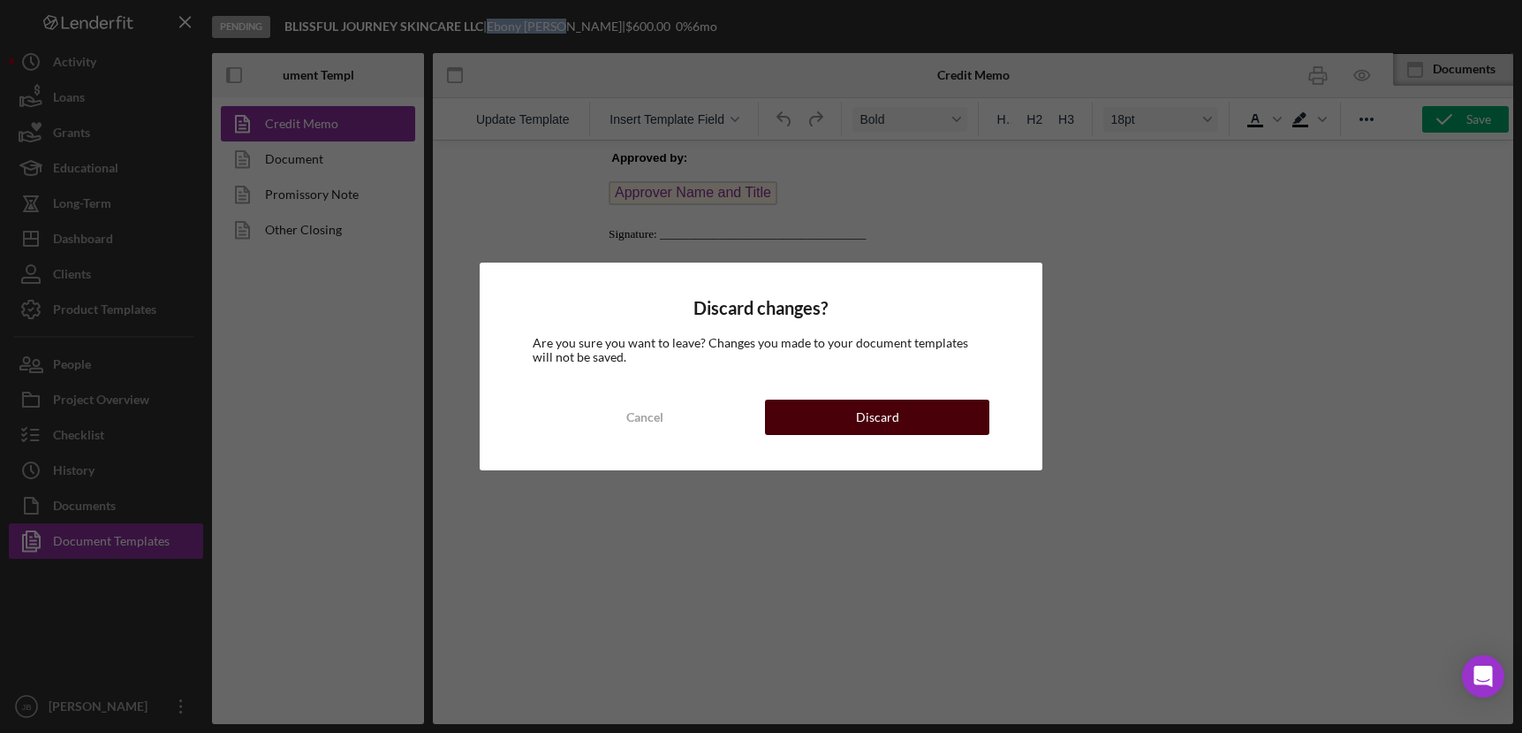
click at [839, 419] on button "Discard" at bounding box center [877, 416] width 224 height 35
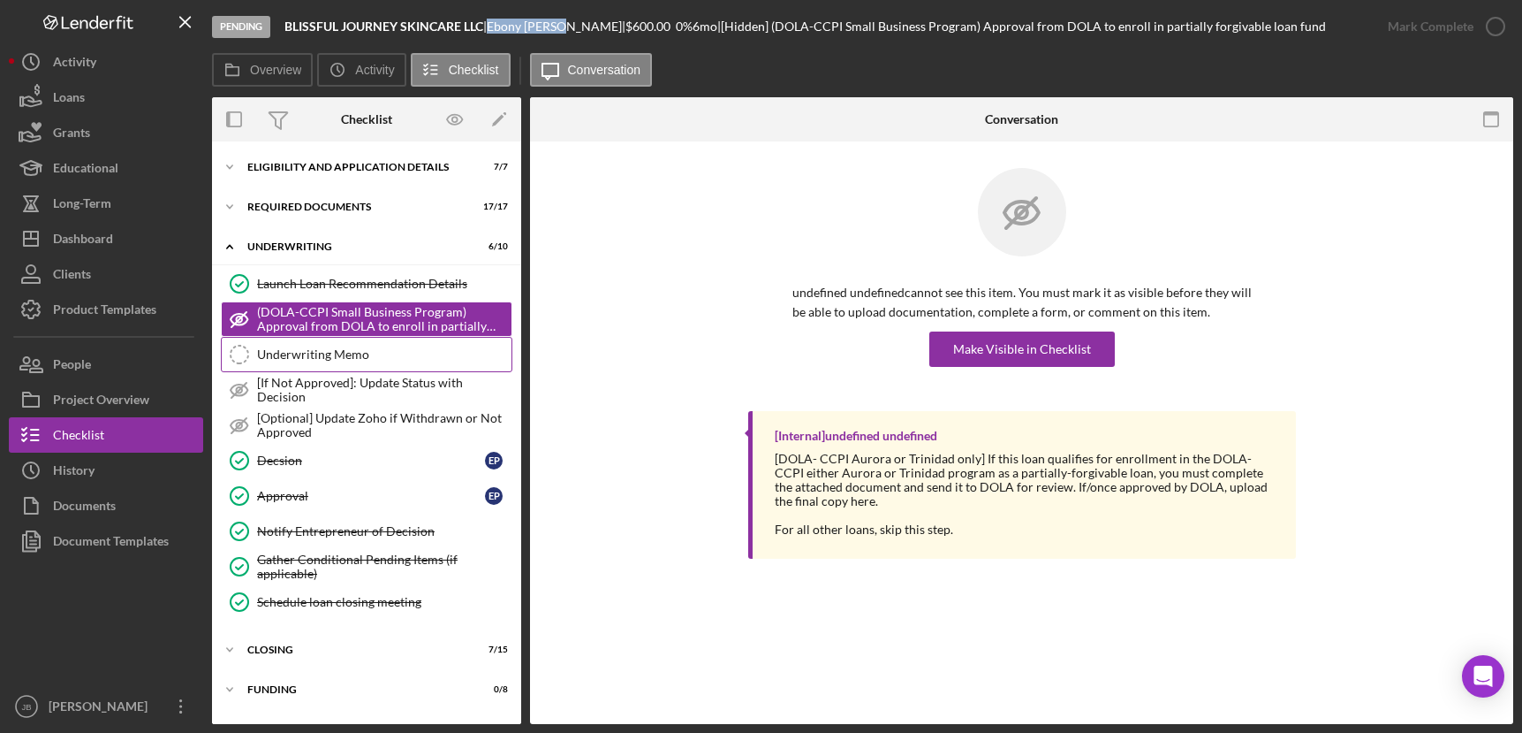
click at [401, 366] on link "Underwriting Memo Underwriting Memo" at bounding box center [367, 354] width 292 height 35
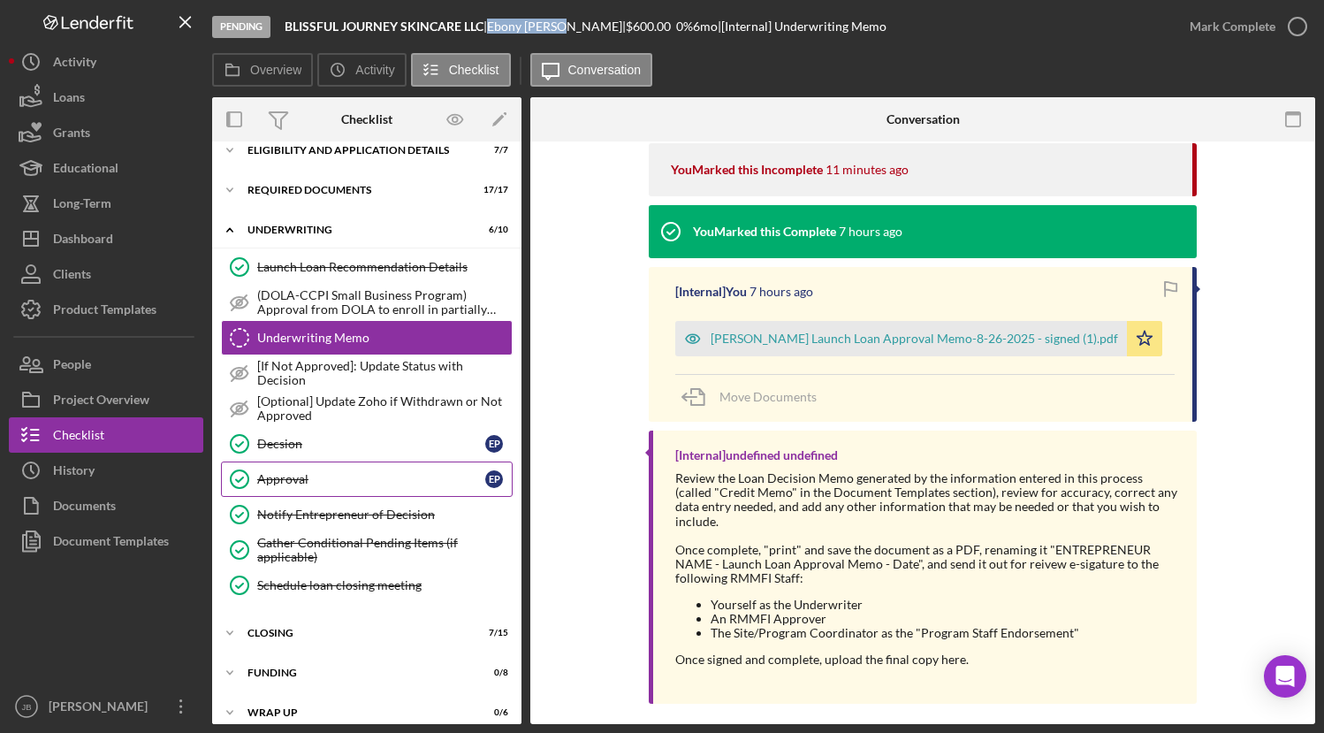
scroll to position [33, 0]
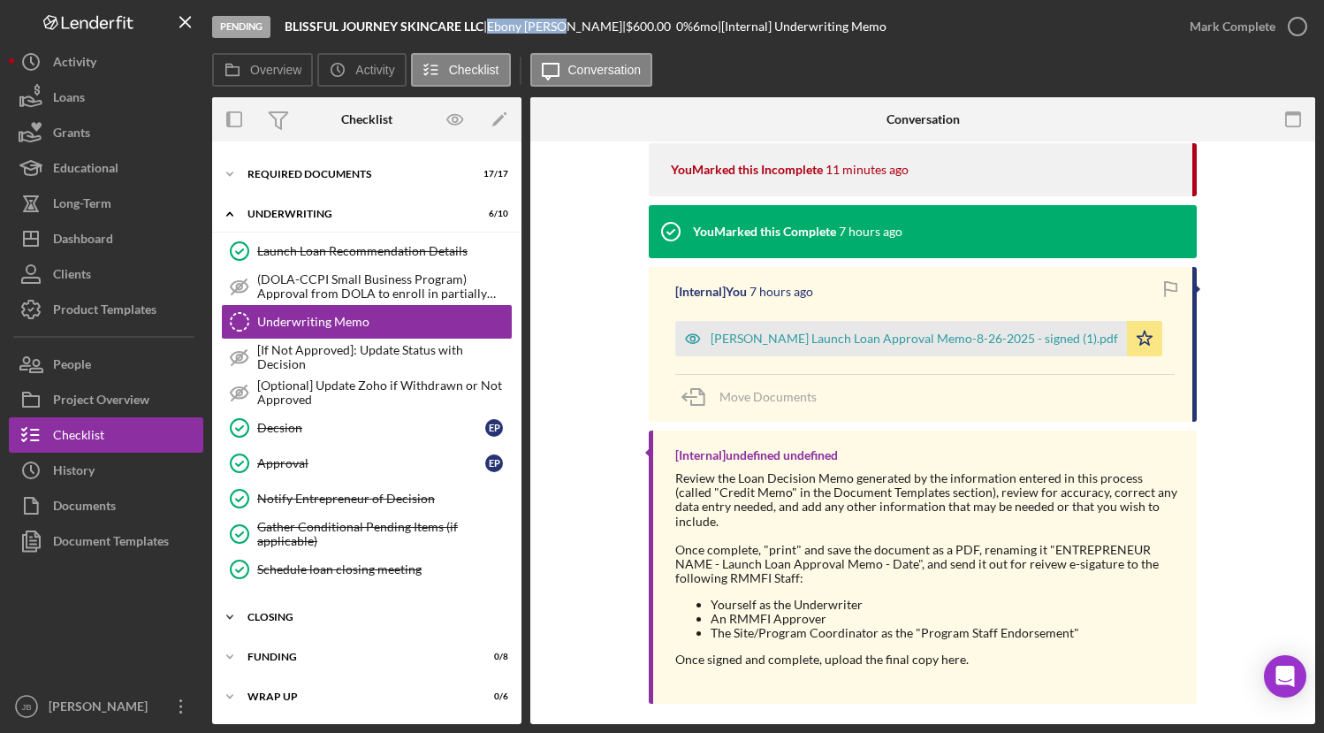
click at [335, 610] on div "Icon/Expander Closing 7 / 15" at bounding box center [366, 616] width 309 height 35
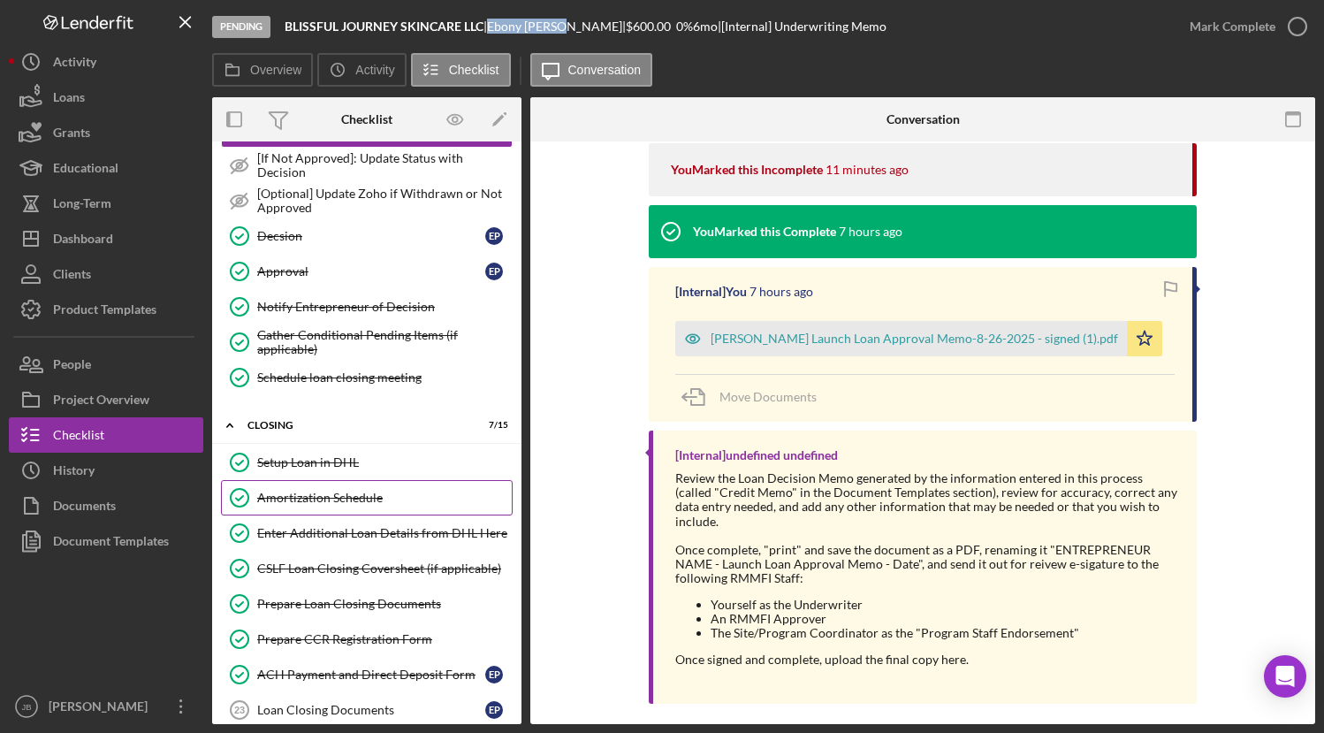
scroll to position [228, 0]
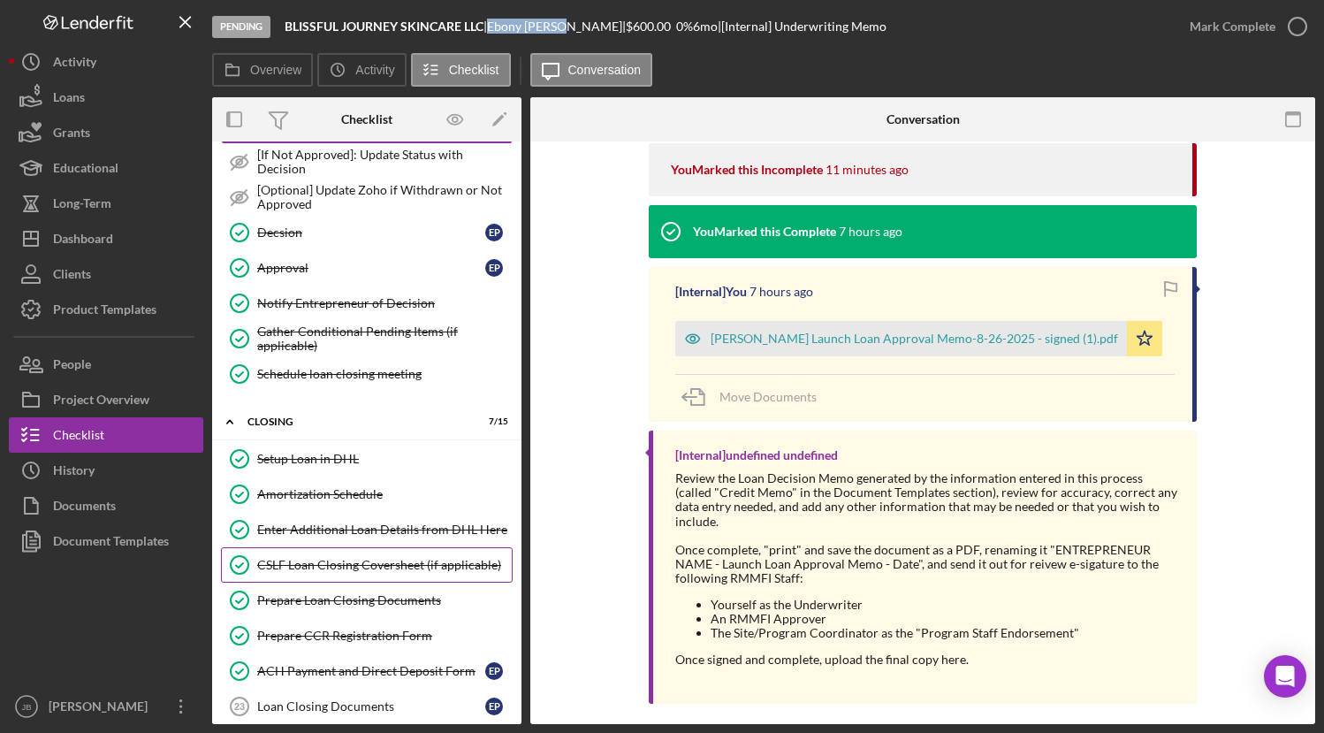
drag, startPoint x: 378, startPoint y: 539, endPoint x: 469, endPoint y: 547, distance: 91.4
click at [385, 537] on link "Enter Additional Loan Details from DHL Here Enter Additional Loan Details from …" at bounding box center [367, 529] width 292 height 35
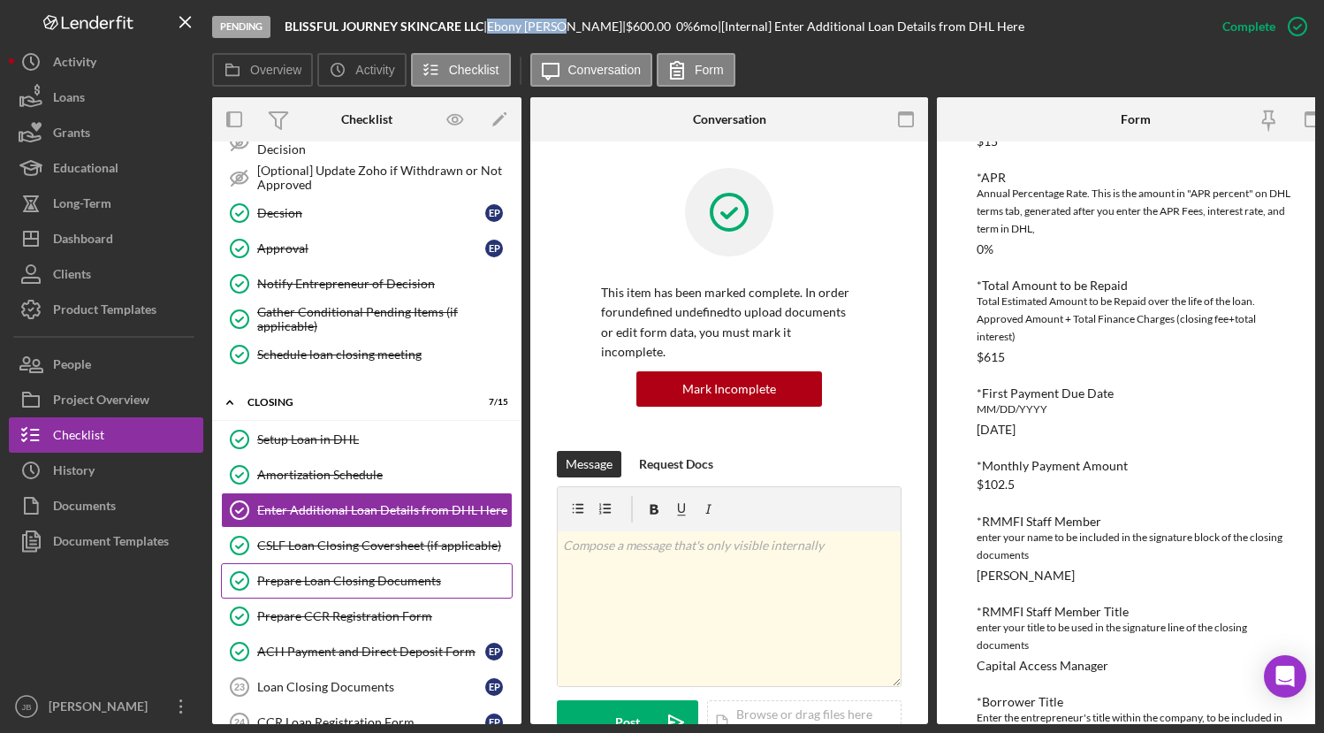
scroll to position [250, 0]
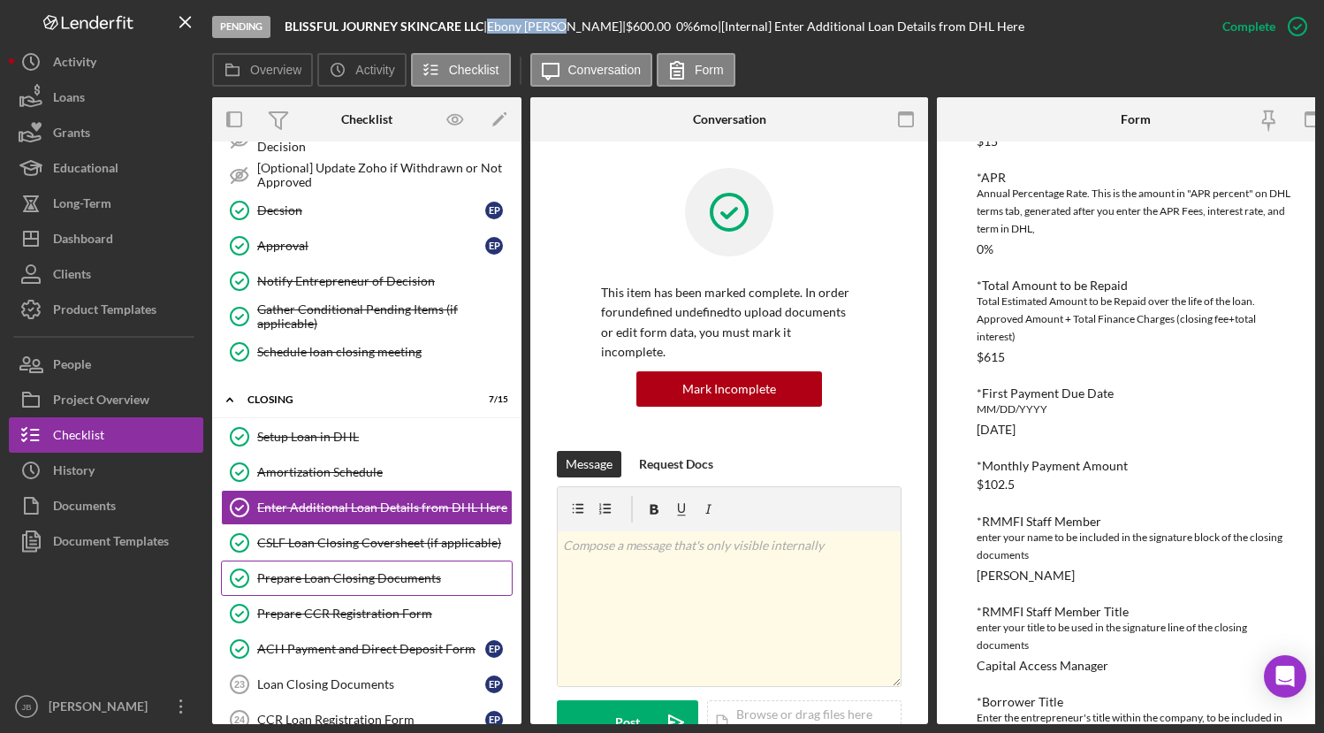
click at [408, 576] on div "Prepare Loan Closing Documents" at bounding box center [384, 578] width 254 height 14
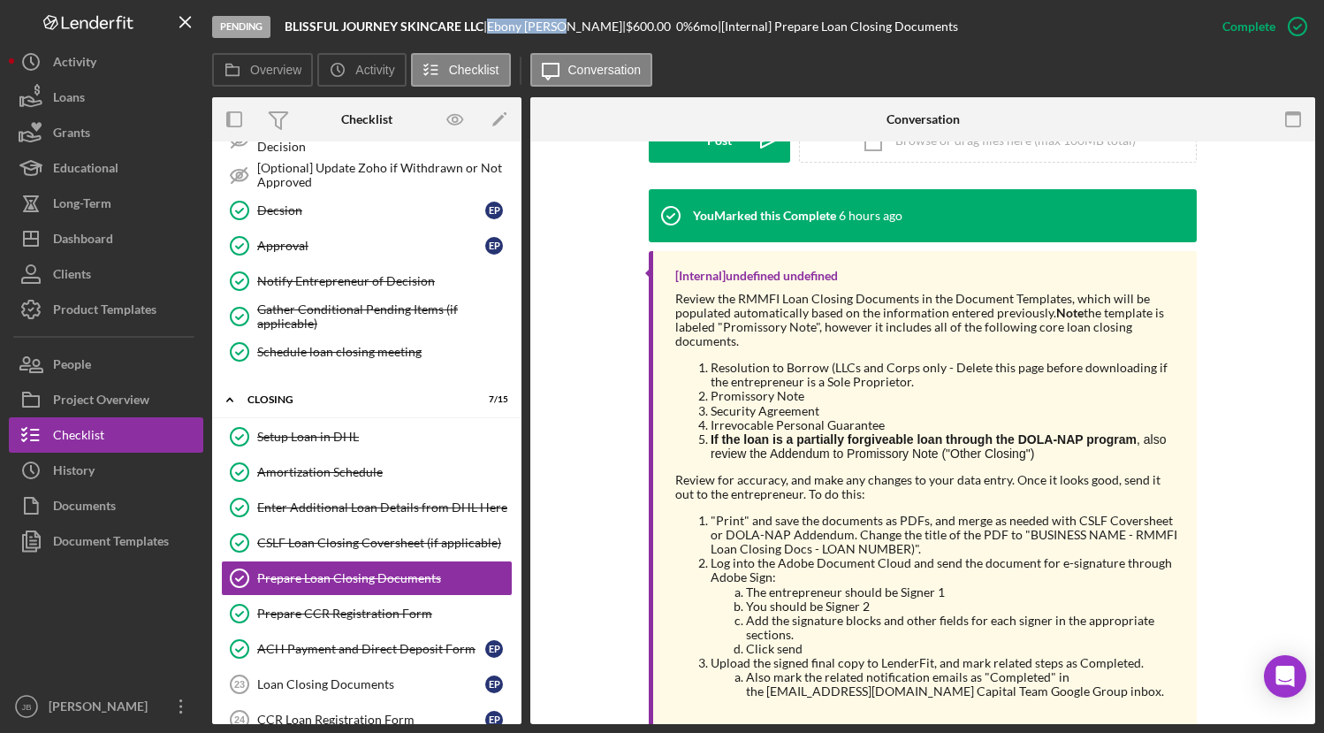
scroll to position [543, 0]
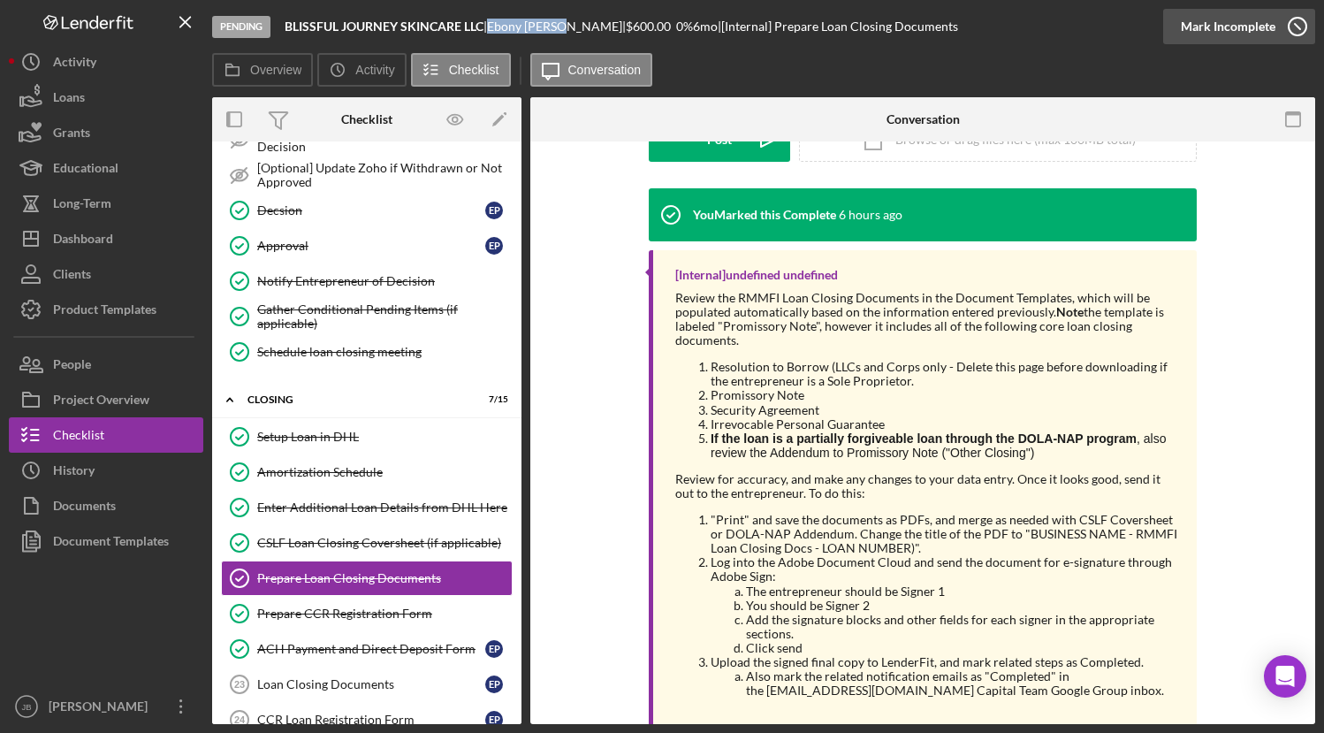
click at [1293, 29] on icon "button" at bounding box center [1297, 26] width 44 height 44
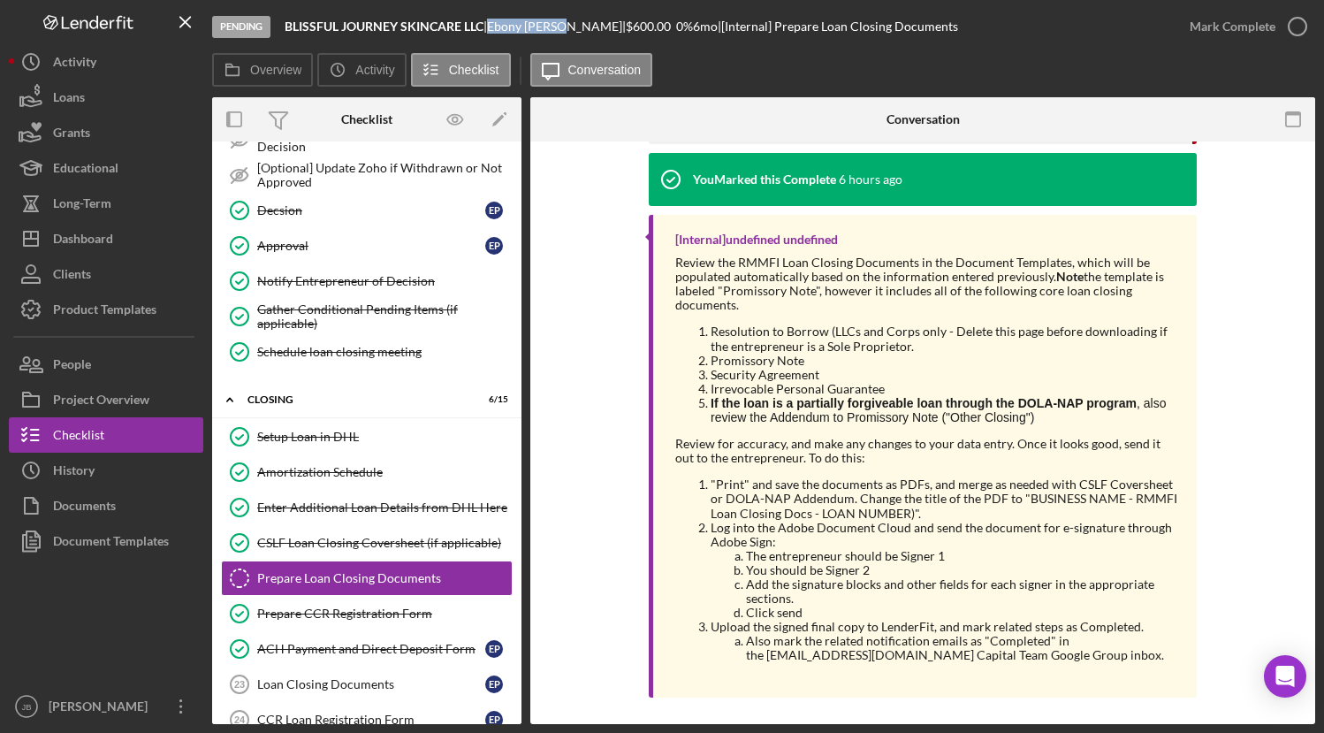
scroll to position [406, 0]
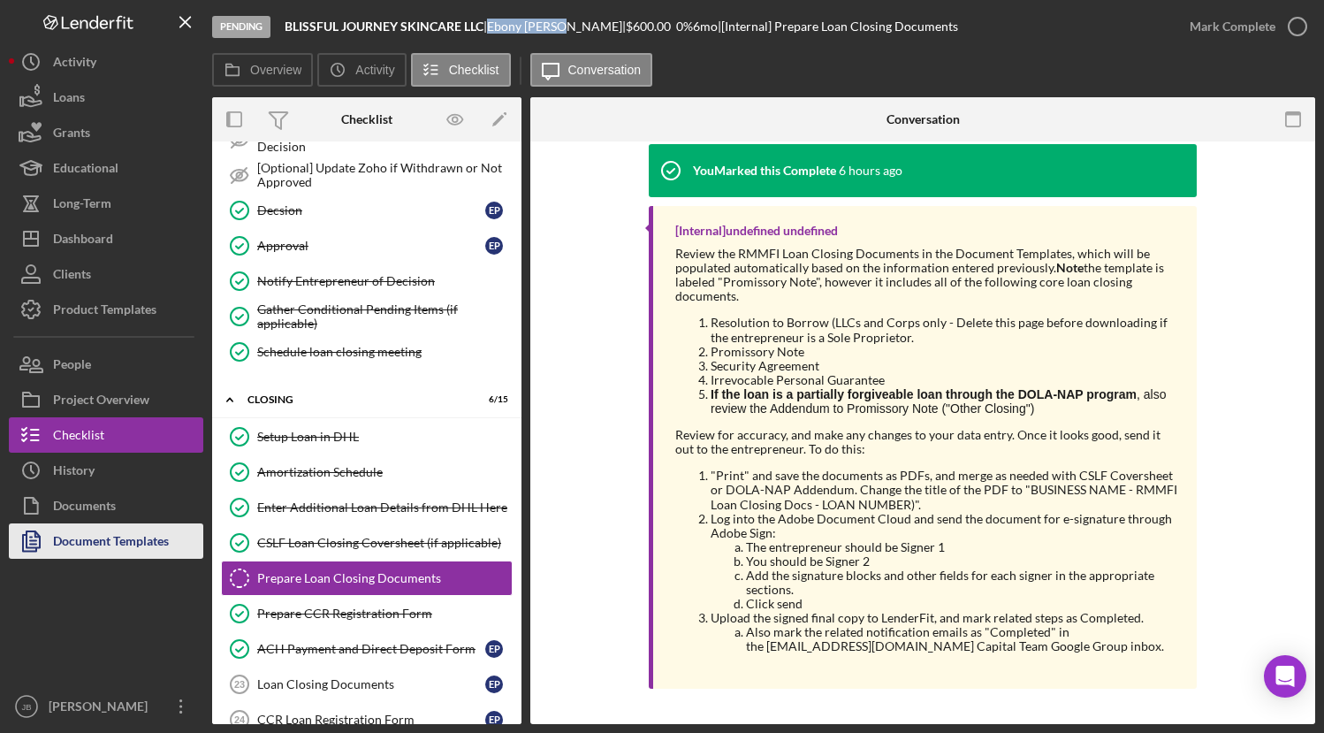
click at [138, 538] on div "Document Templates" at bounding box center [111, 543] width 116 height 40
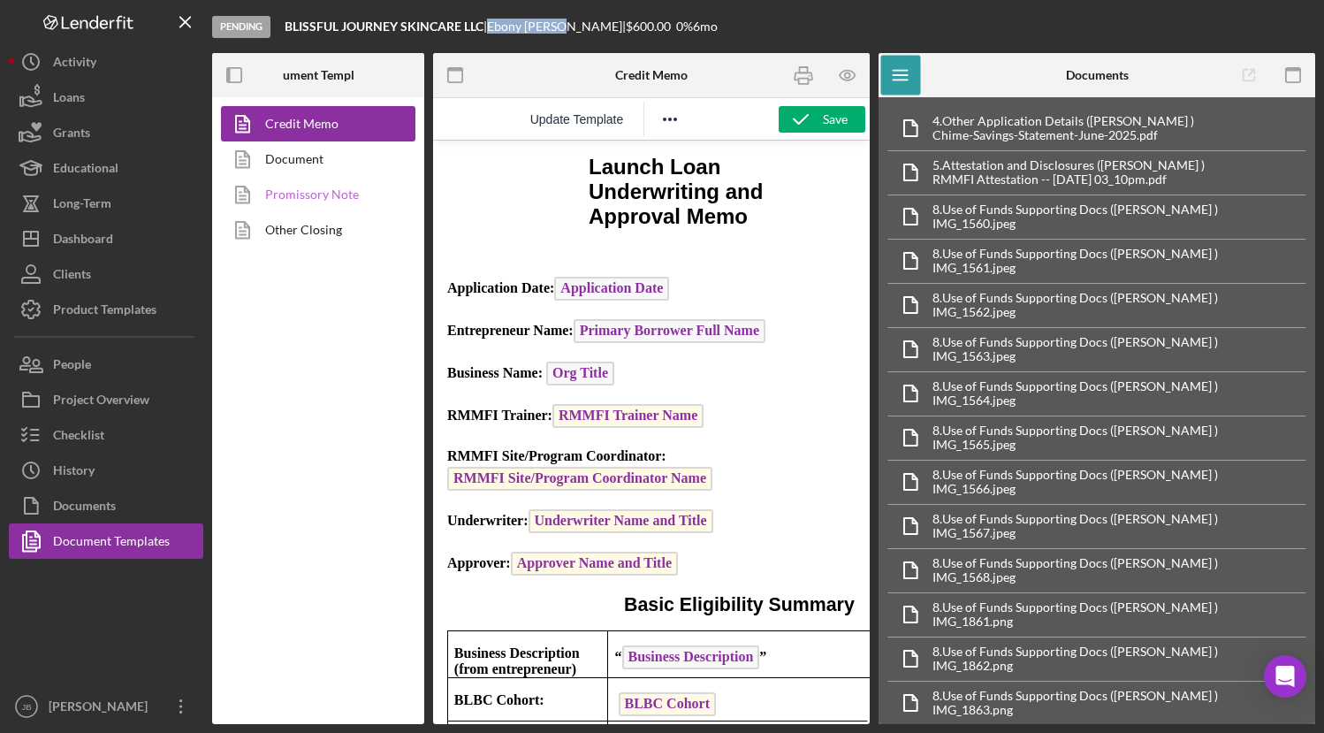
click at [310, 196] on link "Promissory Note" at bounding box center [314, 194] width 186 height 35
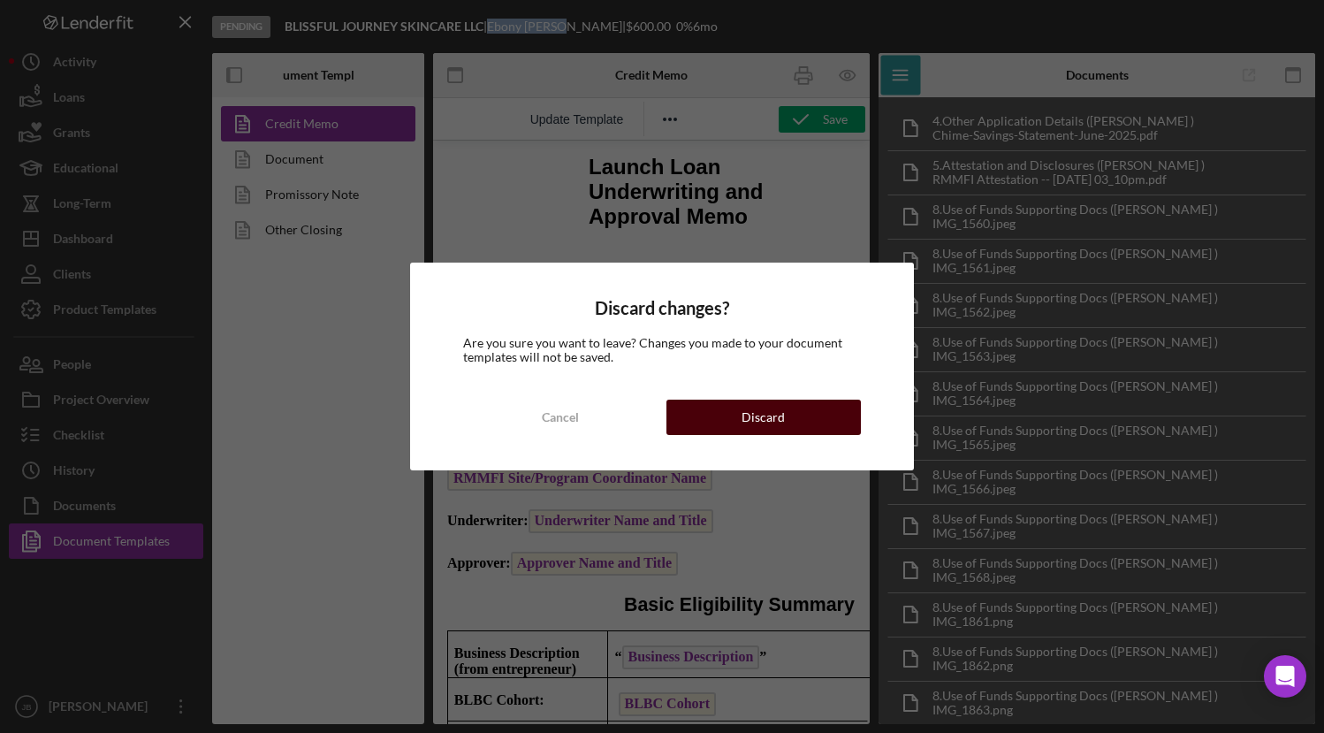
click at [759, 421] on div "Discard" at bounding box center [762, 416] width 43 height 35
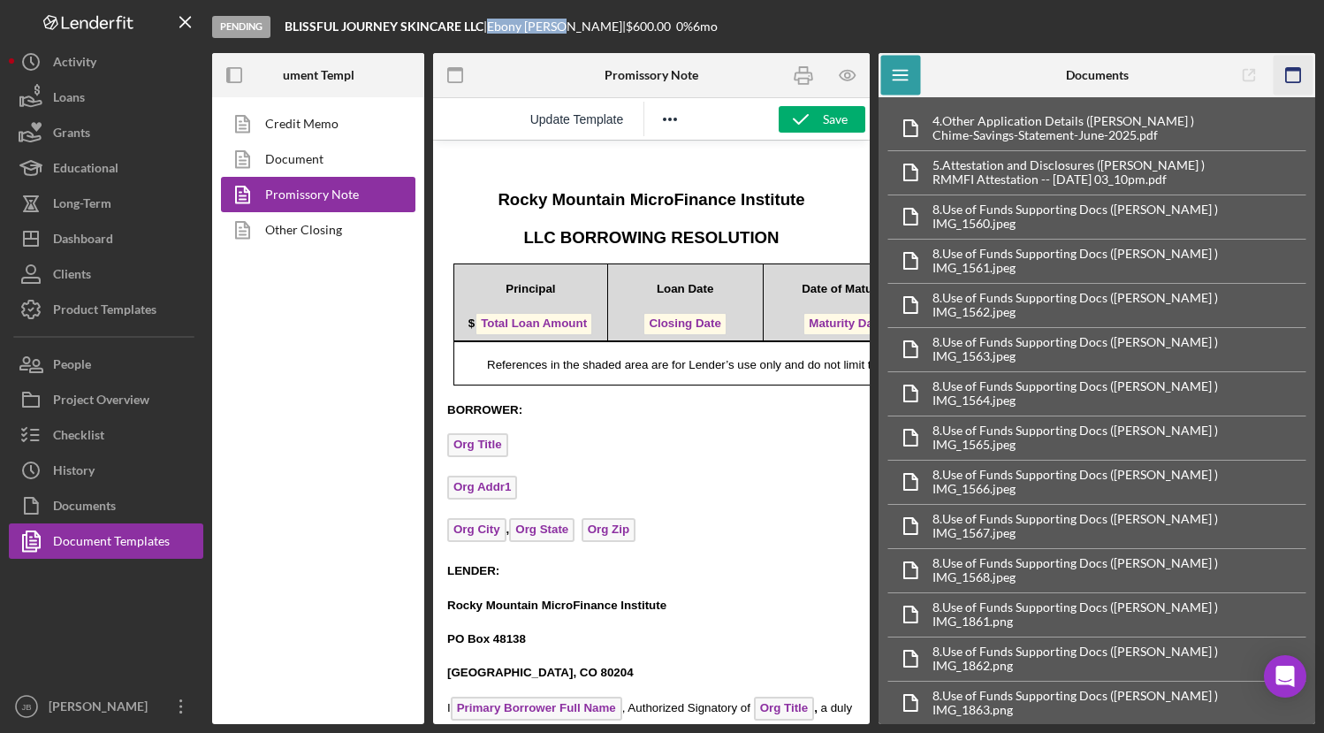
click at [1296, 74] on icon "button" at bounding box center [1293, 76] width 40 height 40
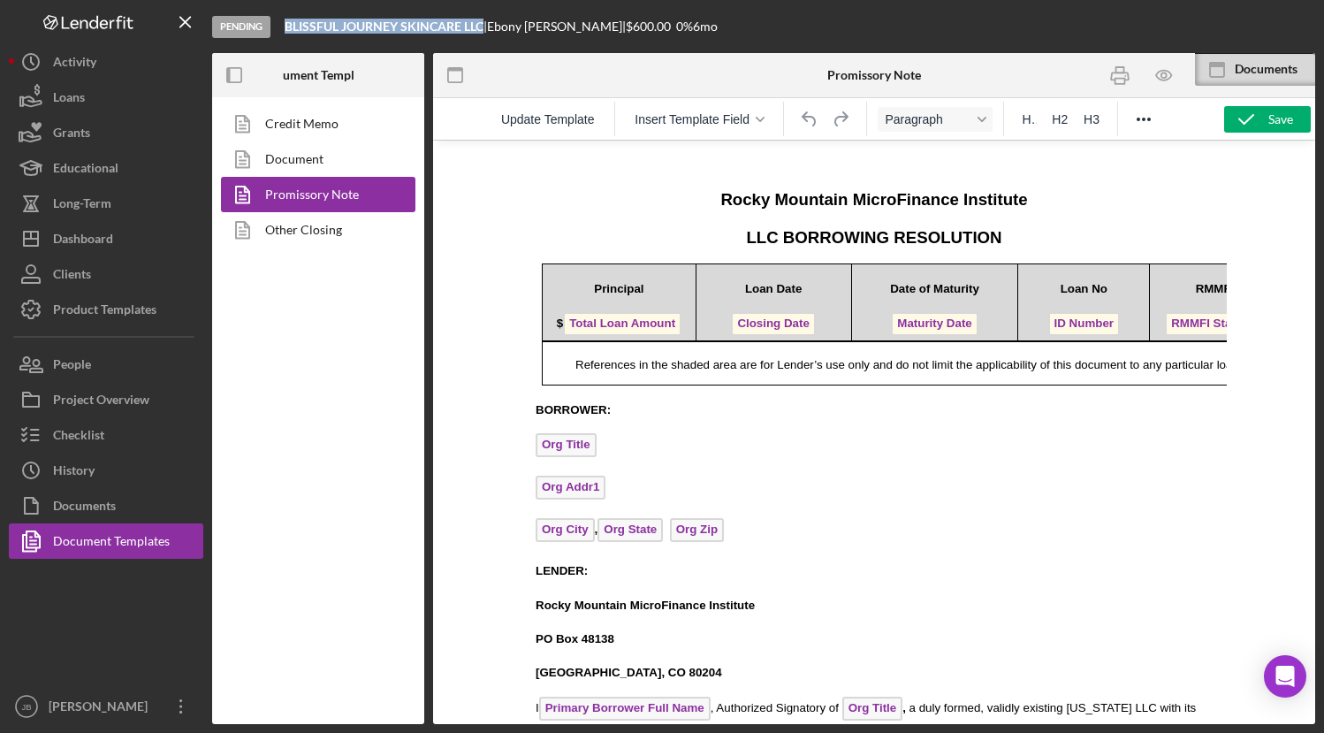
drag, startPoint x: 286, startPoint y: 27, endPoint x: 488, endPoint y: 31, distance: 201.5
click at [488, 31] on div "Pending BLISSFUL JOURNEY SKINCARE LLC | [PERSON_NAME] | $600.00 0 % 6 mo" at bounding box center [763, 26] width 1103 height 53
copy b "BLISSFUL JOURNEY SKINCARE LLC"
drag, startPoint x: 1119, startPoint y: 78, endPoint x: 561, endPoint y: 270, distance: 589.9
click at [1119, 79] on rect "button" at bounding box center [1120, 81] width 10 height 5
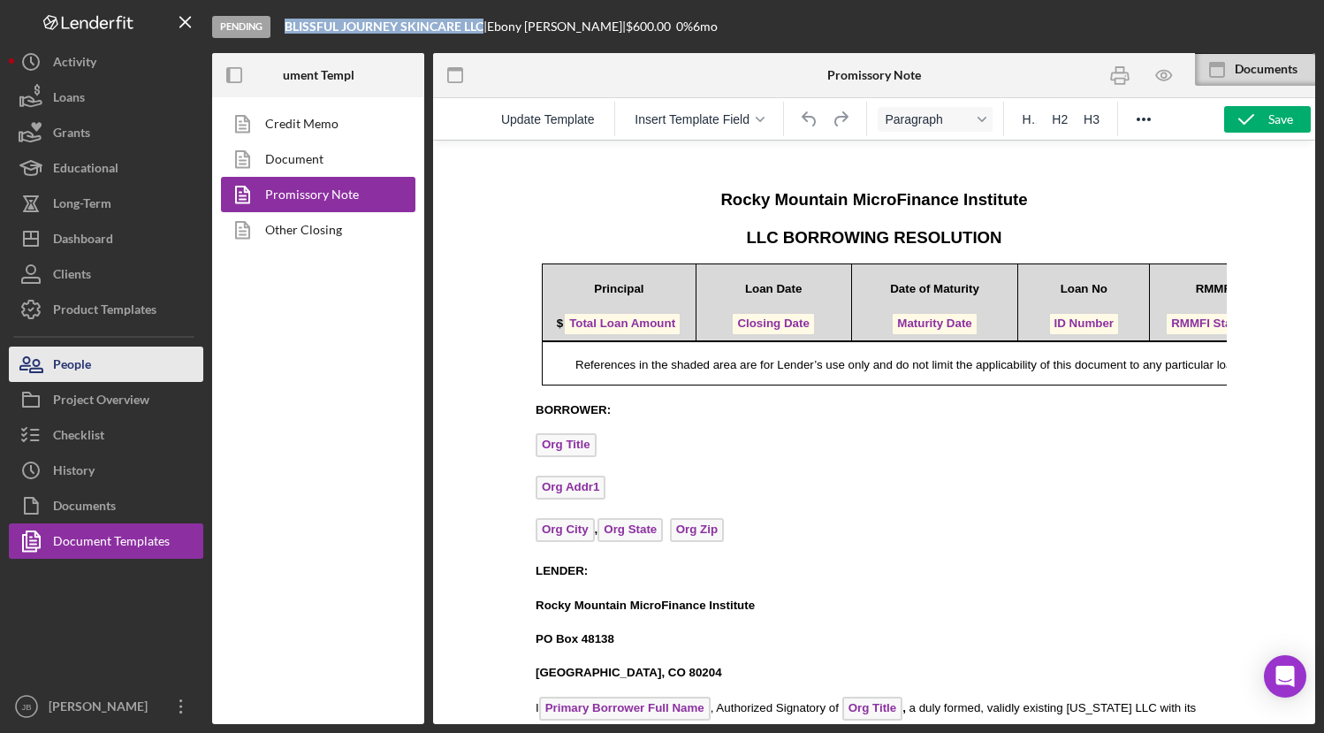
click at [113, 371] on button "People" at bounding box center [106, 363] width 194 height 35
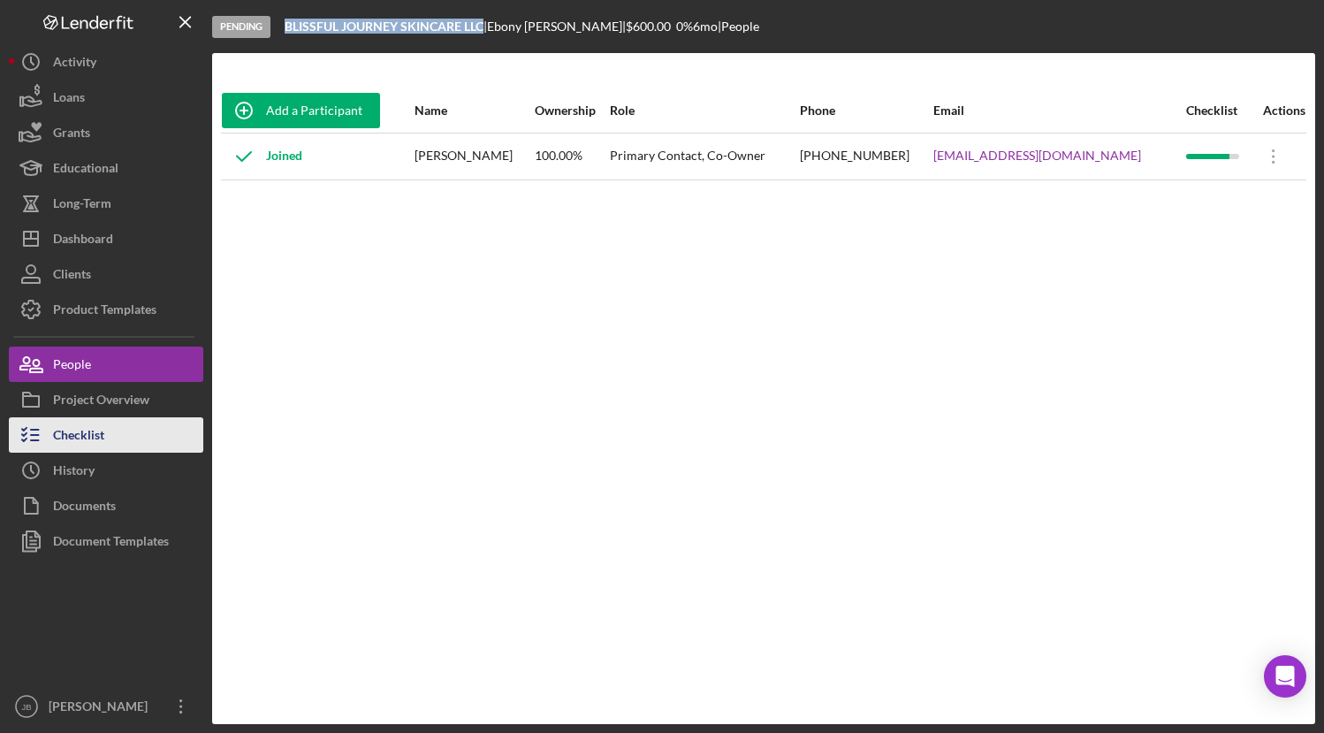
click at [69, 420] on div "Checklist" at bounding box center [78, 437] width 51 height 40
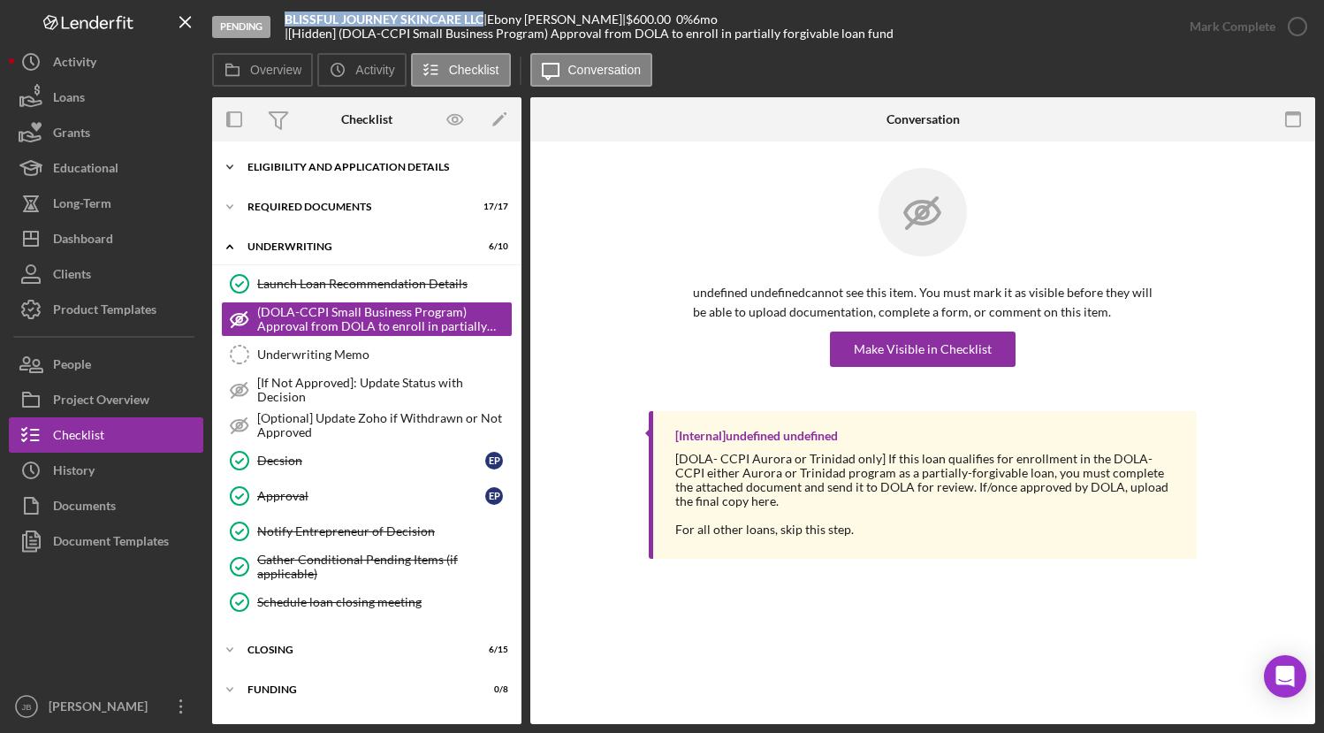
click at [331, 171] on div "Eligibility and Application Details" at bounding box center [373, 167] width 252 height 11
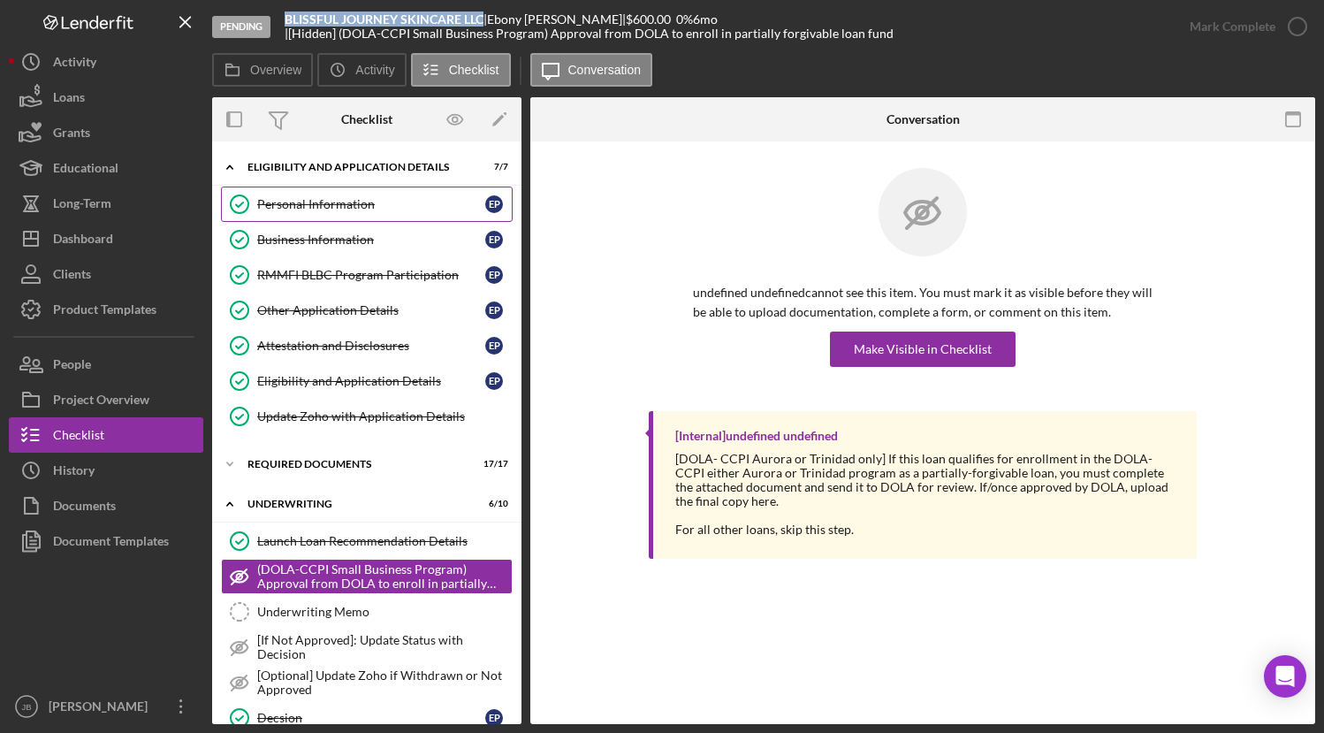
click at [325, 211] on link "Personal Information Personal Information E P" at bounding box center [367, 203] width 292 height 35
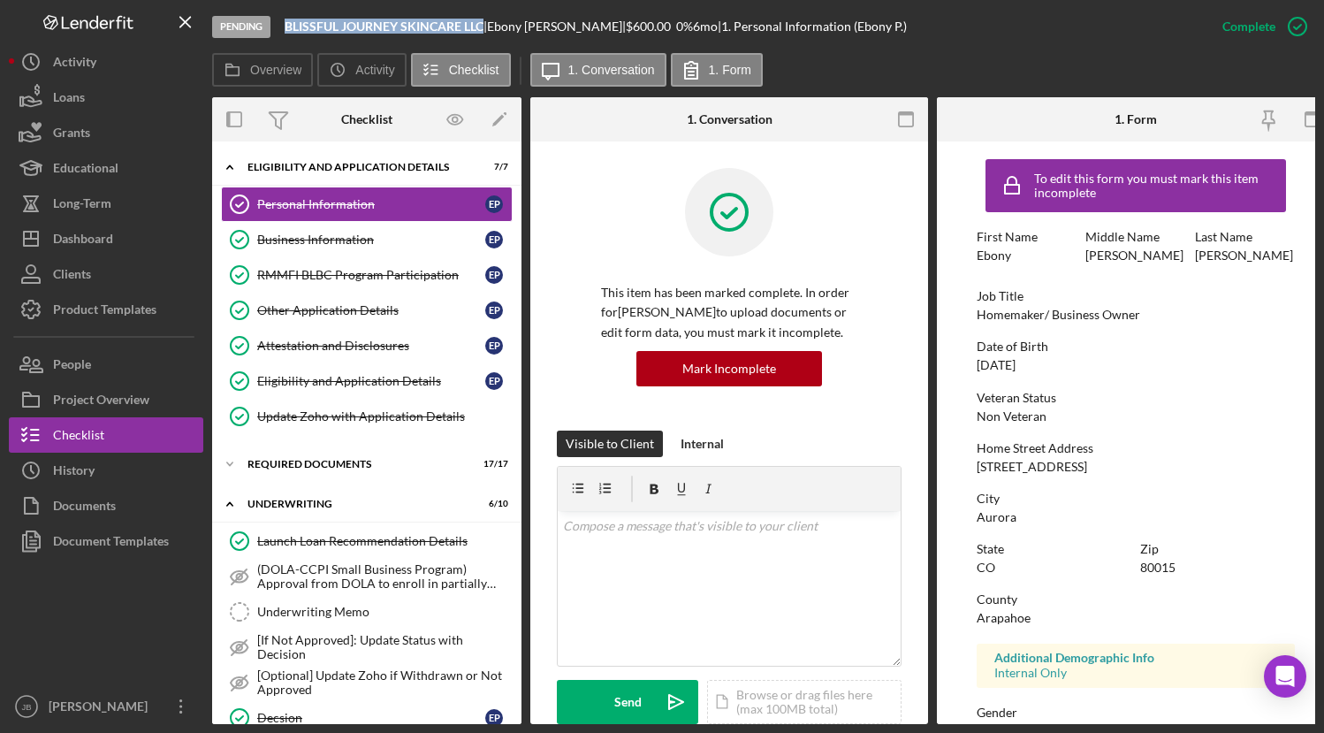
drag, startPoint x: 1150, startPoint y: 467, endPoint x: 973, endPoint y: 472, distance: 177.7
click at [974, 471] on form "To edit this form you must mark this item incomplete First Name Ebony Middle Na…" at bounding box center [1136, 432] width 398 height 582
copy div "[STREET_ADDRESS]"
click at [317, 241] on div "Business Information" at bounding box center [371, 239] width 228 height 14
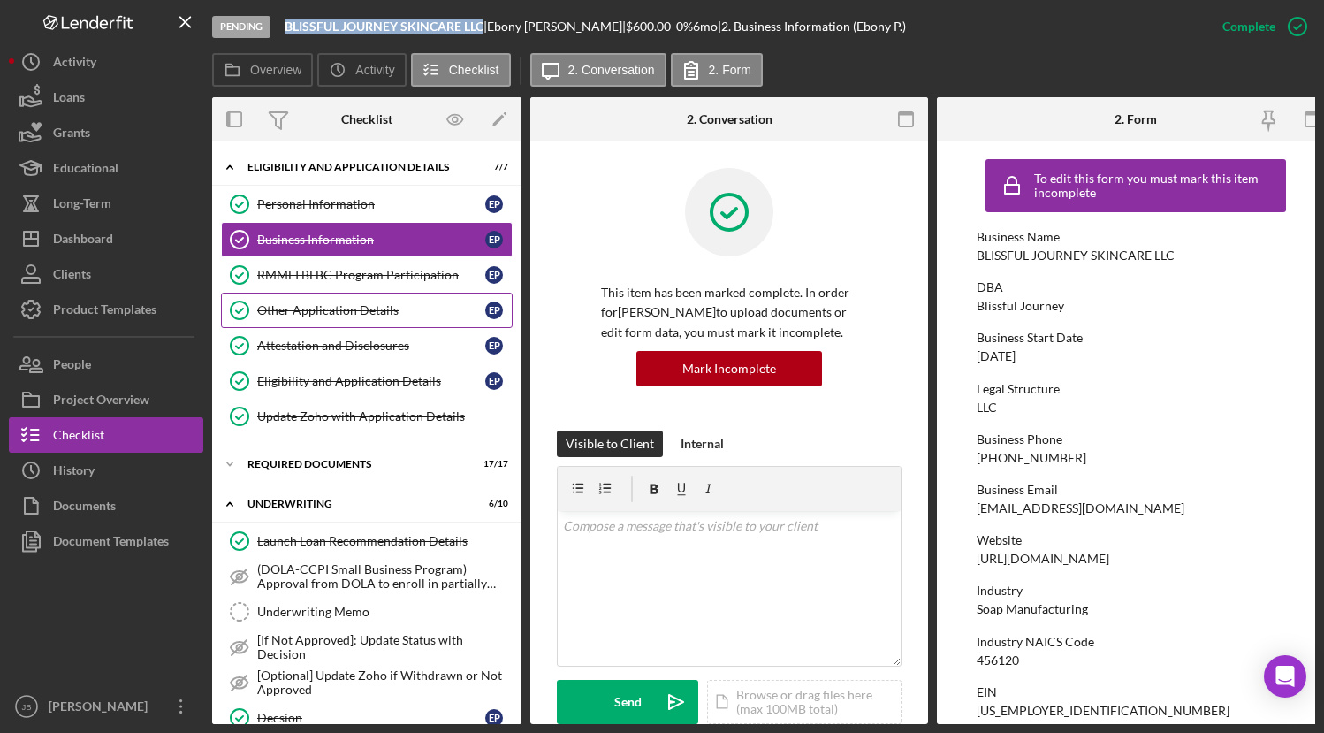
click at [395, 311] on div "Other Application Details" at bounding box center [371, 310] width 228 height 14
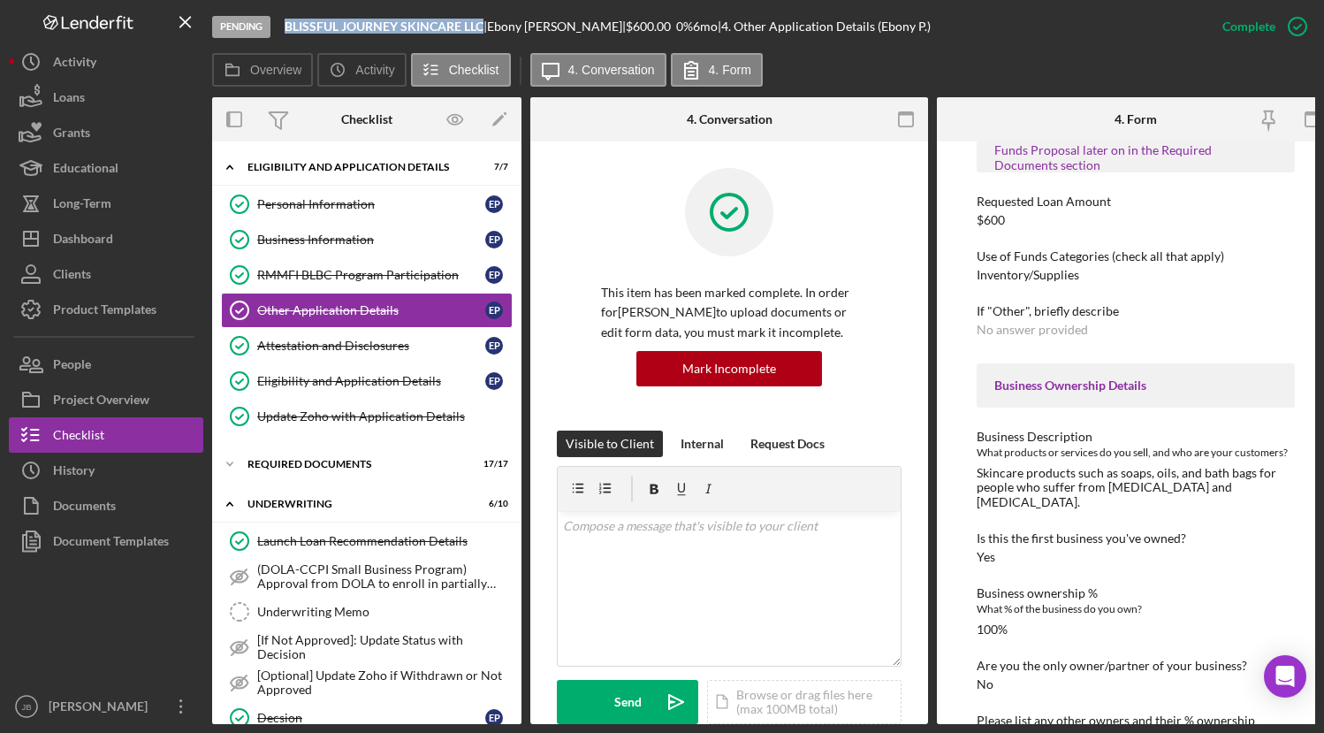
scroll to position [165, 0]
